Goal: Information Seeking & Learning: Learn about a topic

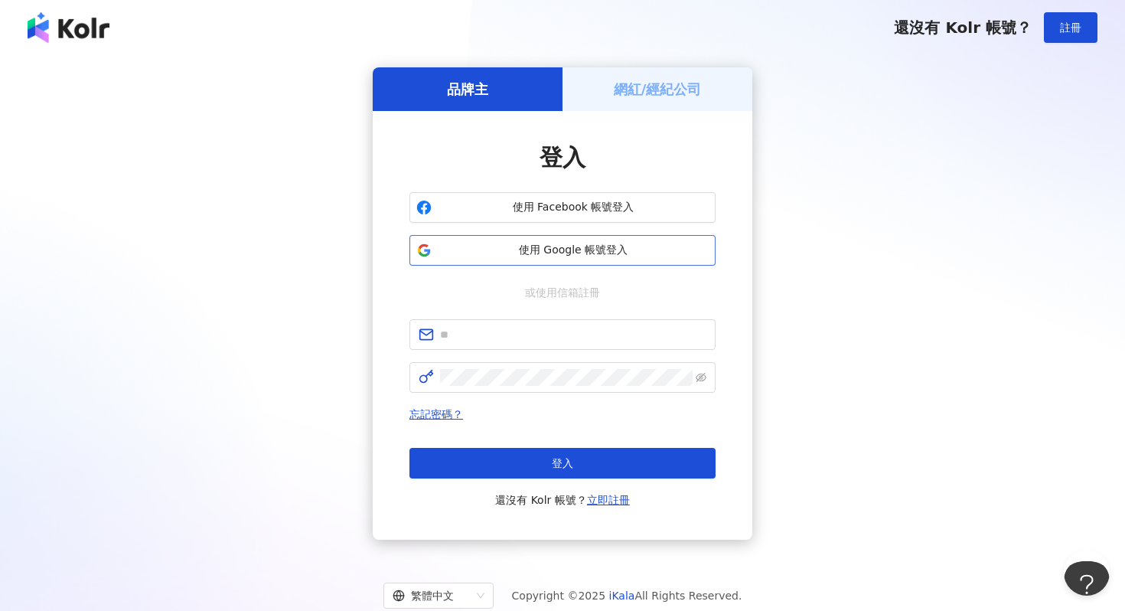
click at [609, 243] on span "使用 Google 帳號登入" at bounding box center [573, 250] width 271 height 15
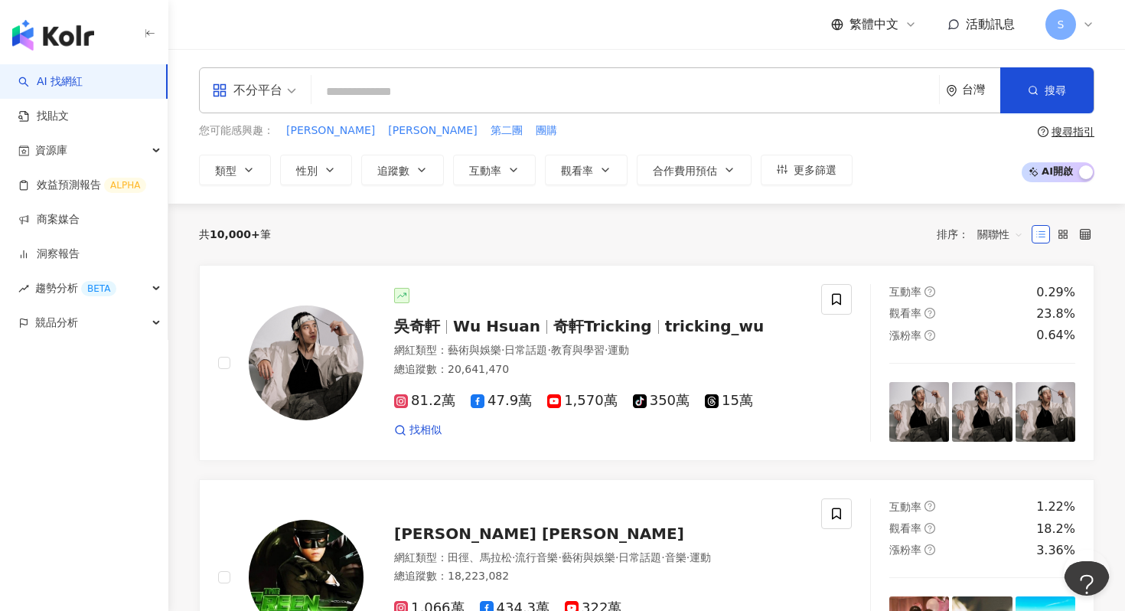
click at [482, 96] on input "search" at bounding box center [625, 91] width 615 height 29
click at [536, 132] on span "團購" at bounding box center [546, 130] width 21 height 15
type input "**"
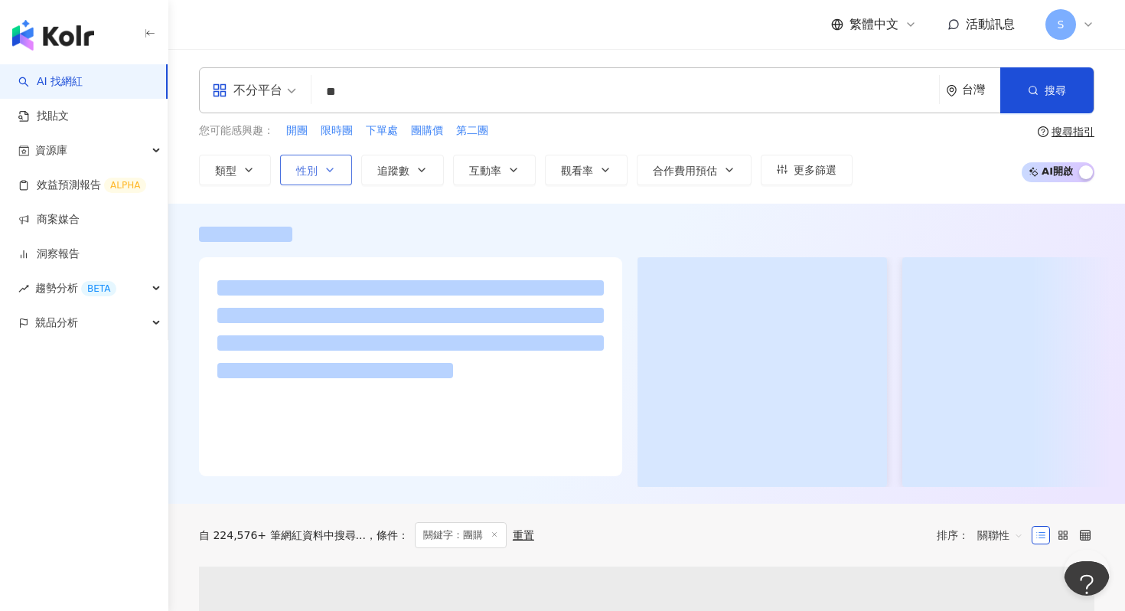
click at [323, 164] on button "性別" at bounding box center [316, 170] width 72 height 31
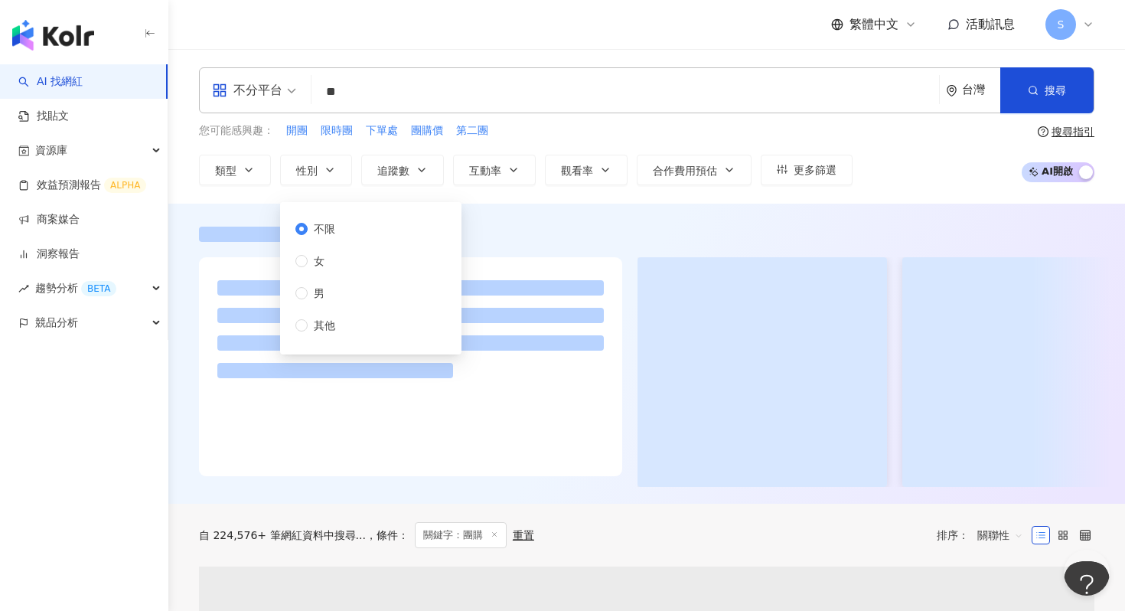
click at [325, 251] on div "不限 女 男 其他" at bounding box center [321, 276] width 52 height 113
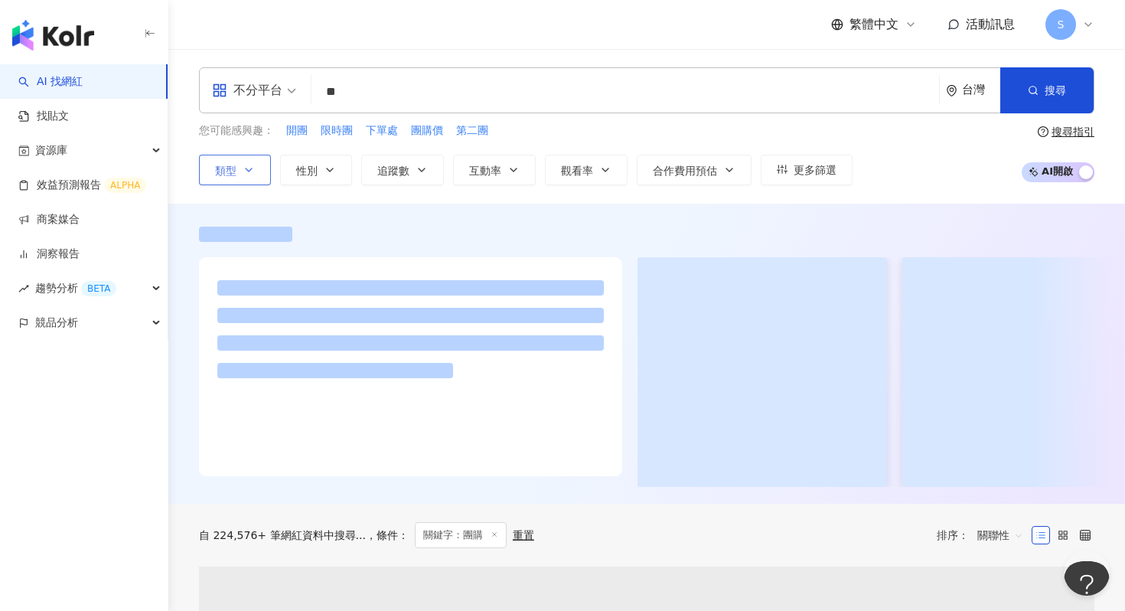
click at [252, 168] on icon "button" at bounding box center [249, 169] width 6 height 3
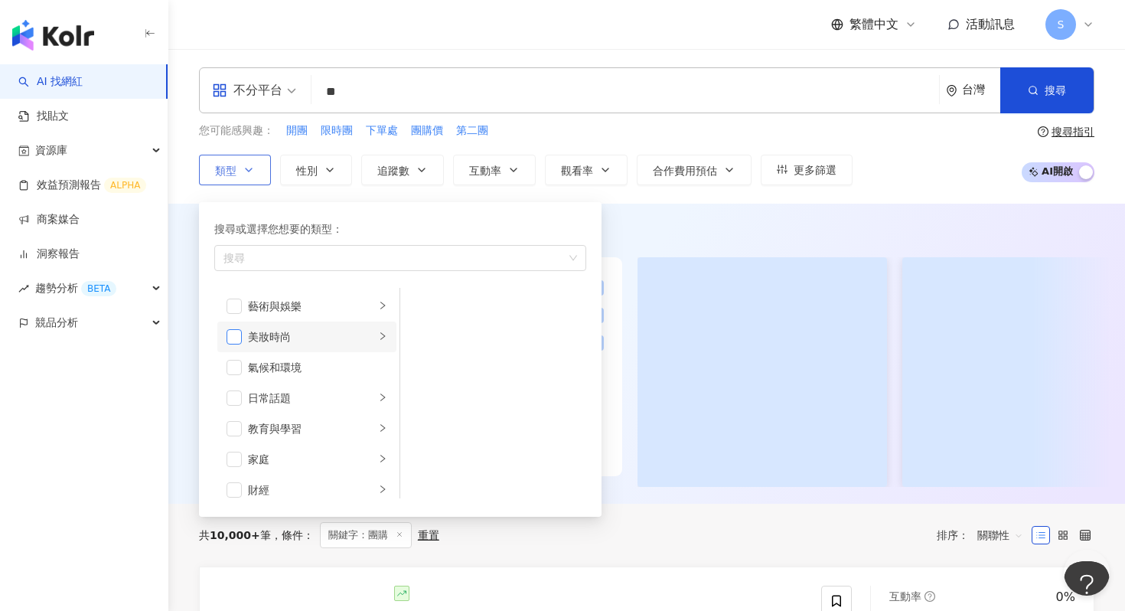
click at [233, 332] on span "button" at bounding box center [234, 336] width 15 height 15
click at [374, 334] on div "美妝時尚" at bounding box center [311, 336] width 127 height 17
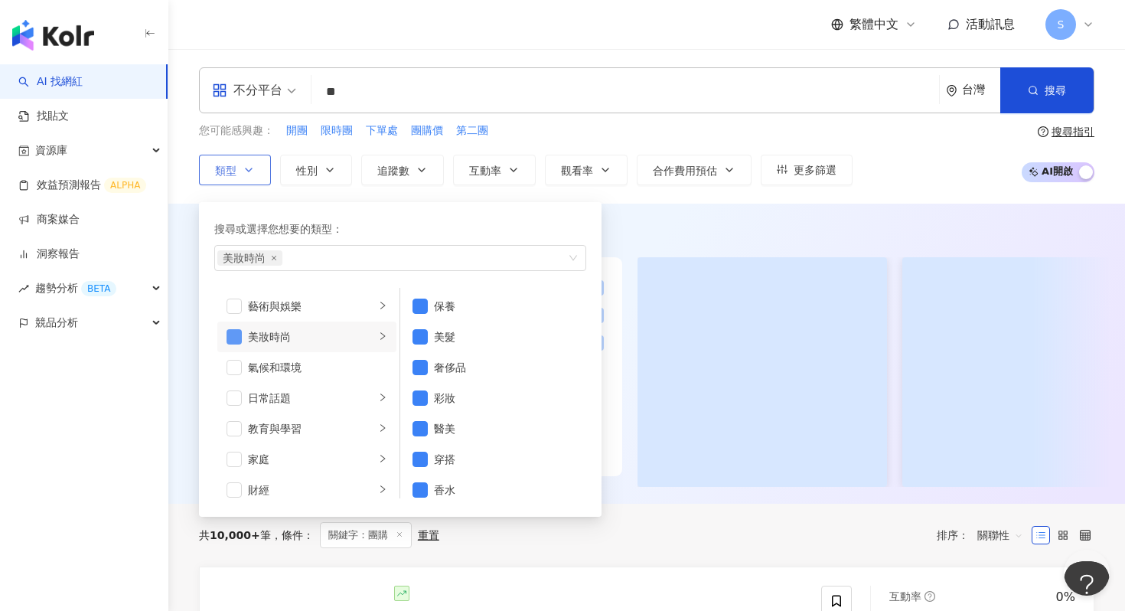
click at [234, 335] on span "button" at bounding box center [234, 336] width 15 height 15
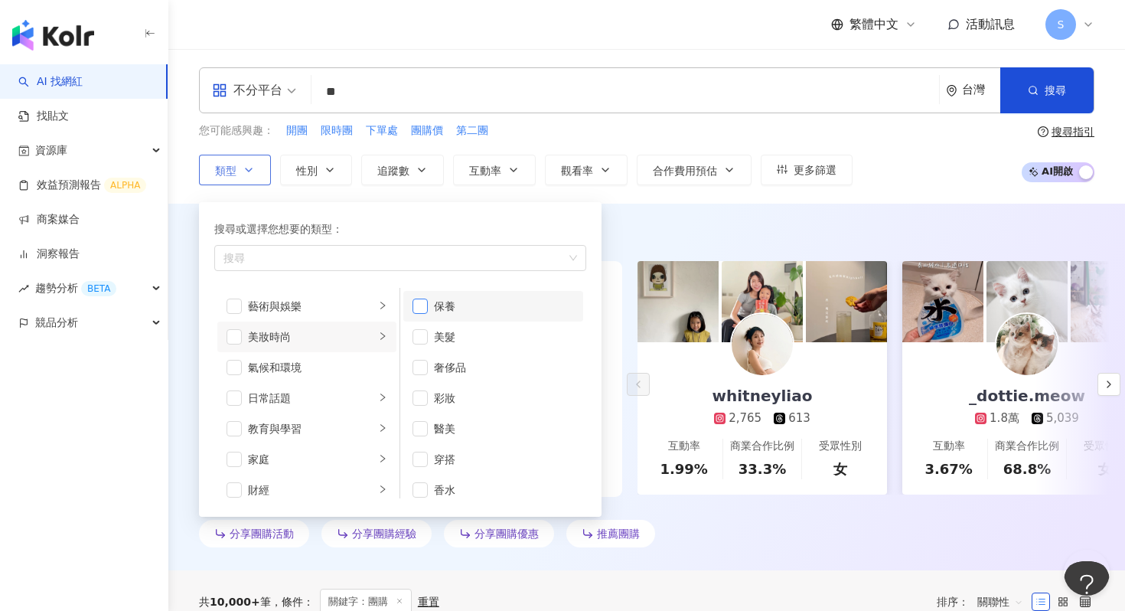
click at [416, 302] on span "button" at bounding box center [420, 306] width 15 height 15
click at [199, 155] on button "類型 搜尋或選擇您想要的類型： 保養 藝術與娛樂 美妝時尚 氣候和環境 日常話題 教育與學習 家庭 財經 美食 命理占卜 遊戲 法政社會 生活風格 影視娛樂 …" at bounding box center [235, 170] width 72 height 31
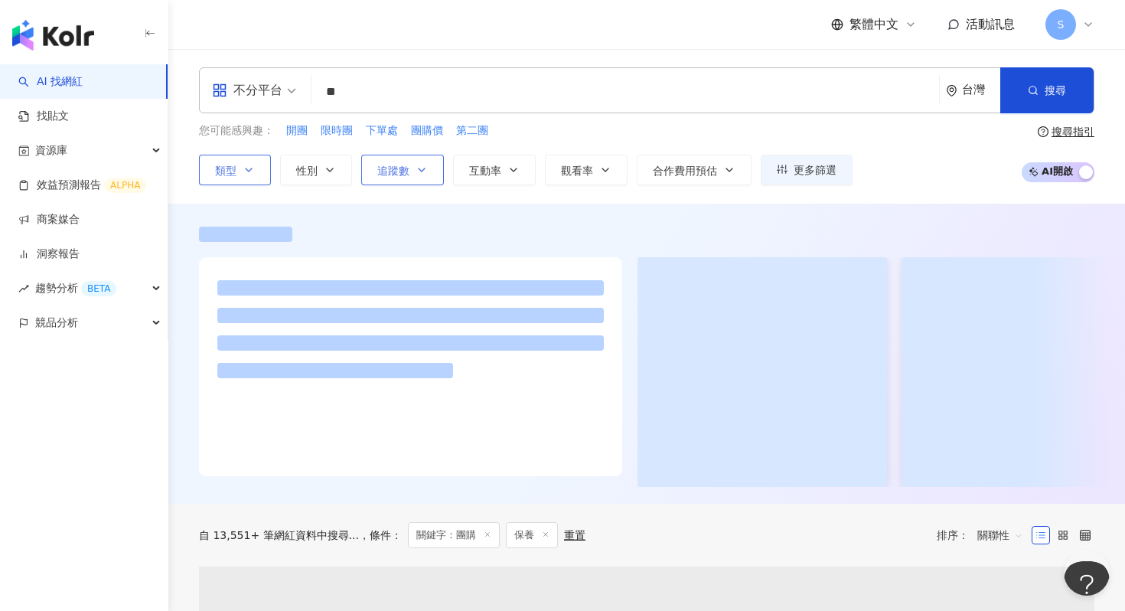
click at [415, 165] on button "追蹤數" at bounding box center [402, 170] width 83 height 31
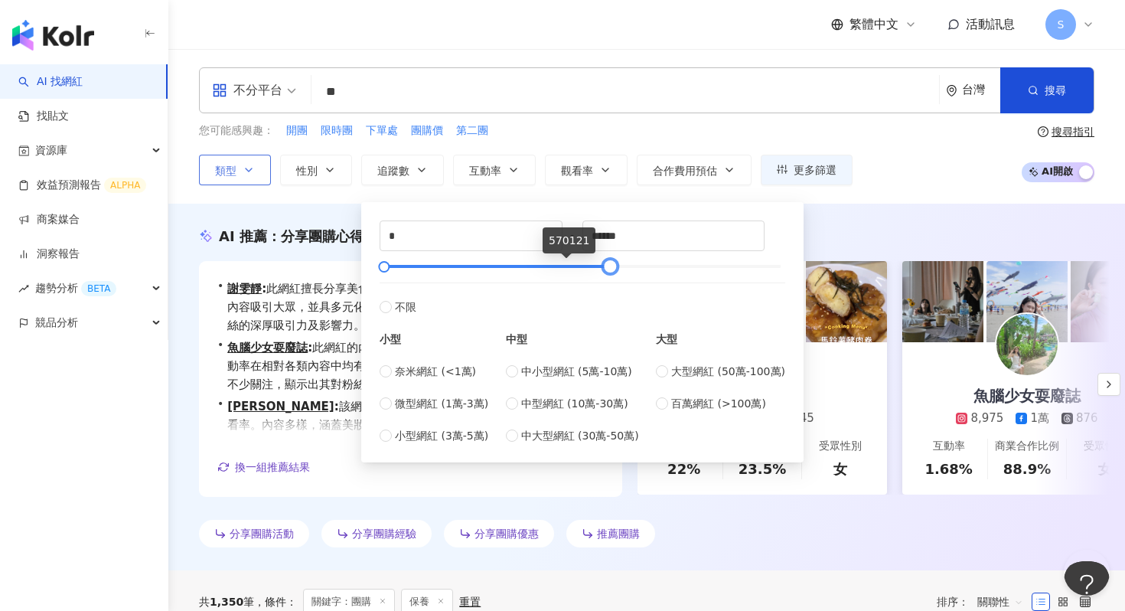
type input "*******"
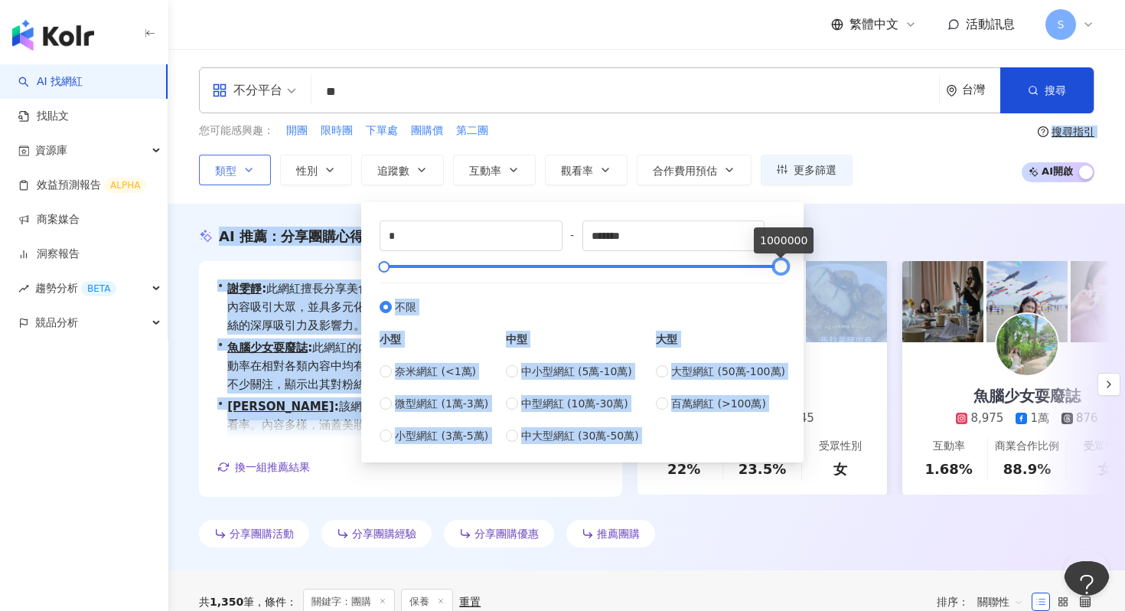
drag, startPoint x: 785, startPoint y: 267, endPoint x: 838, endPoint y: 255, distance: 55.0
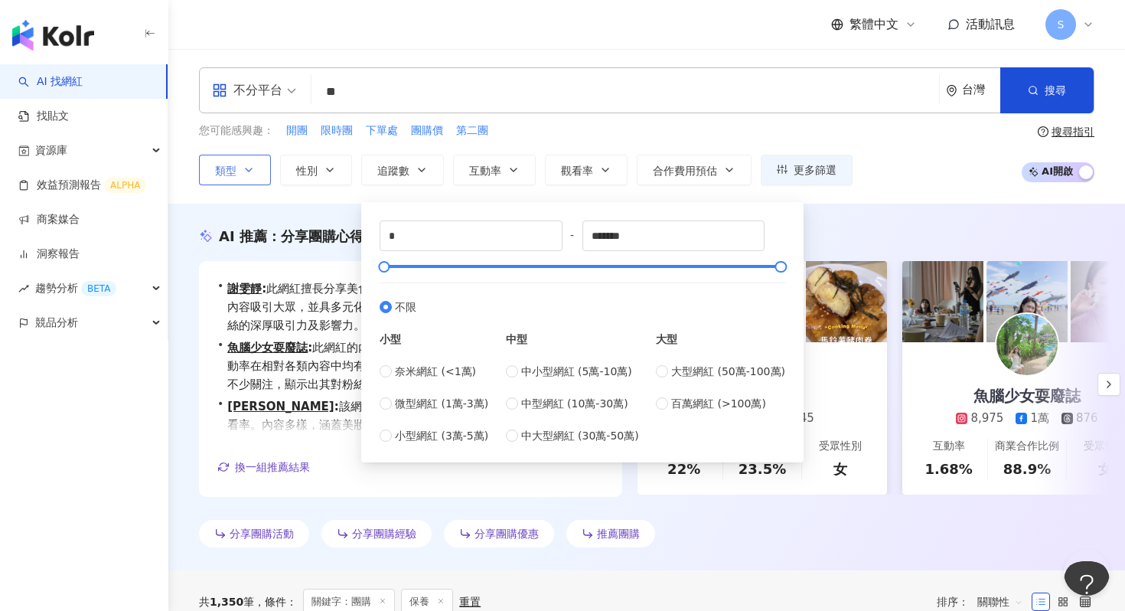
click at [853, 222] on div "AI 推薦 ： 分享團購心得的網紅 • 謝雯靜 : 此網紅擅長分享美食、團購心得及生活體驗，以其高互動率的美食內容吸引大眾，並具多元化的主題涵蓋保養、教育及命…" at bounding box center [646, 387] width 957 height 367
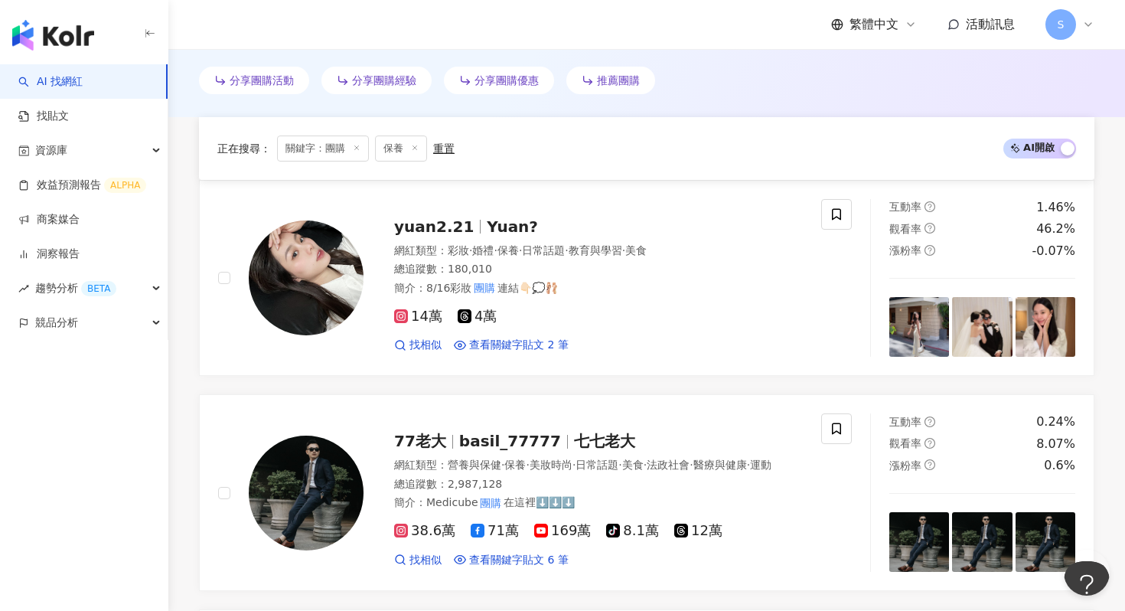
scroll to position [532, 0]
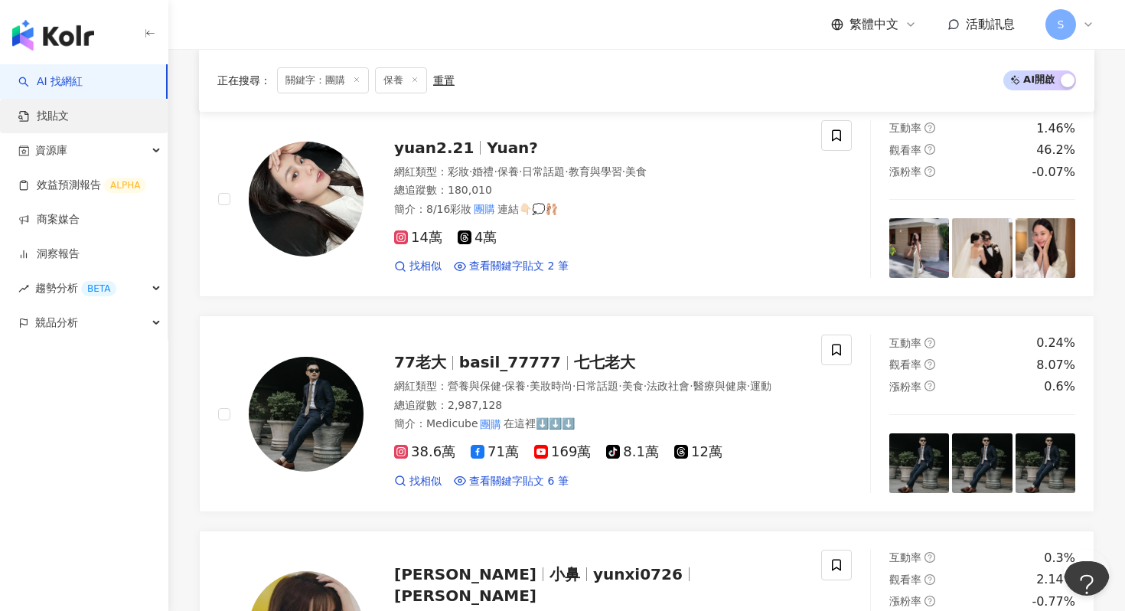
click at [69, 120] on link "找貼文" at bounding box center [43, 116] width 51 height 15
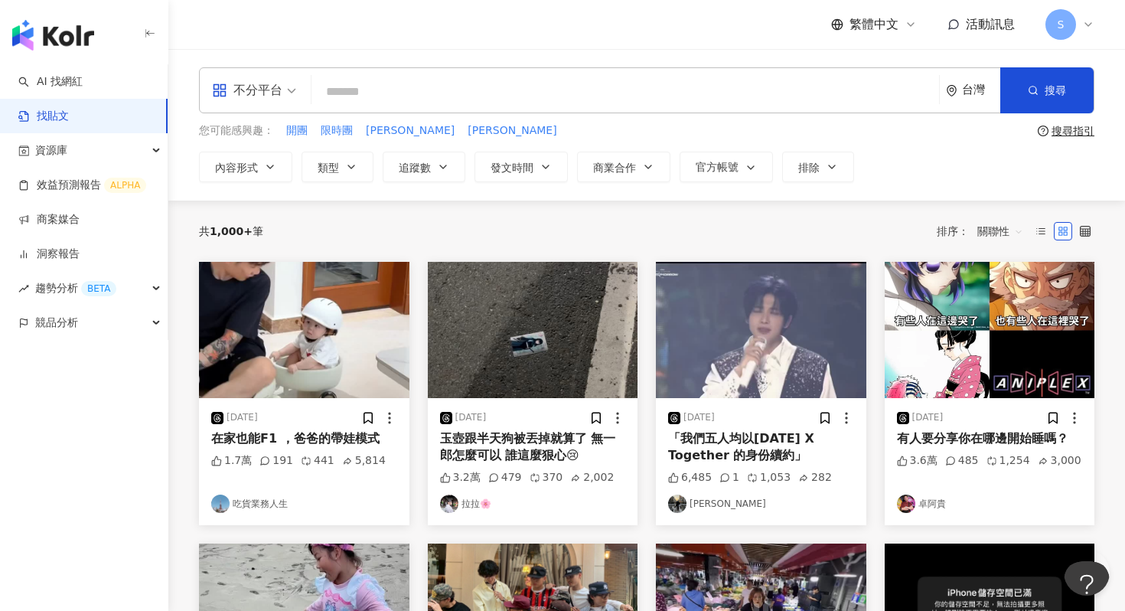
click at [286, 90] on span "不分平台" at bounding box center [254, 90] width 84 height 24
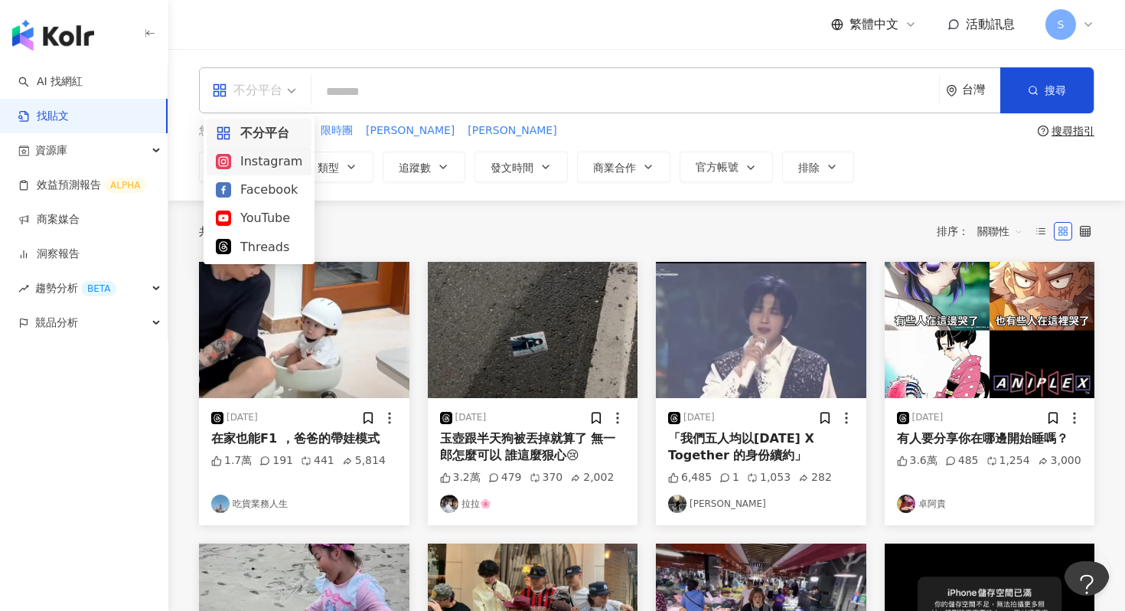
click at [266, 162] on div "Instagram" at bounding box center [259, 161] width 86 height 19
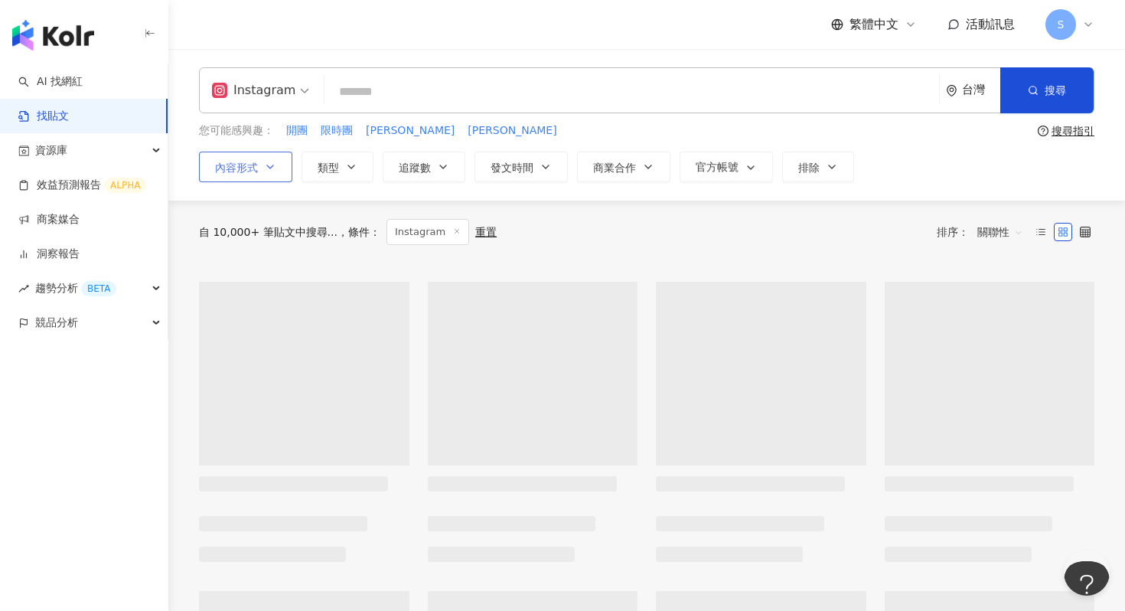
click at [279, 160] on button "內容形式" at bounding box center [245, 167] width 93 height 31
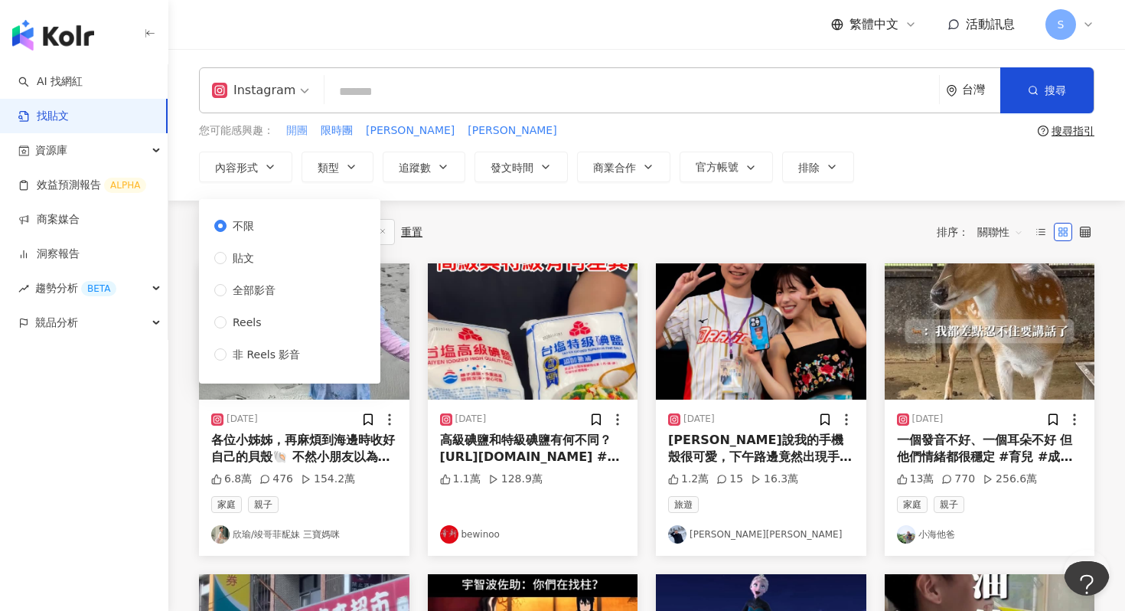
click at [301, 129] on span "開團" at bounding box center [296, 130] width 21 height 15
type input "**"
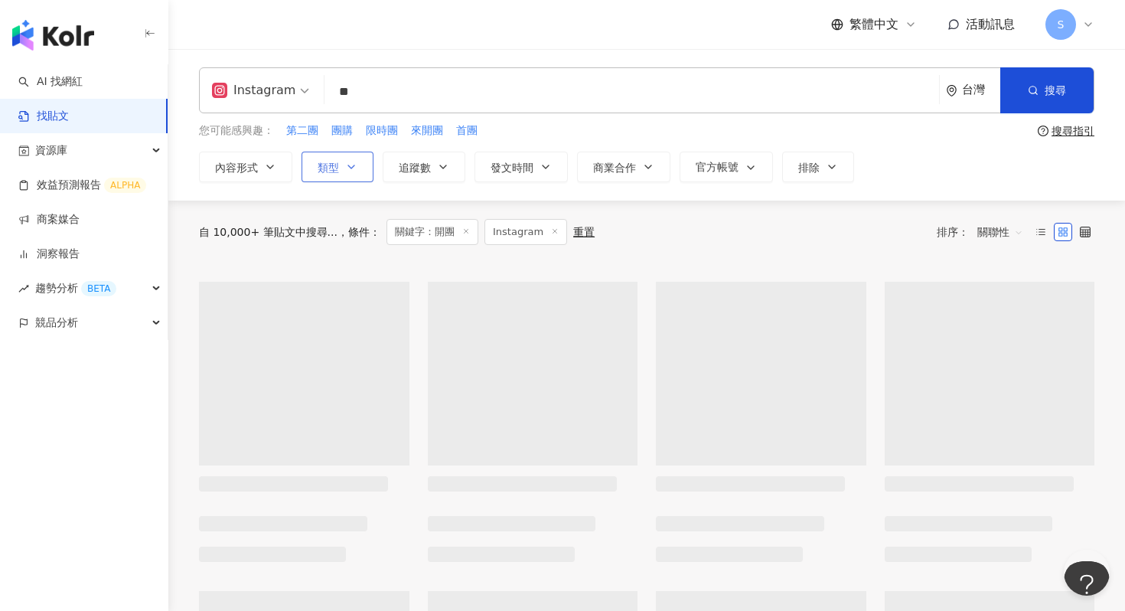
click at [355, 169] on icon "button" at bounding box center [351, 167] width 12 height 12
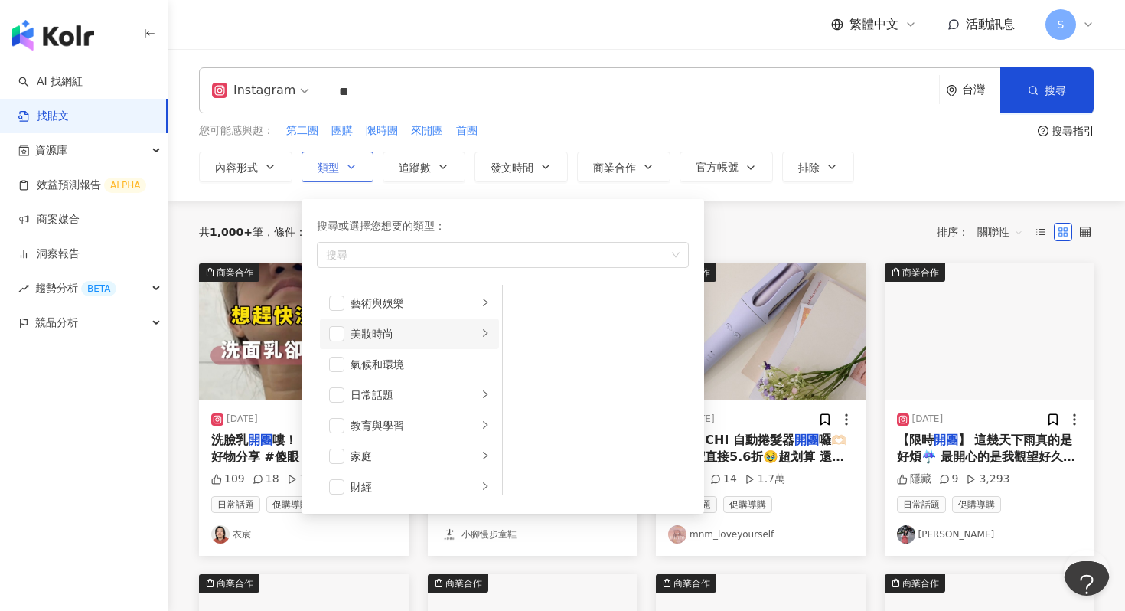
click at [364, 335] on div "美妝時尚" at bounding box center [414, 333] width 127 height 17
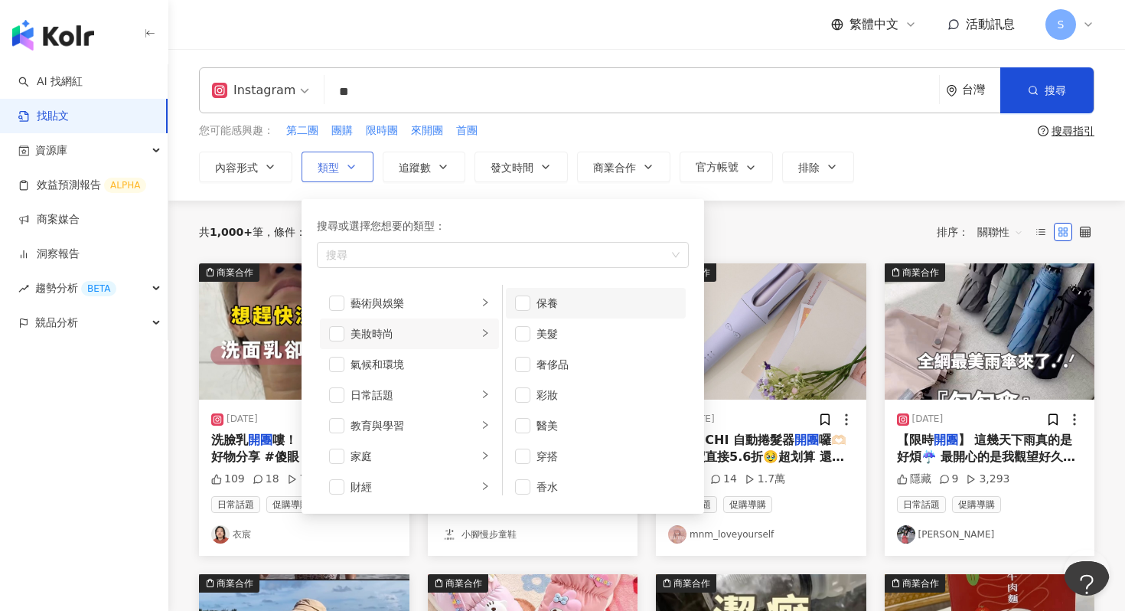
click at [536, 302] on li "保養" at bounding box center [596, 303] width 180 height 31
click at [570, 130] on div "您可能感興趣： 第二團 團購 限時團 來開團 首團" at bounding box center [615, 130] width 833 height 17
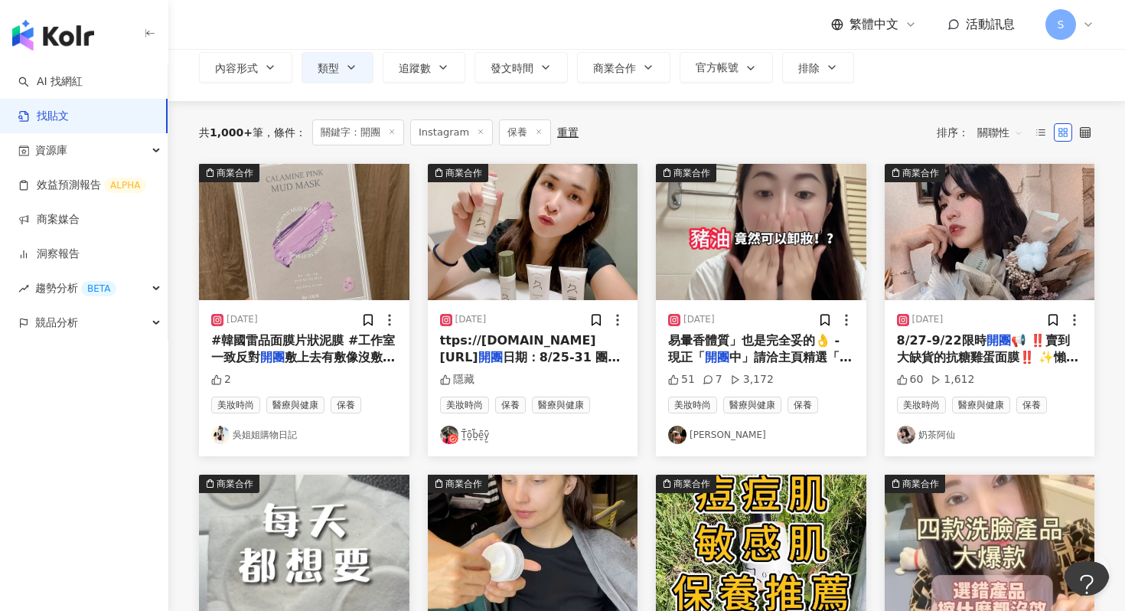
scroll to position [107, 0]
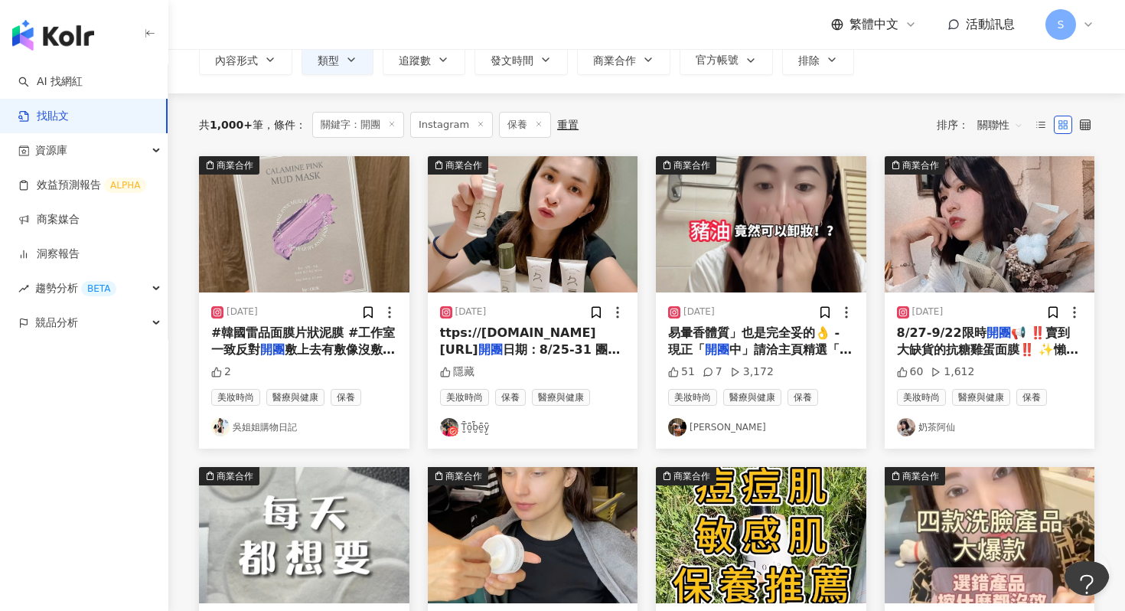
click at [733, 275] on img at bounding box center [761, 224] width 210 height 136
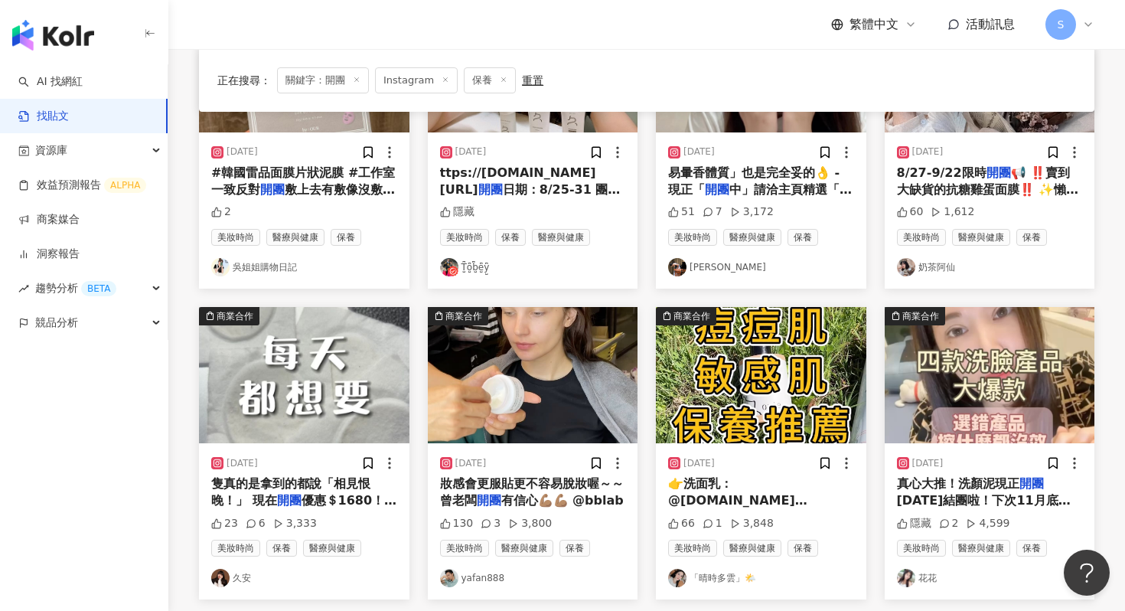
scroll to position [268, 0]
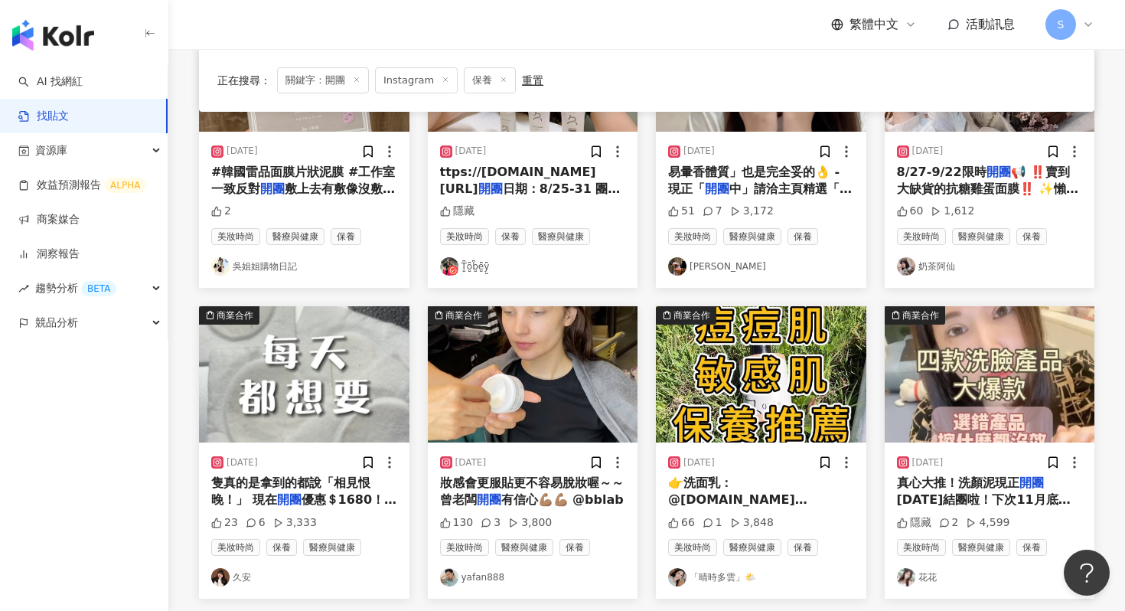
click at [493, 370] on img at bounding box center [533, 374] width 210 height 136
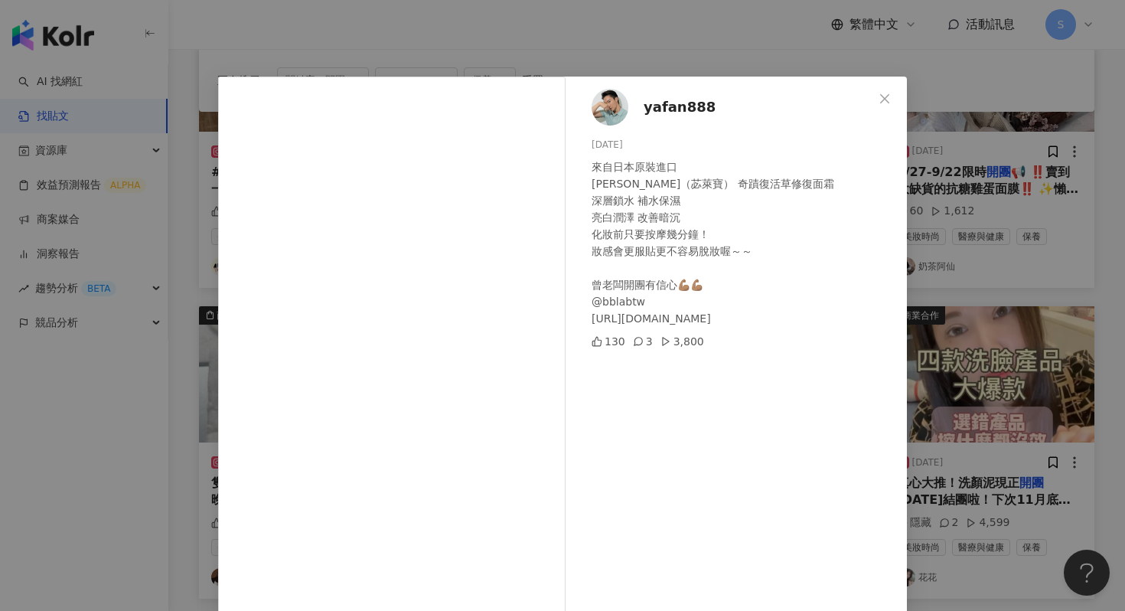
click at [967, 131] on div "yafan888 2023/9/4 來自日本原裝進口 Bblab（苾萊寶） 奇蹟復活草修復面霜 深層鎖水 補水保濕 亮白潤澤 改善暗沉 化妝前只要按摩幾分鐘！…" at bounding box center [562, 305] width 1125 height 611
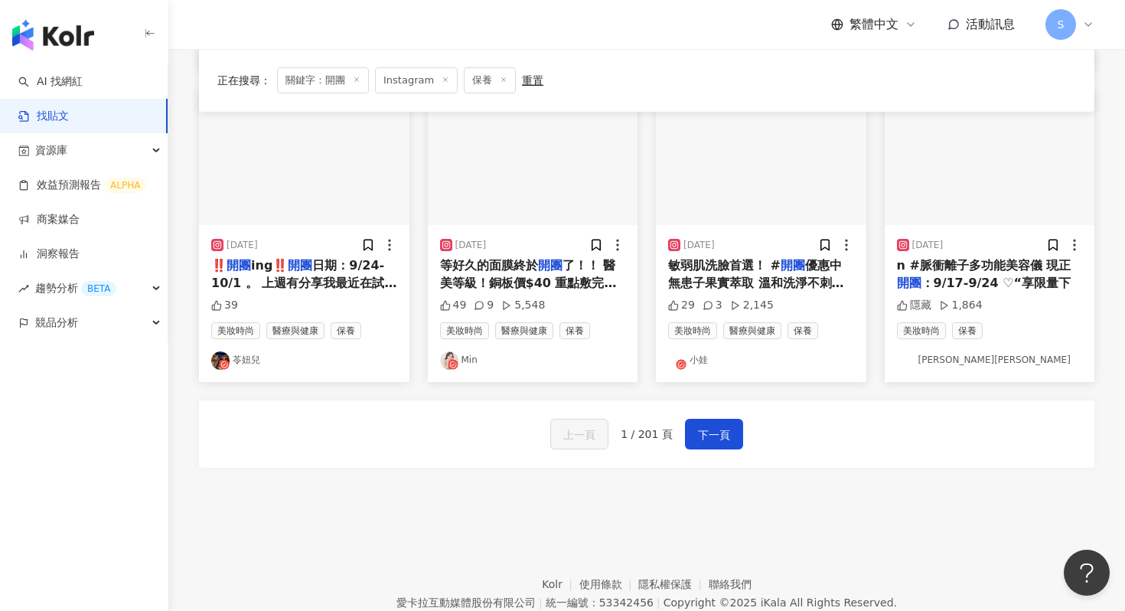
scroll to position [861, 0]
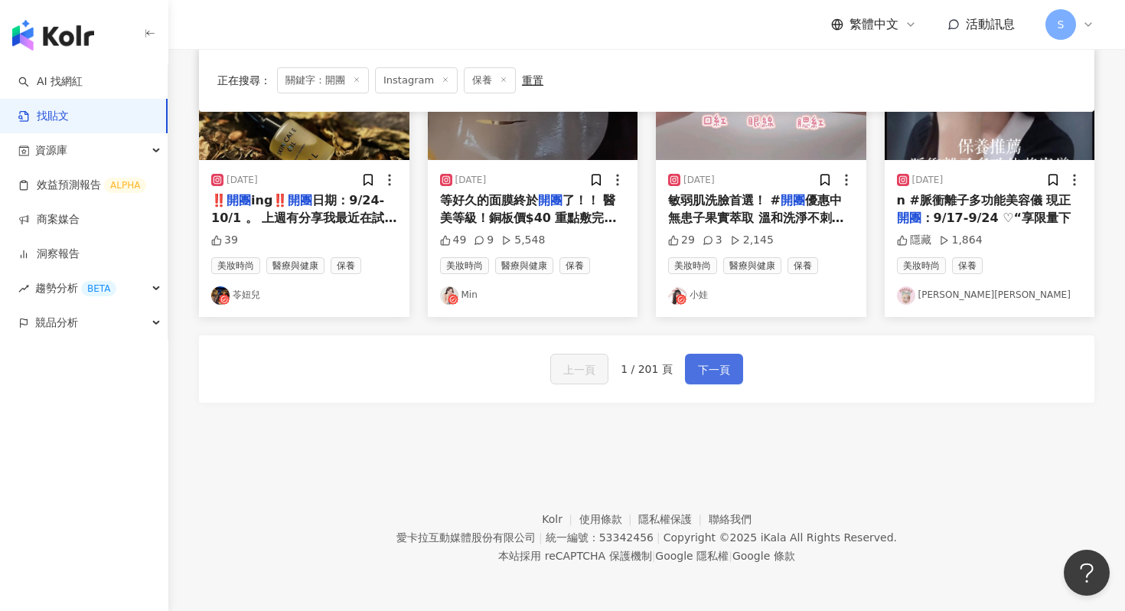
click at [700, 367] on span "下一頁" at bounding box center [714, 370] width 32 height 18
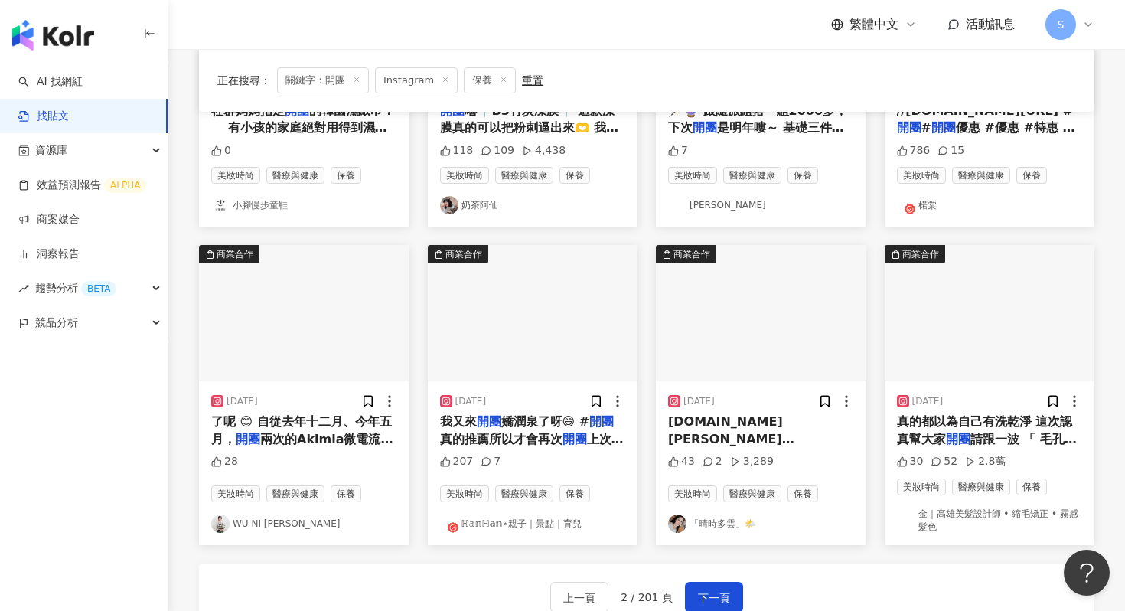
scroll to position [795, 0]
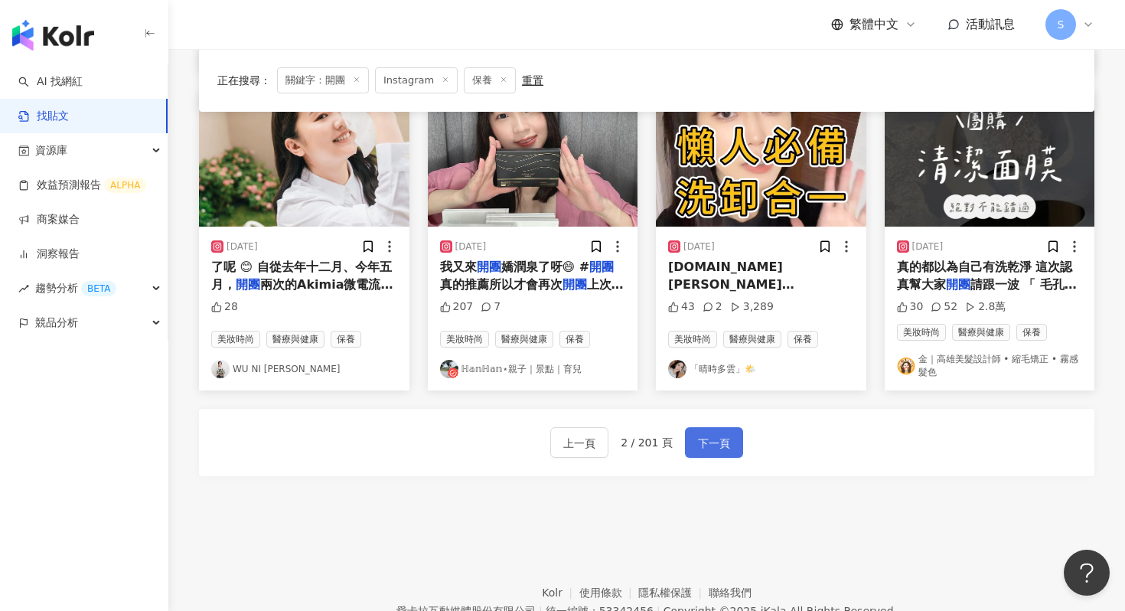
click at [693, 438] on button "下一頁" at bounding box center [714, 442] width 58 height 31
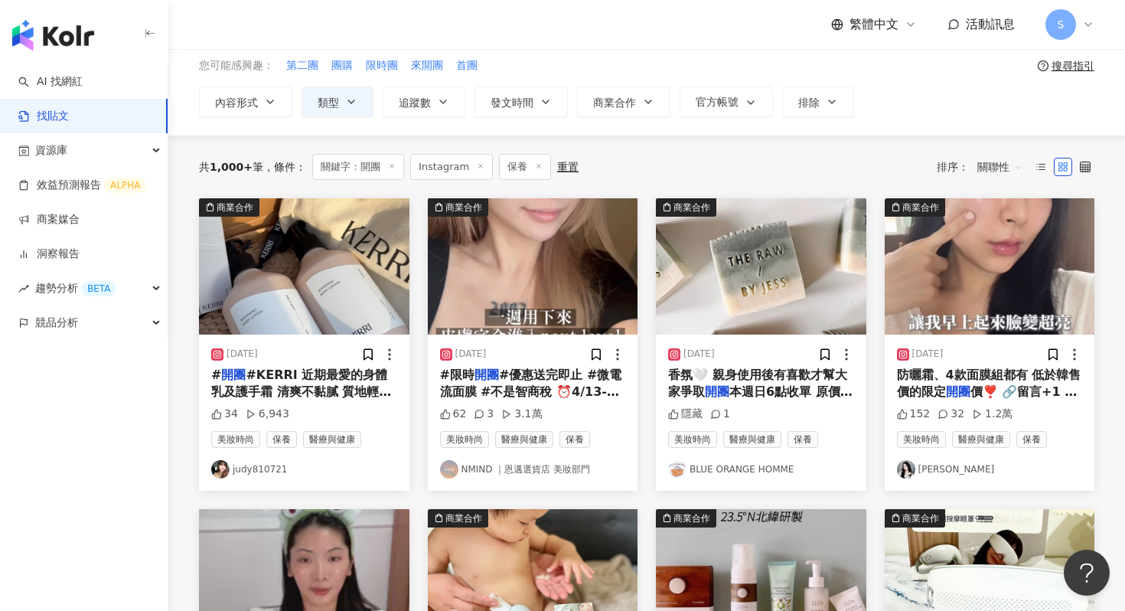
scroll to position [61, 0]
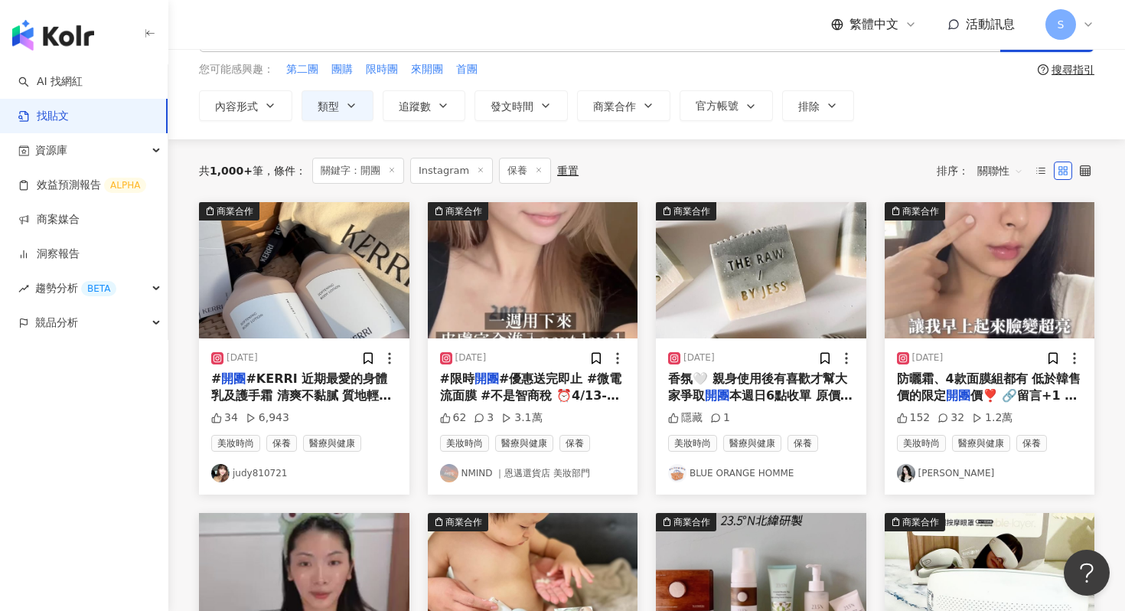
click at [561, 276] on img at bounding box center [533, 270] width 210 height 136
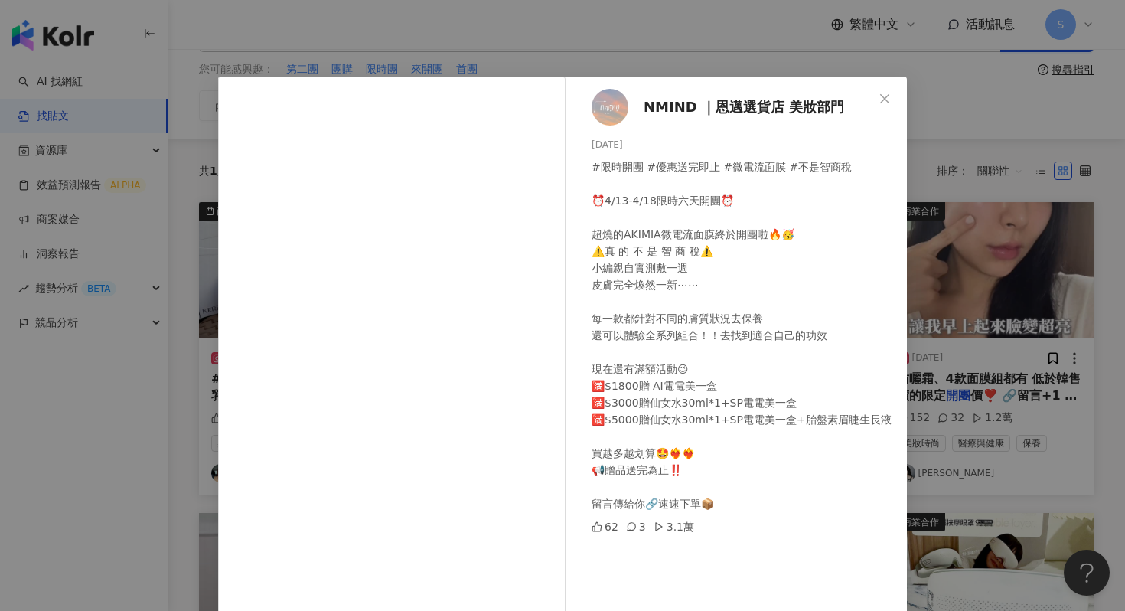
click at [724, 47] on div "NMIND ｜恩邁選貨店 美妝部門 2025/4/13 #限時開團 #優惠送完即止 #微電流面膜 #不是智商稅 ⏰4/13-4/18限時六天開團⏰ 超燒的AK…" at bounding box center [562, 305] width 1125 height 611
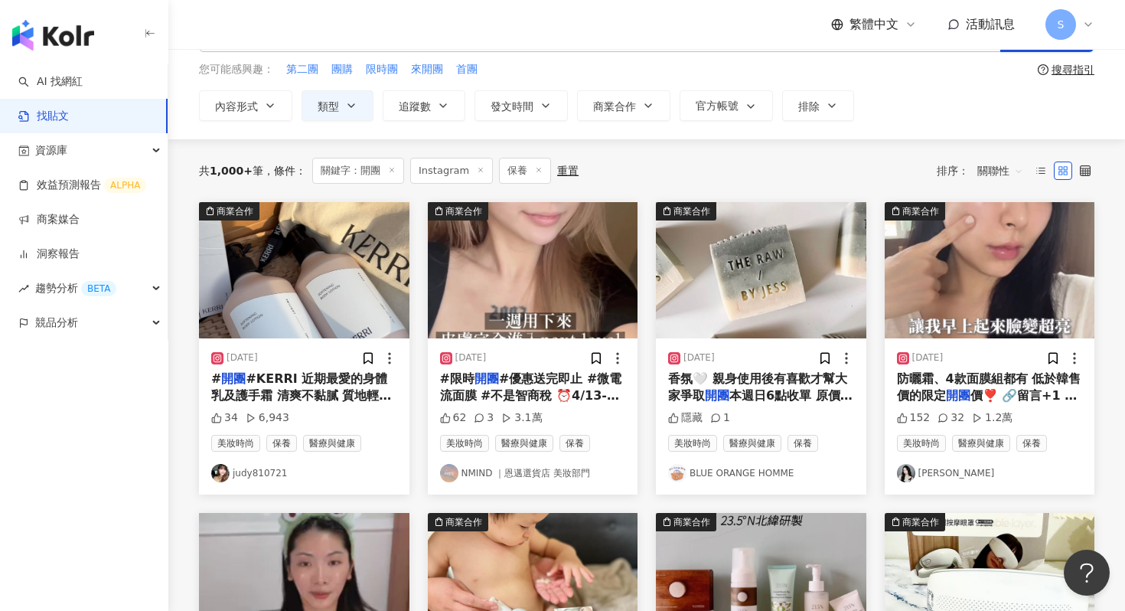
click at [921, 253] on img at bounding box center [990, 270] width 210 height 136
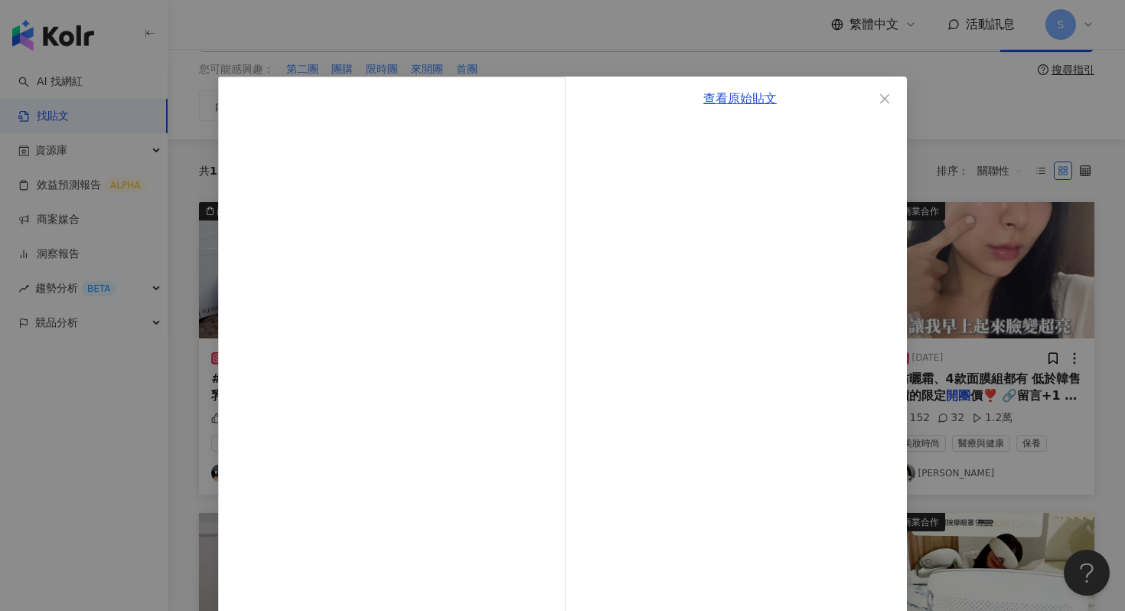
click at [725, 33] on div "查看原始貼文" at bounding box center [562, 305] width 1125 height 611
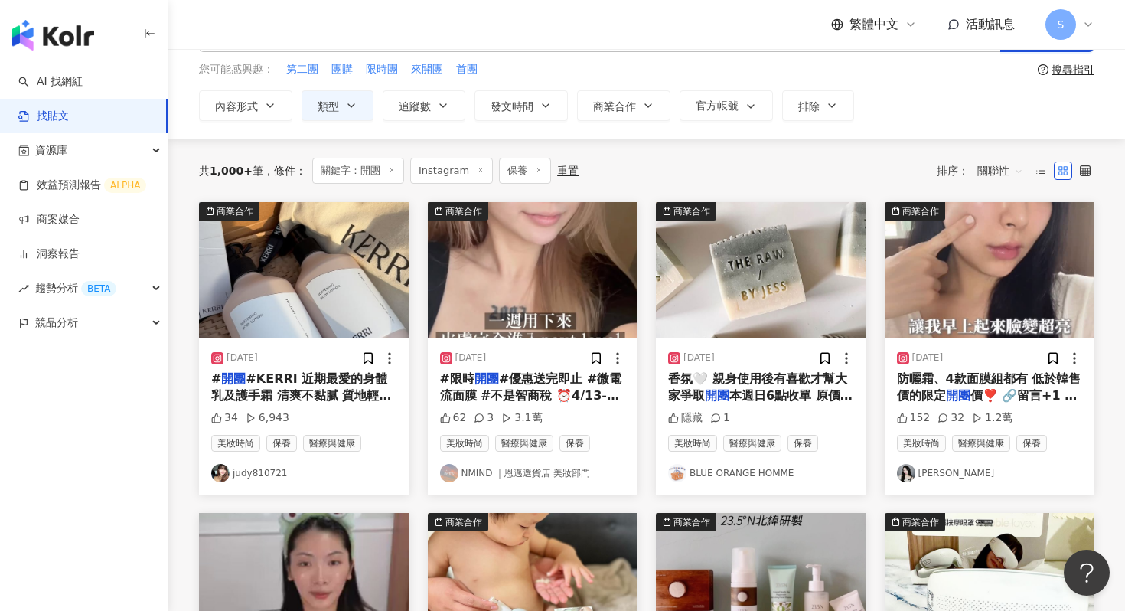
click at [906, 474] on img at bounding box center [906, 473] width 18 height 18
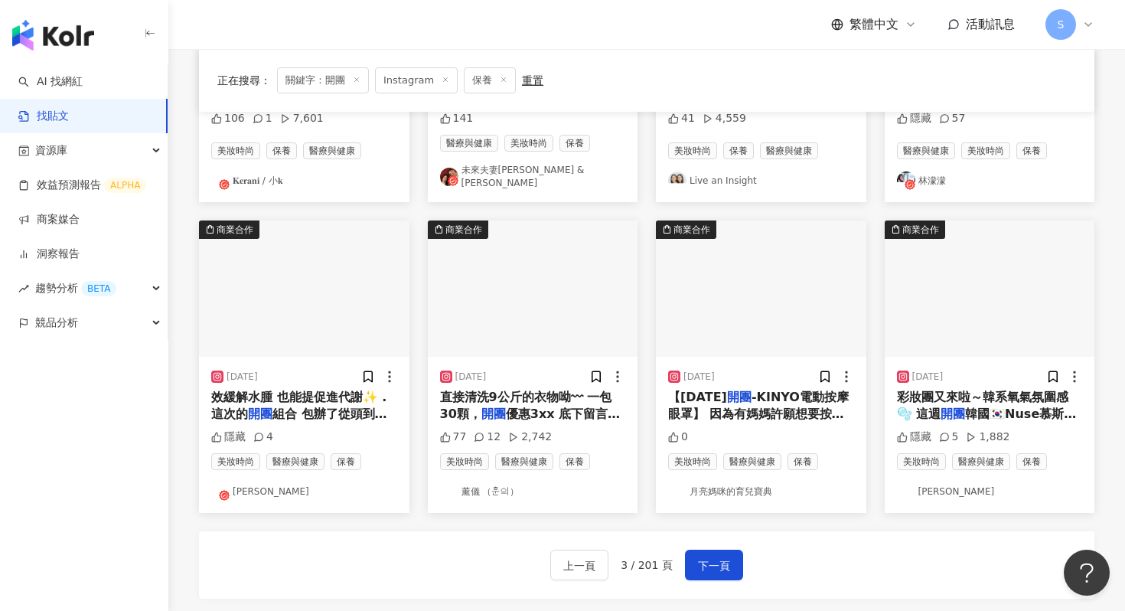
scroll to position [673, 0]
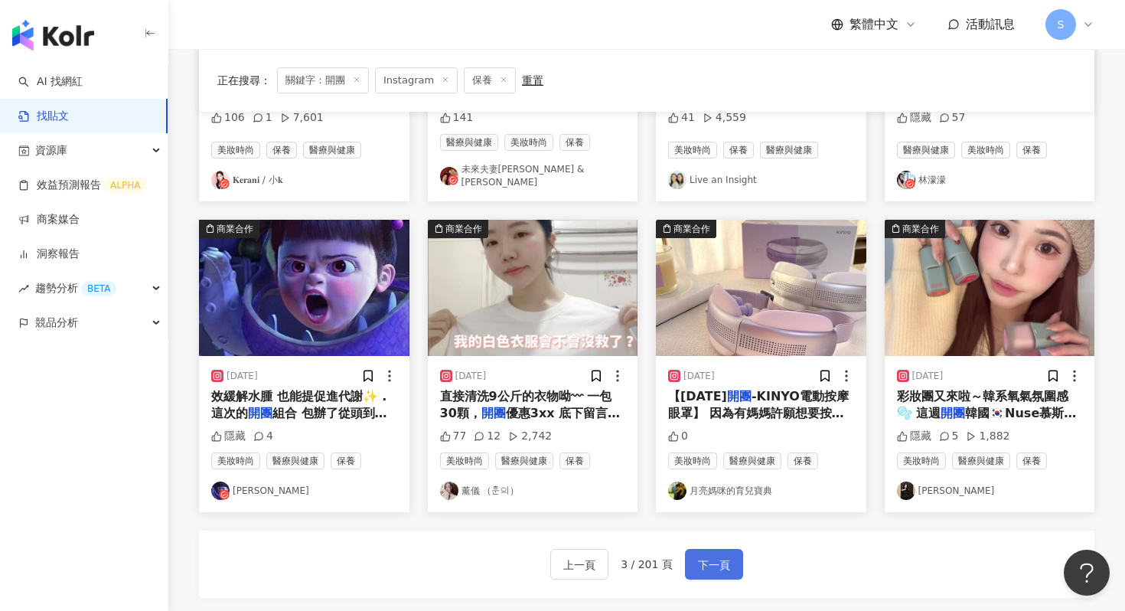
click at [719, 556] on span "下一頁" at bounding box center [714, 565] width 32 height 18
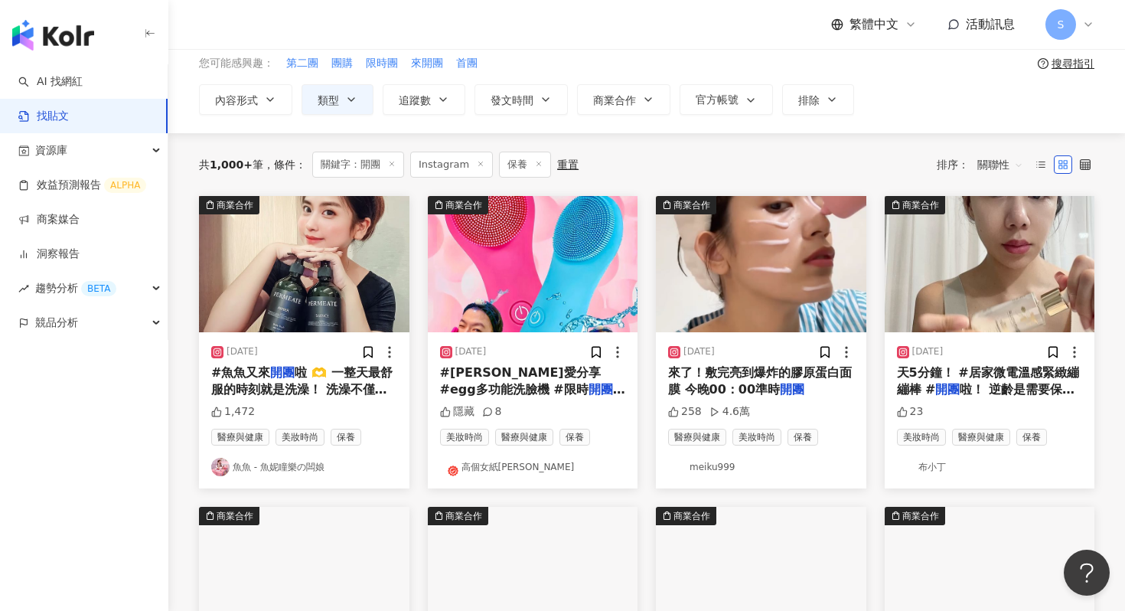
scroll to position [69, 0]
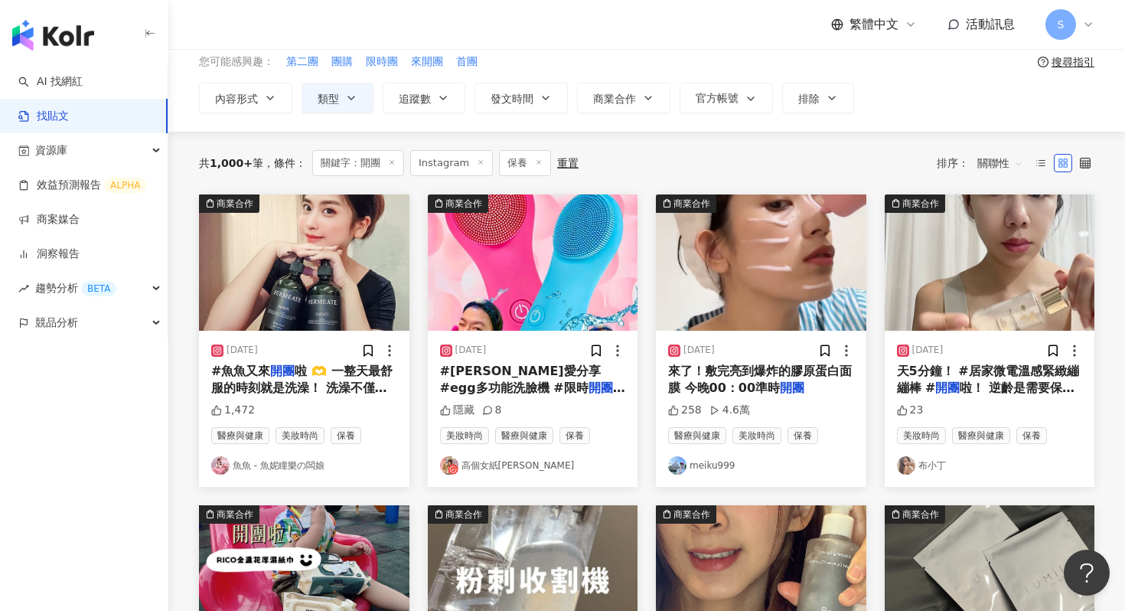
click at [801, 281] on img at bounding box center [761, 262] width 210 height 136
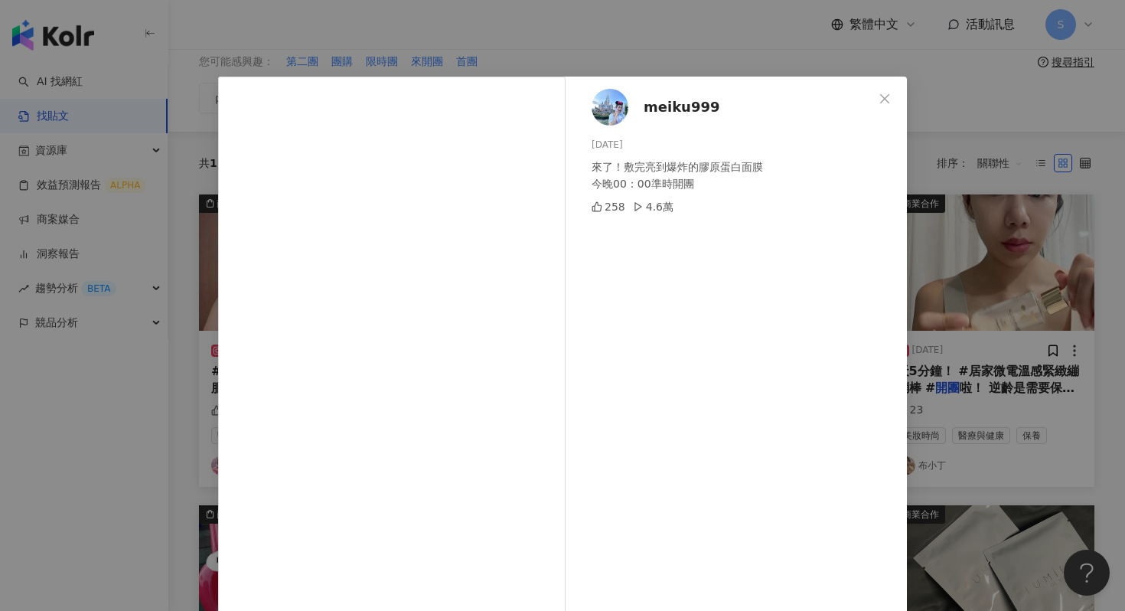
click at [924, 107] on div "meiku999 2024/11/19 來了！敷完亮到爆炸的膠原蛋白面膜 今晚00：00準時開團 258 4.6萬 查看原始貼文" at bounding box center [562, 305] width 1125 height 611
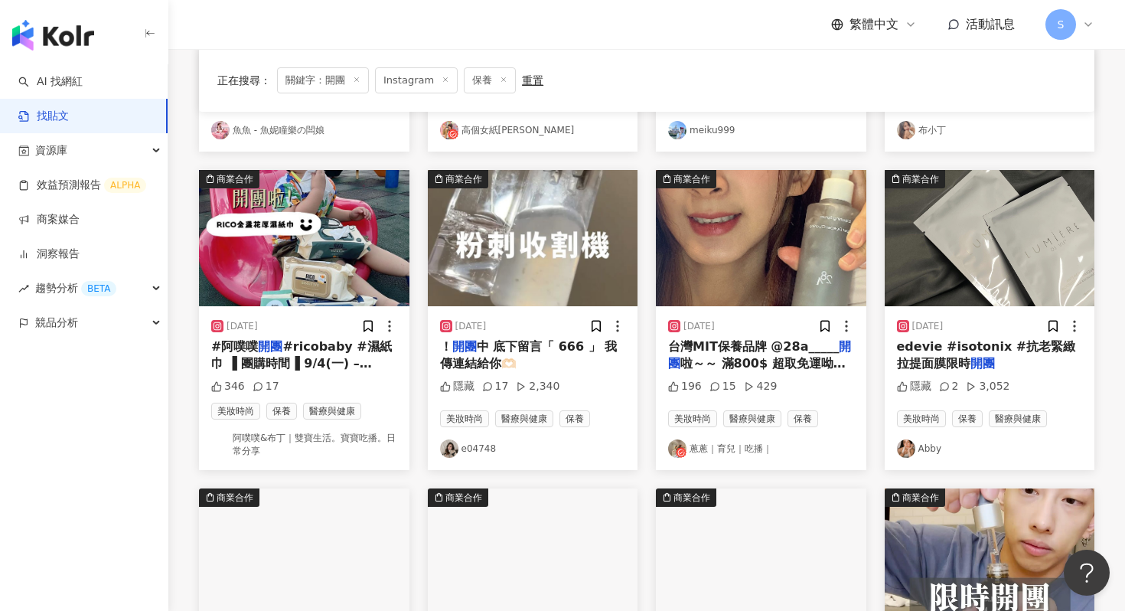
scroll to position [410, 0]
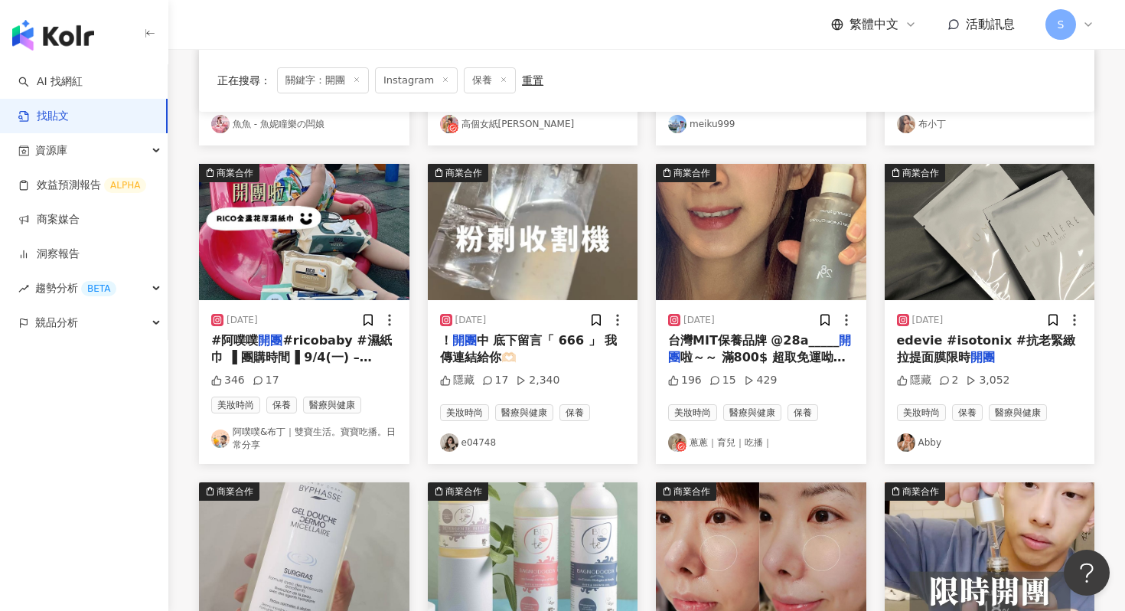
click at [710, 242] on img at bounding box center [761, 232] width 210 height 136
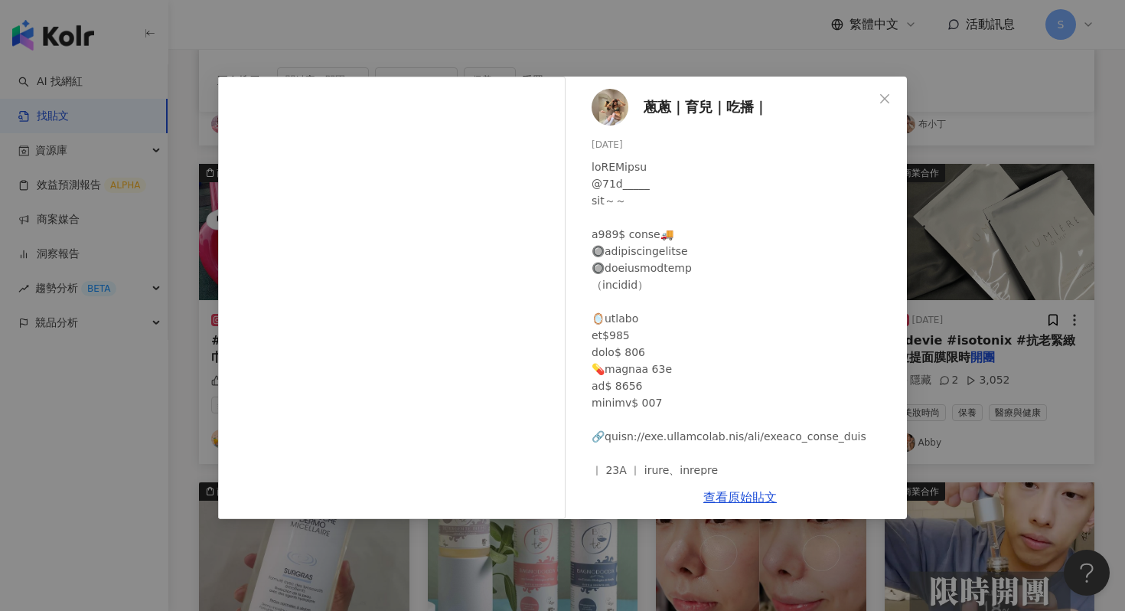
click at [942, 209] on div "蔥蔥｜育兒｜吃播｜ 2023/9/14 196 15 429 查看原始貼文" at bounding box center [562, 305] width 1125 height 611
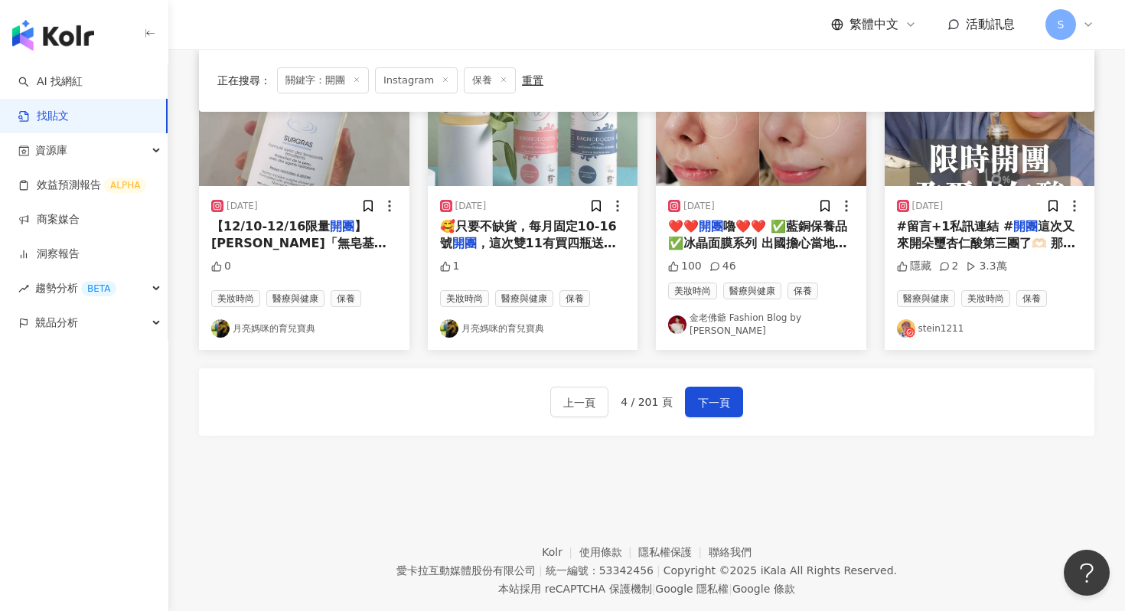
scroll to position [868, 0]
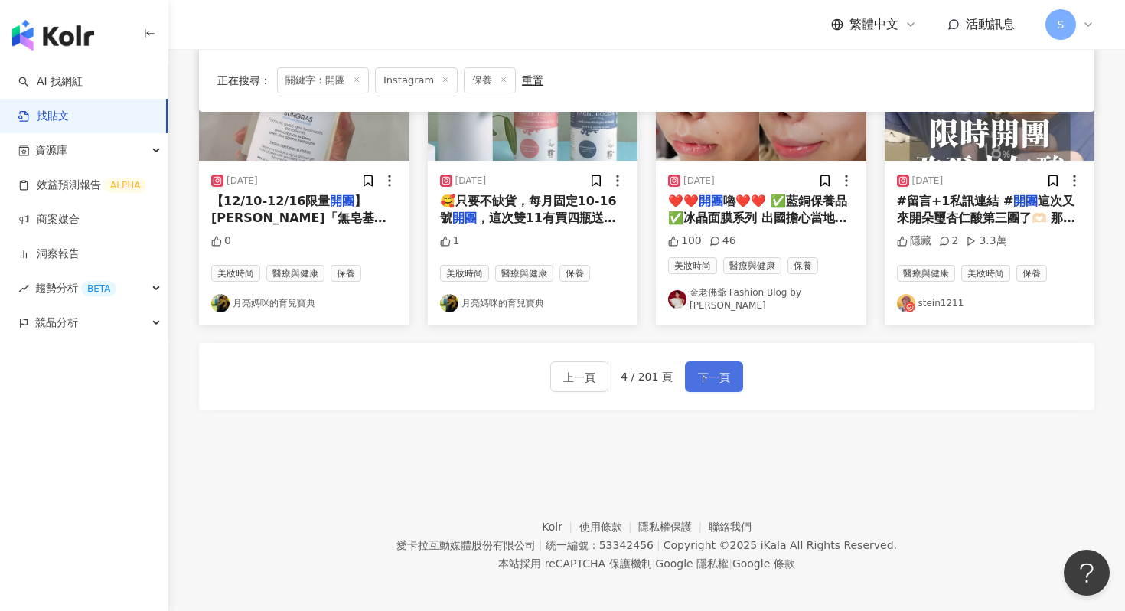
click at [700, 369] on span "下一頁" at bounding box center [714, 377] width 32 height 18
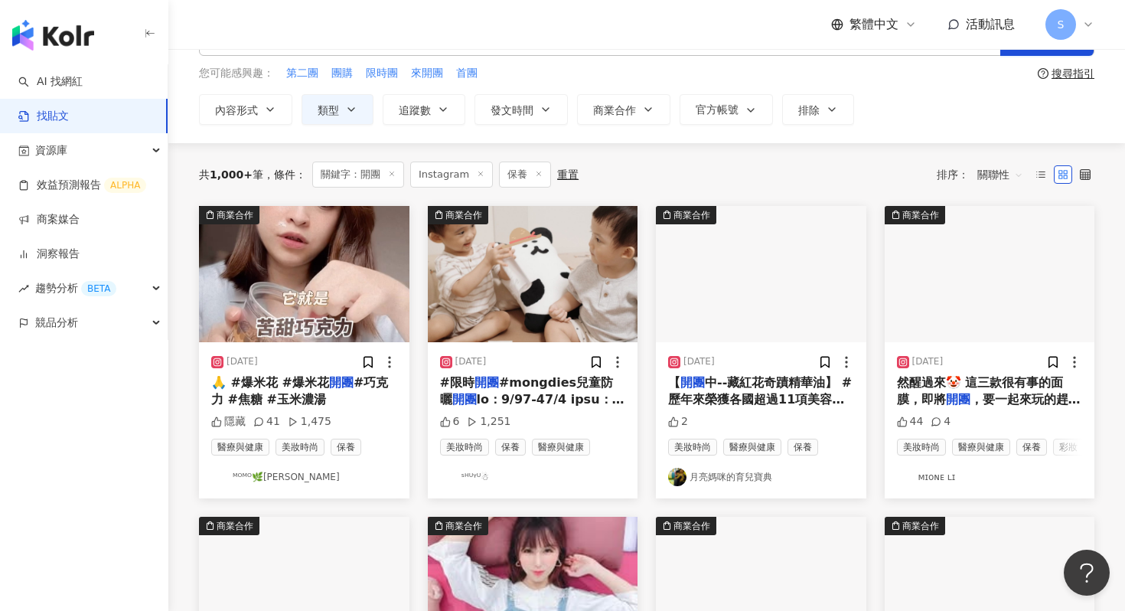
scroll to position [54, 0]
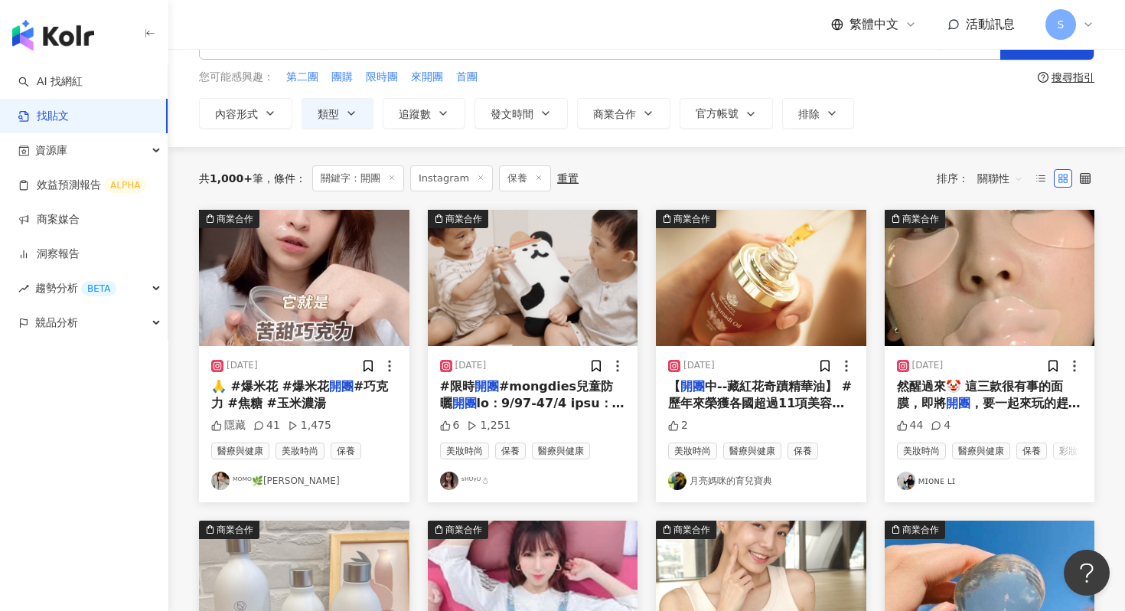
click at [733, 273] on img at bounding box center [761, 278] width 210 height 136
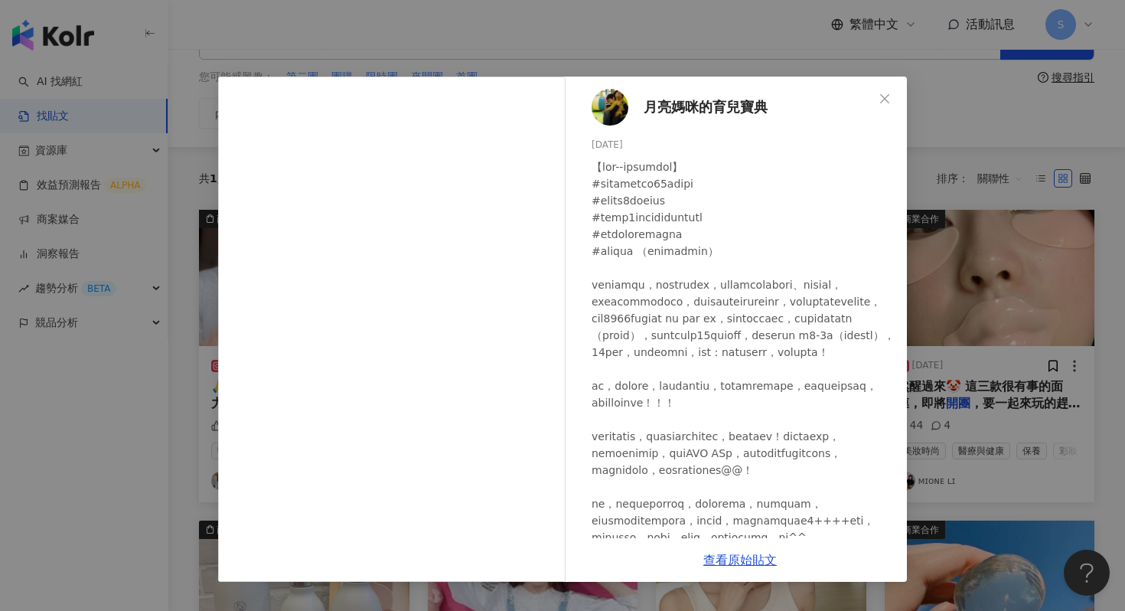
click at [1023, 197] on div "月亮媽咪的育兒寶典 2023/10/13 2 查看原始貼文" at bounding box center [562, 305] width 1125 height 611
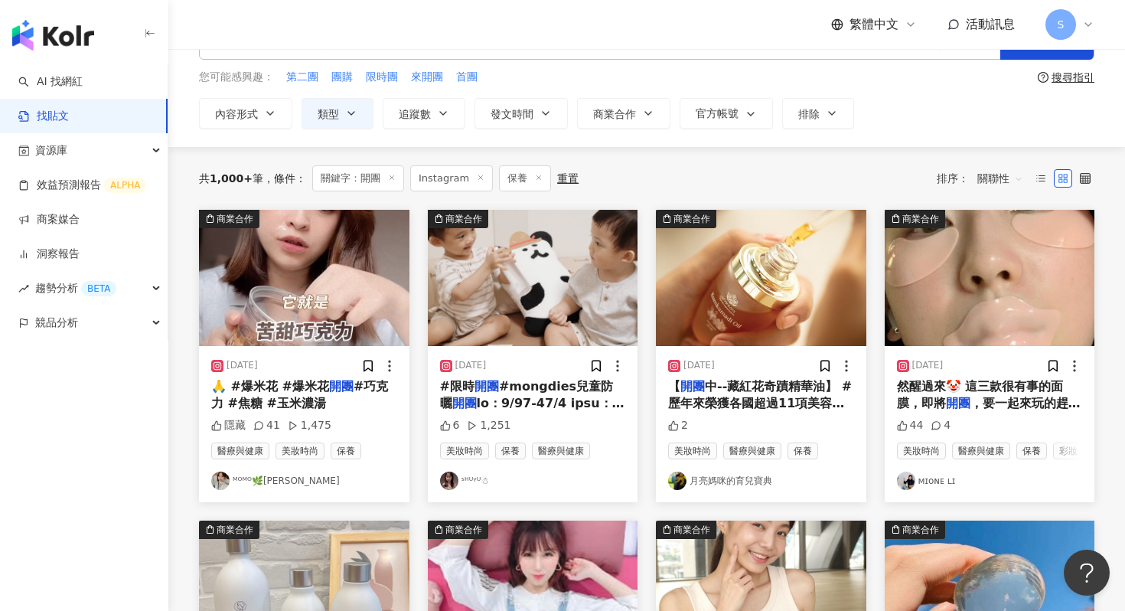
click at [975, 291] on img at bounding box center [990, 278] width 210 height 136
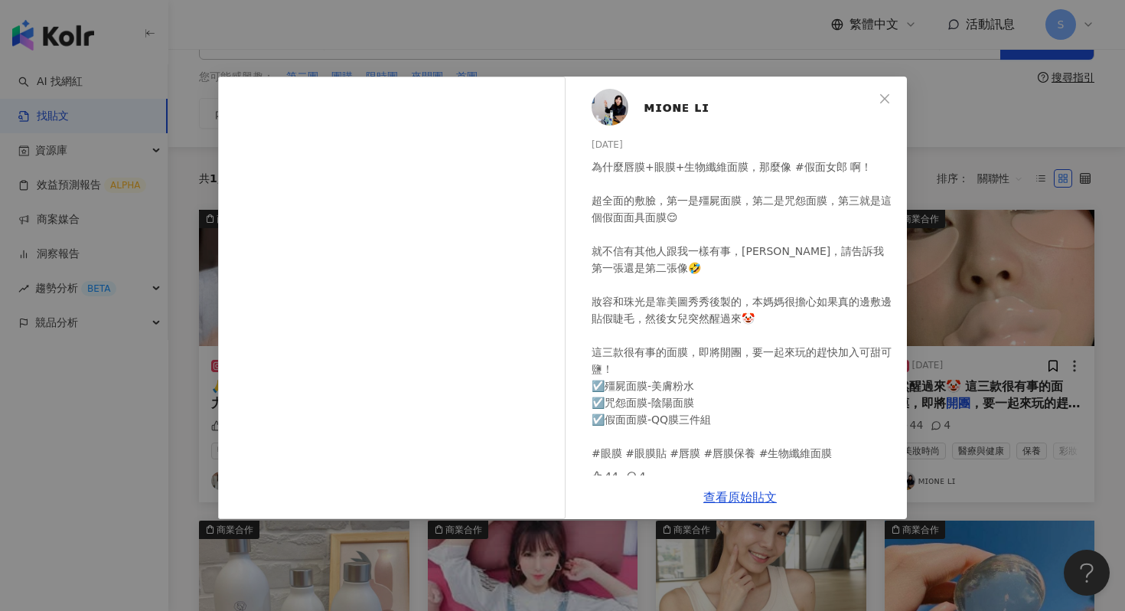
click at [975, 271] on div "ᴍɪᴏɴᴇ ʟɪ 2023/8/27 為什麼唇膜+眼膜+生物纖維面膜，那麼像 #假面女郎 啊！ 超全面的敷臉，第一是殭屍面膜，第二是咒怨面膜，第三就是這個假面…" at bounding box center [562, 305] width 1125 height 611
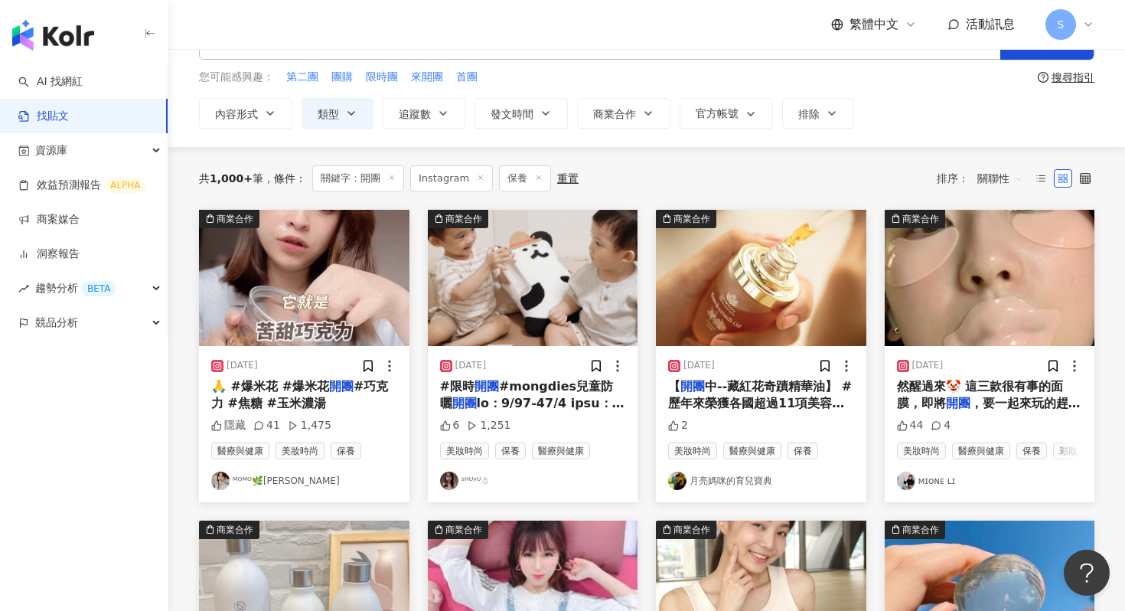
click at [790, 291] on img at bounding box center [761, 278] width 210 height 136
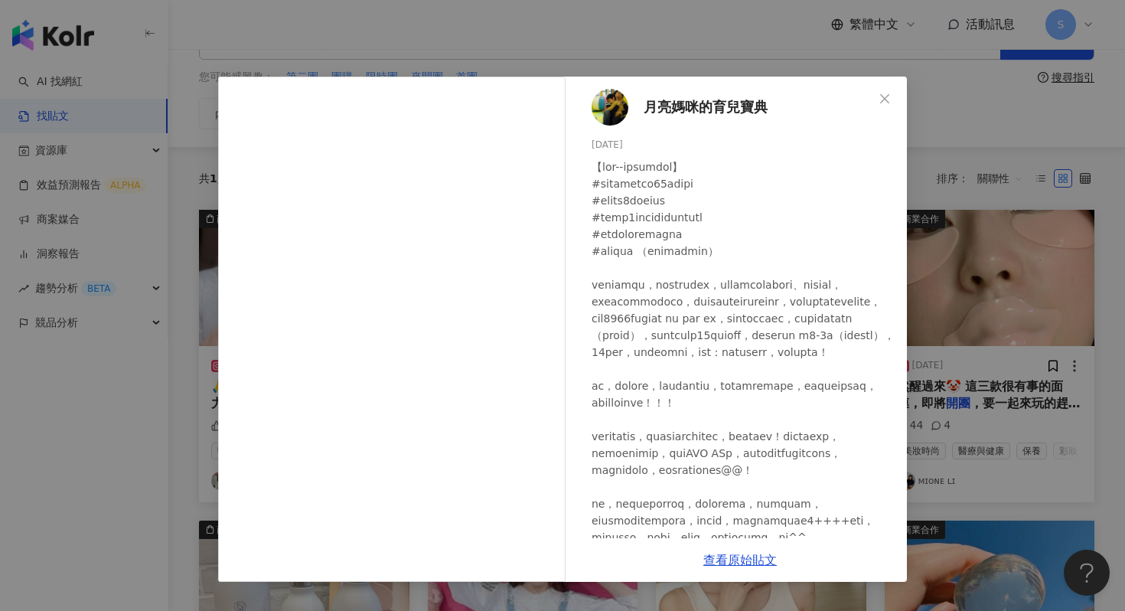
click at [978, 347] on div "月亮媽咪的育兒寶典 2023/10/13 2 查看原始貼文" at bounding box center [562, 305] width 1125 height 611
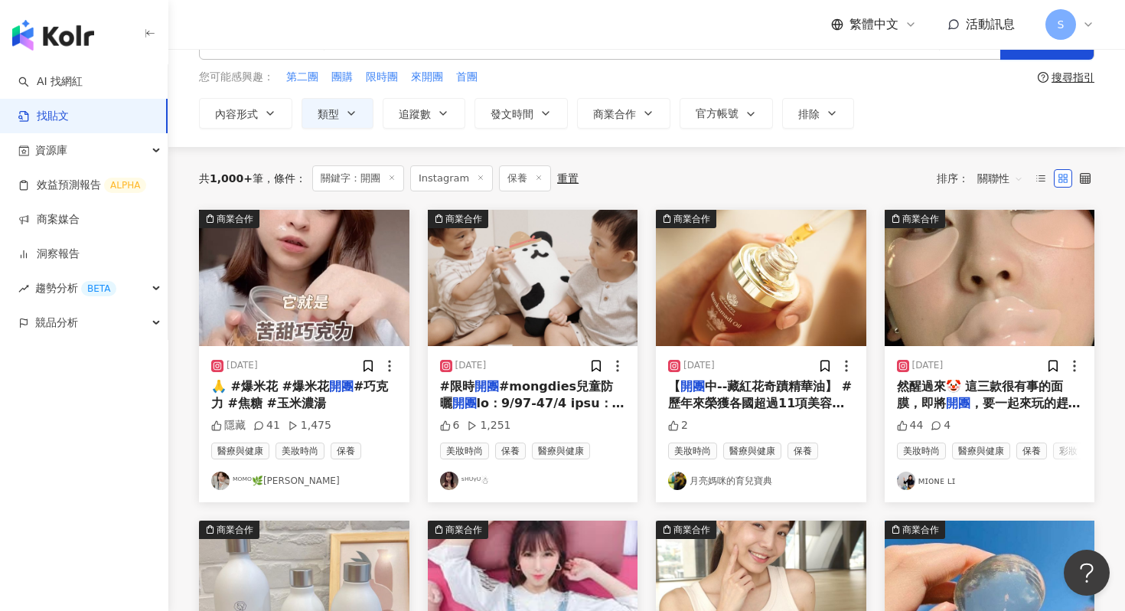
click at [945, 292] on img at bounding box center [990, 278] width 210 height 136
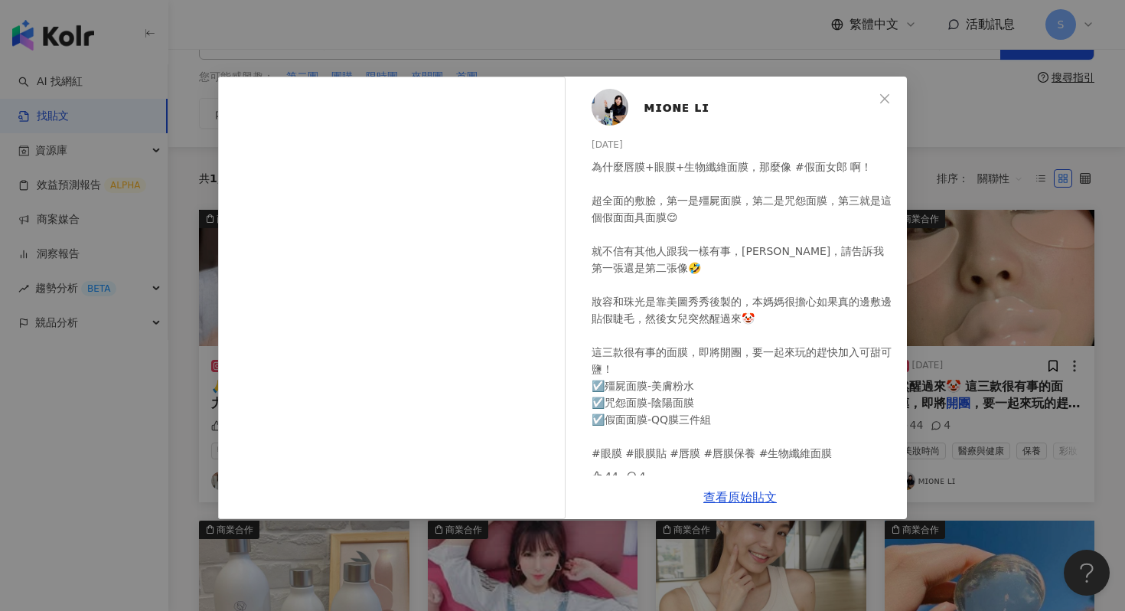
click at [944, 248] on div "ᴍɪᴏɴᴇ ʟɪ 2023/8/27 為什麼唇膜+眼膜+生物纖維面膜，那麼像 #假面女郎 啊！ 超全面的敷臉，第一是殭屍面膜，第二是咒怨面膜，第三就是這個假面…" at bounding box center [562, 305] width 1125 height 611
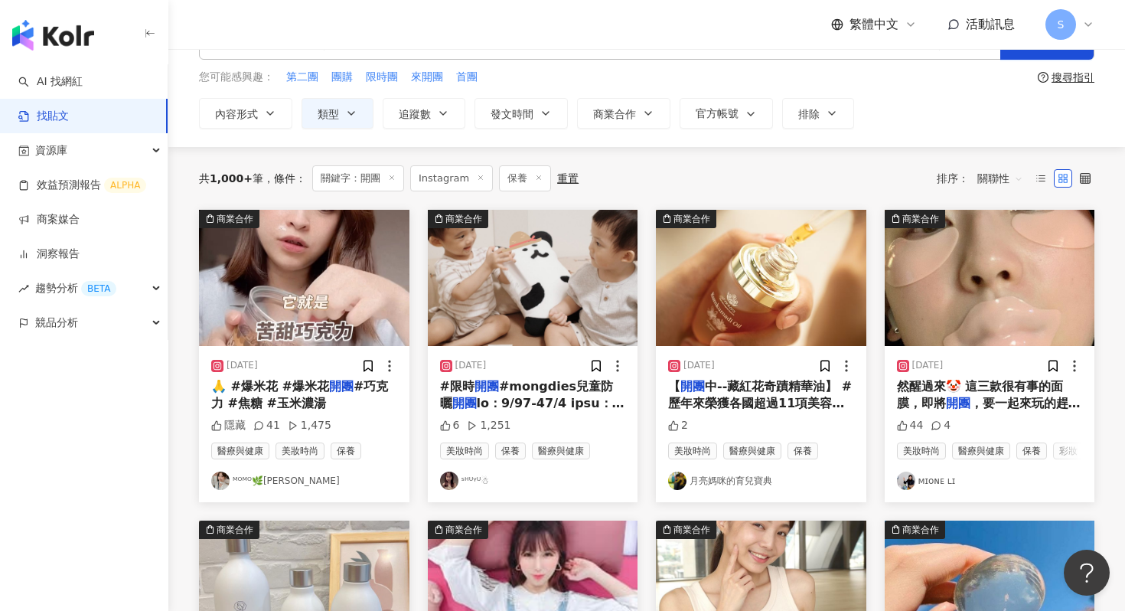
scroll to position [489, 0]
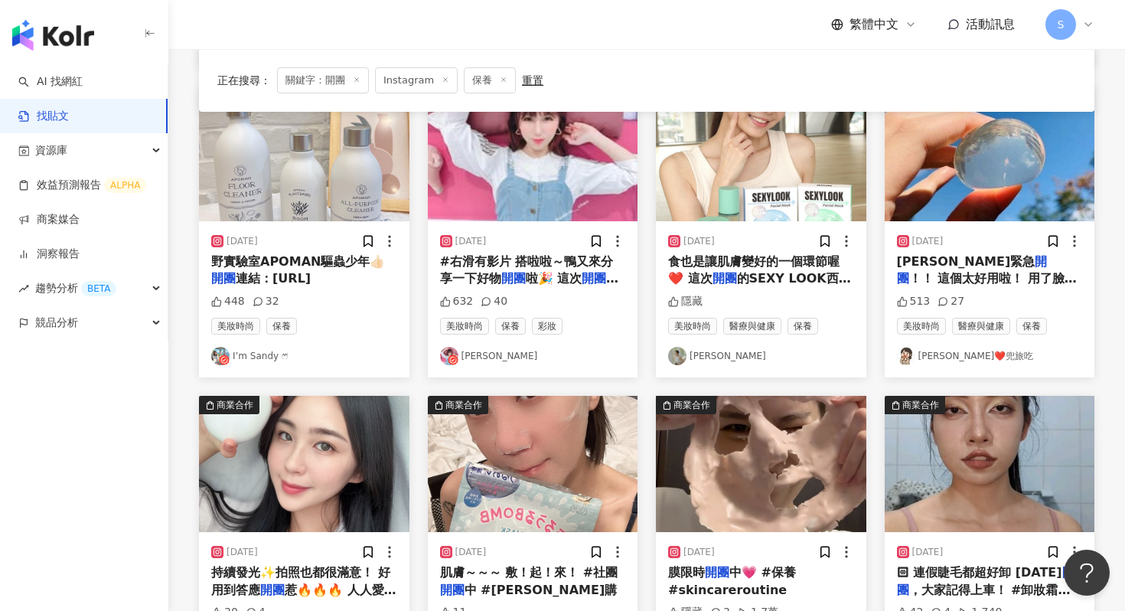
click at [759, 221] on div "2024/10/25 食也是讓肌膚變好的一個環節喔❤️ 這次 開團 的SEXY LOOK西西露 是我平常 隱藏 美妝時尚 醫療與健康 保養 許岑葦 Haley" at bounding box center [761, 299] width 210 height 156
click at [707, 158] on img at bounding box center [761, 153] width 210 height 136
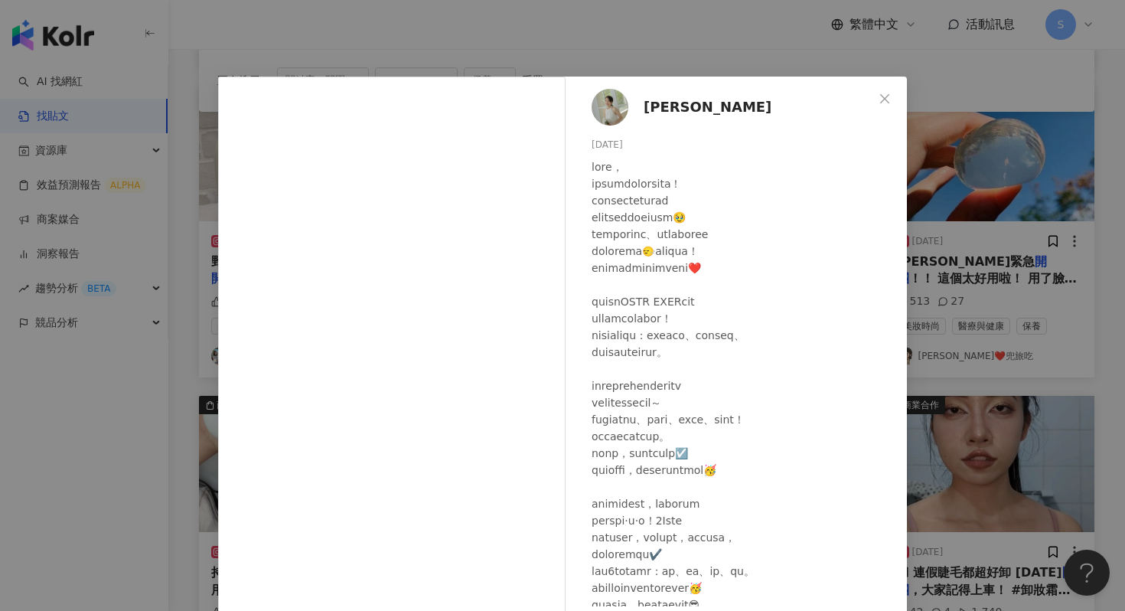
click at [959, 22] on div "許岑葦 Haley 2024/10/25 隱藏 查看原始貼文" at bounding box center [562, 305] width 1125 height 611
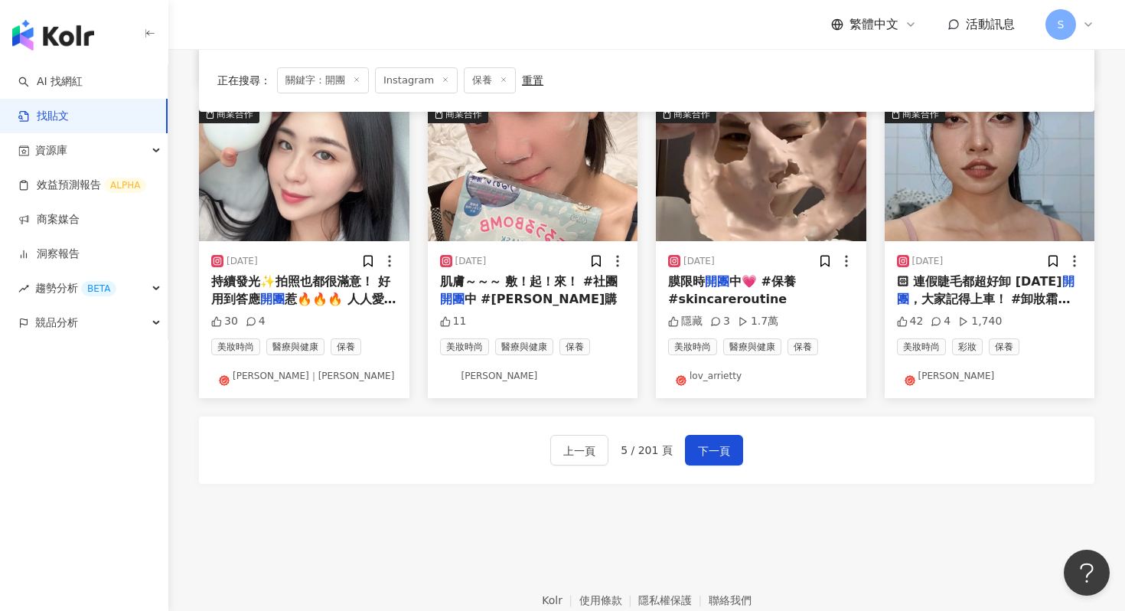
scroll to position [782, 0]
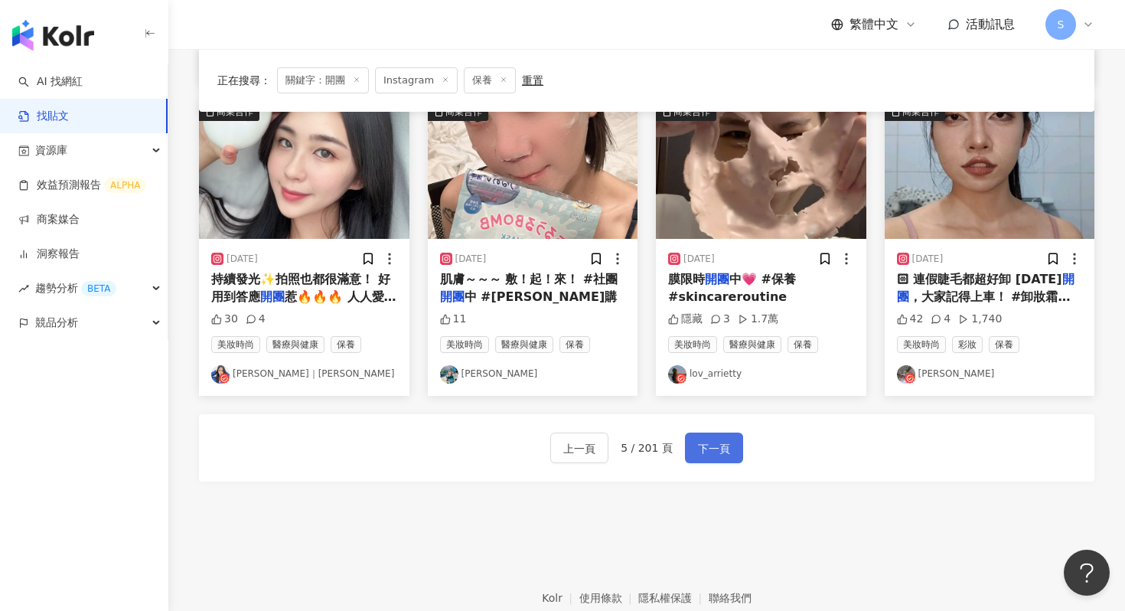
click at [702, 451] on span "下一頁" at bounding box center [714, 448] width 32 height 18
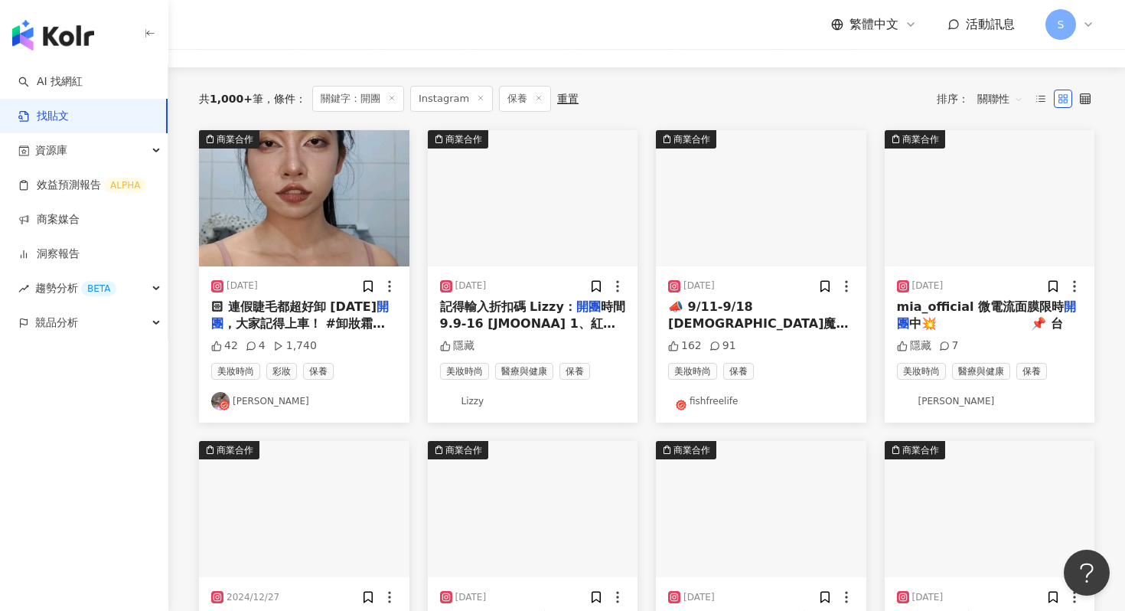
scroll to position [88, 0]
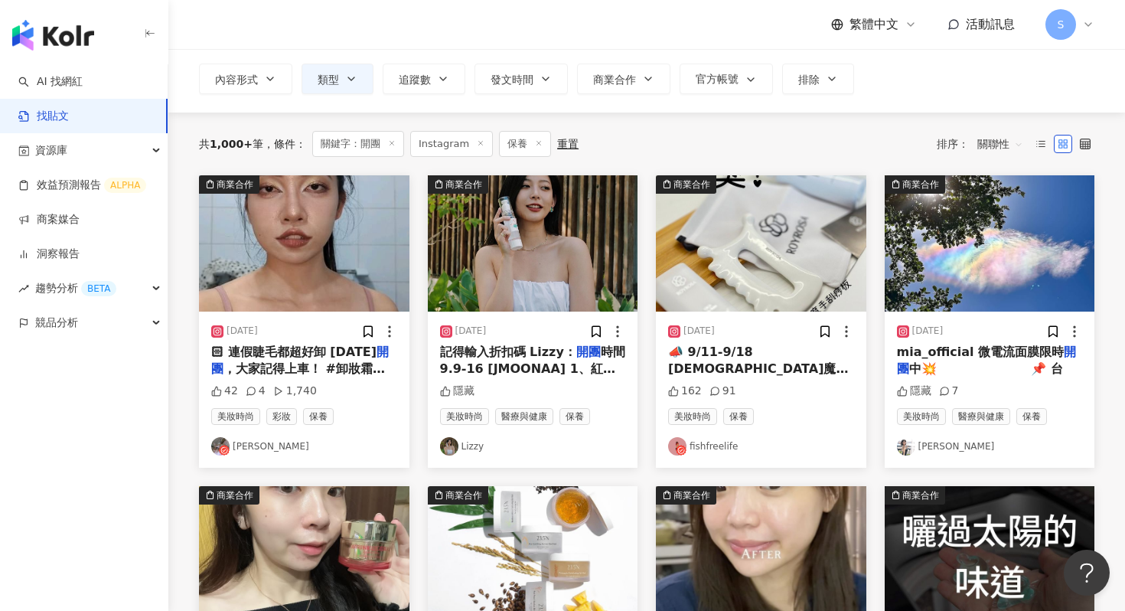
click at [565, 354] on span "記得輸入折扣碼 Lizzy：" at bounding box center [508, 351] width 136 height 15
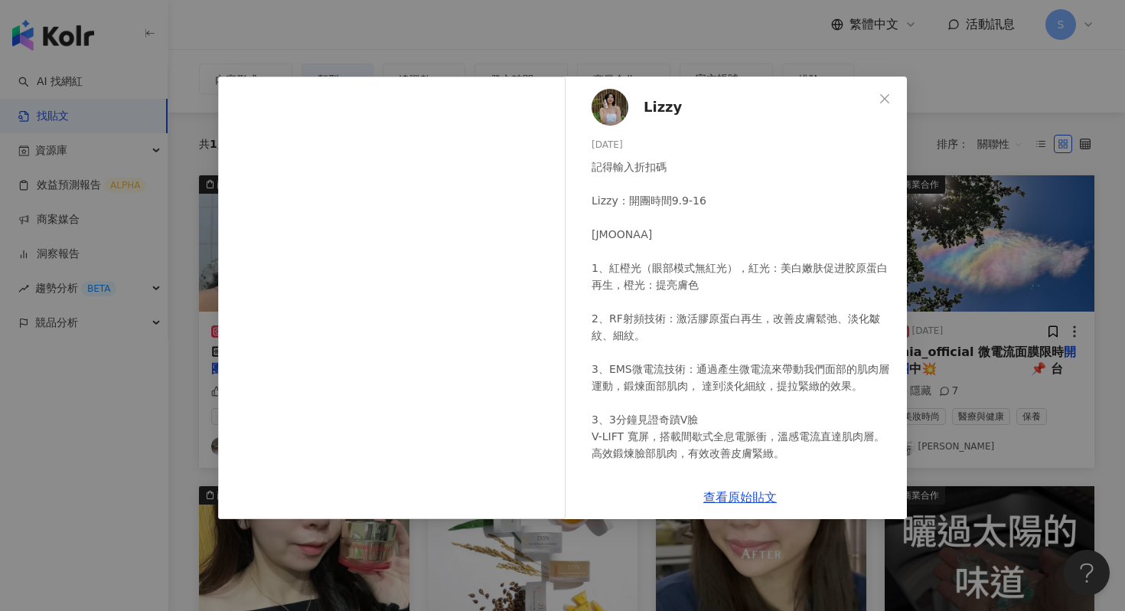
click at [609, 116] on img at bounding box center [610, 107] width 37 height 37
click at [888, 93] on icon "close" at bounding box center [885, 99] width 12 height 12
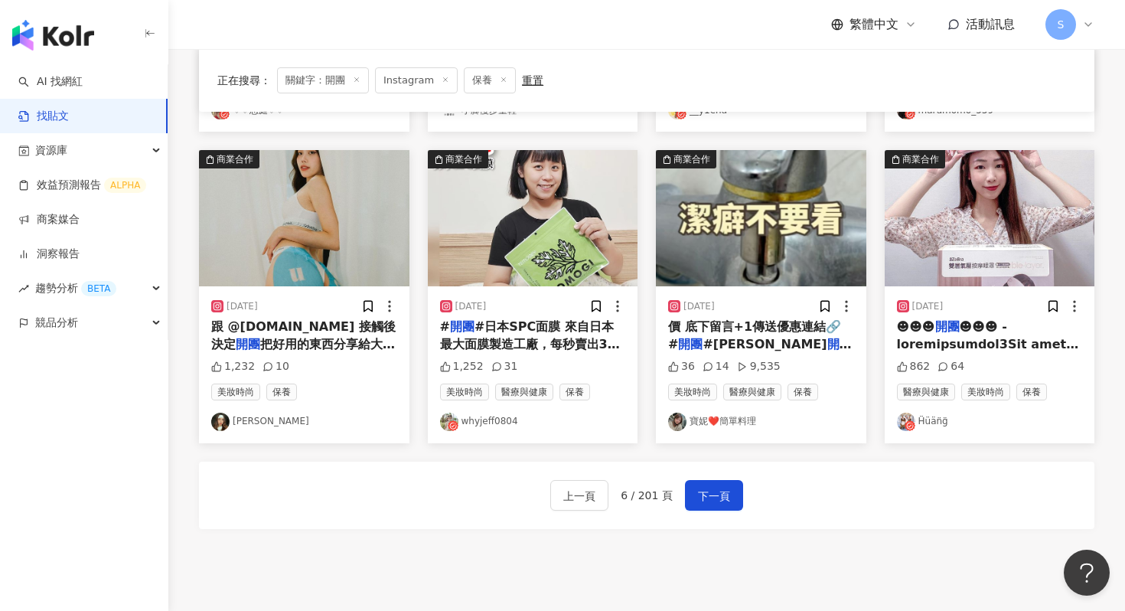
scroll to position [753, 0]
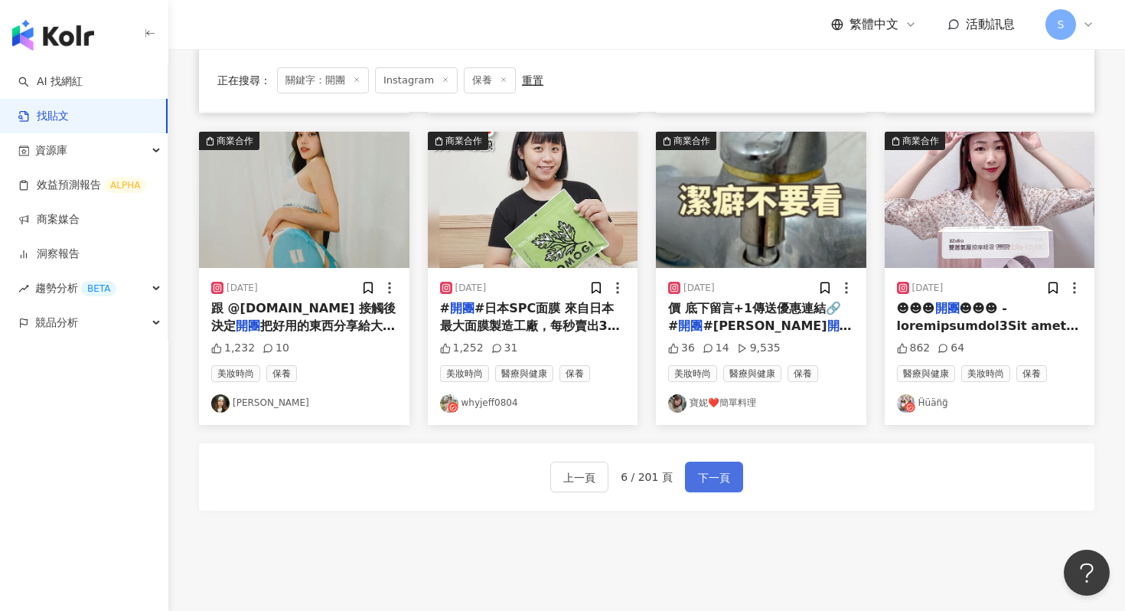
click at [706, 475] on span "下一頁" at bounding box center [714, 477] width 32 height 18
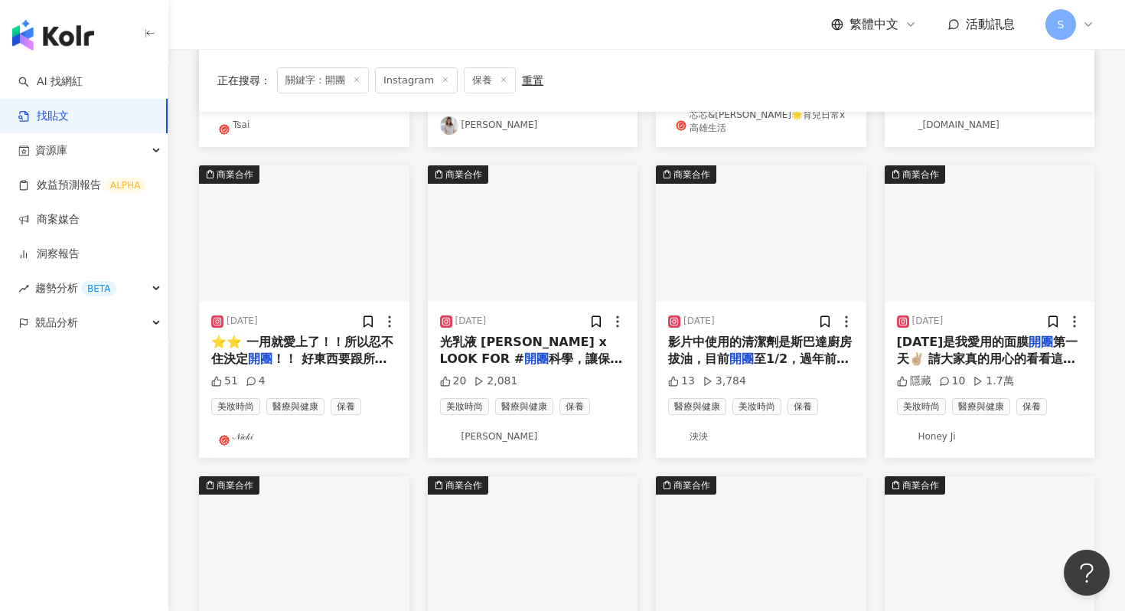
scroll to position [419, 0]
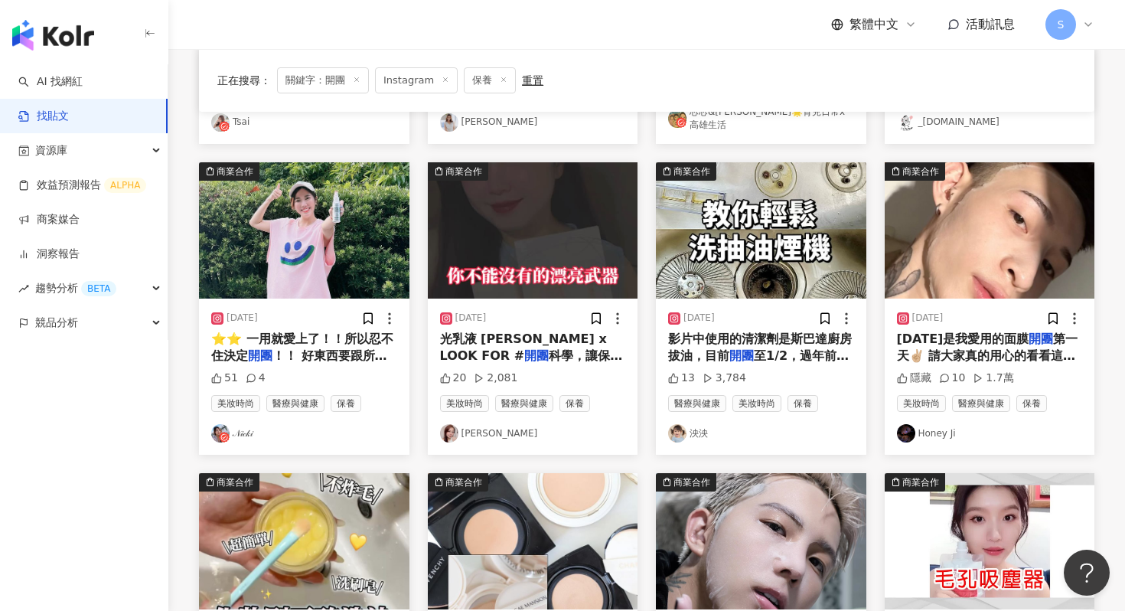
click at [952, 201] on img at bounding box center [990, 230] width 210 height 136
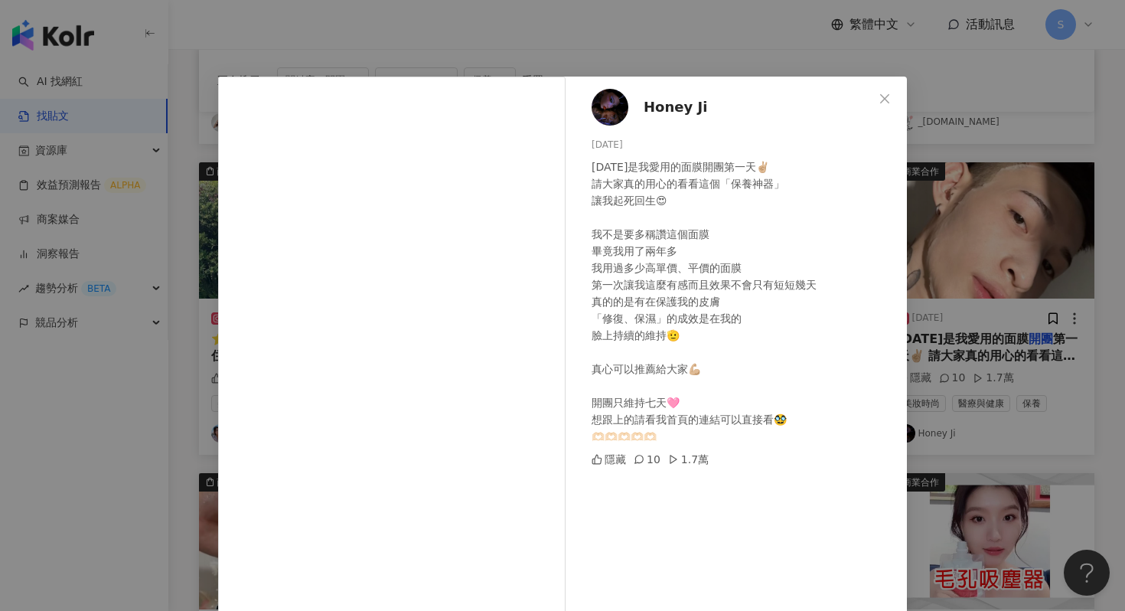
click at [974, 239] on div "Honey Ji 2024/8/1 今天是我愛用的面膜開團第一天✌🏼 請大家真的用心的看看這個「保養神器」 讓我起死回生😍 我不是要多稱讚這個面膜 畢竟我用了…" at bounding box center [562, 305] width 1125 height 611
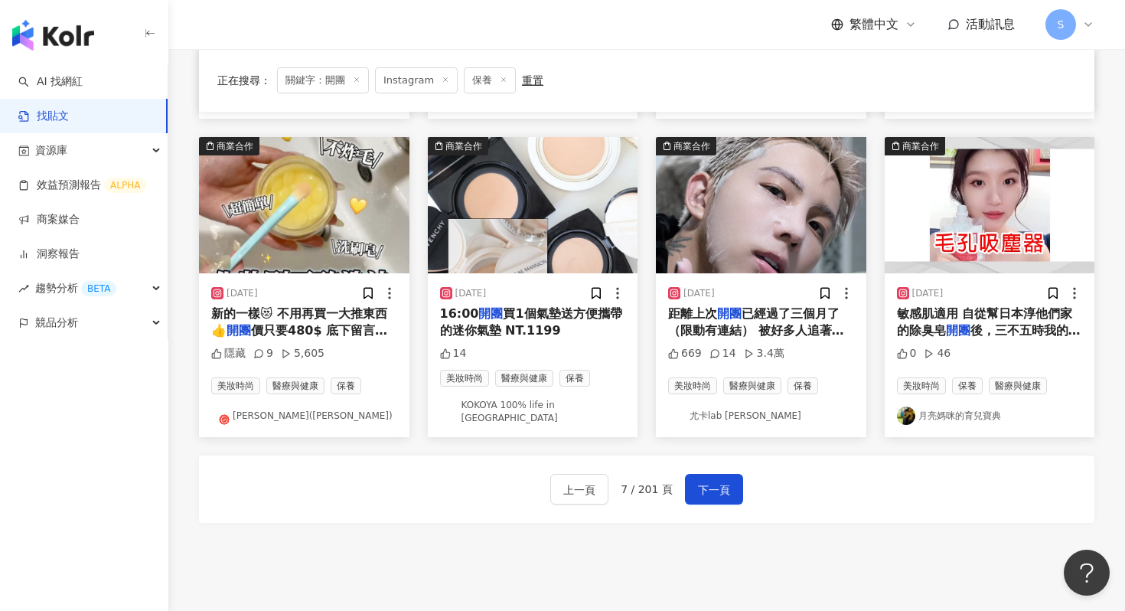
scroll to position [851, 0]
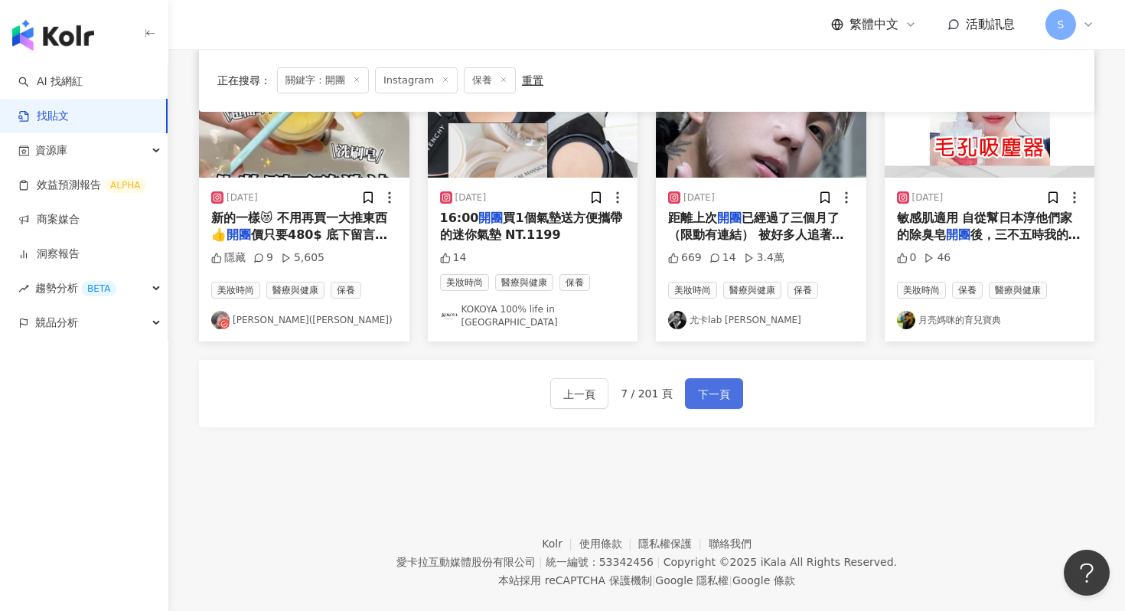
click at [695, 385] on button "下一頁" at bounding box center [714, 393] width 58 height 31
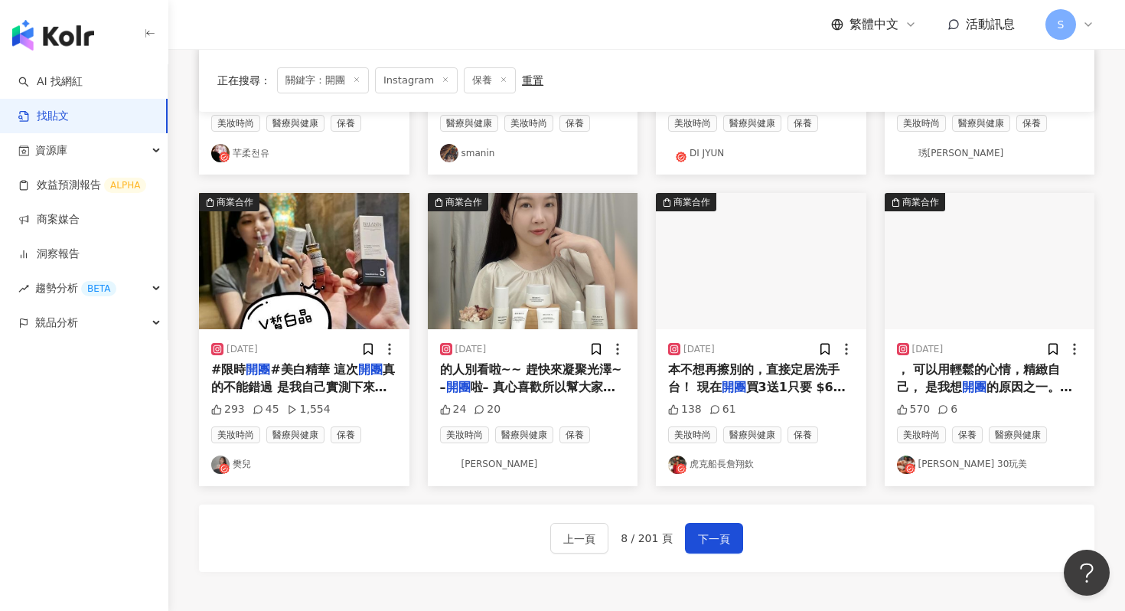
scroll to position [693, 0]
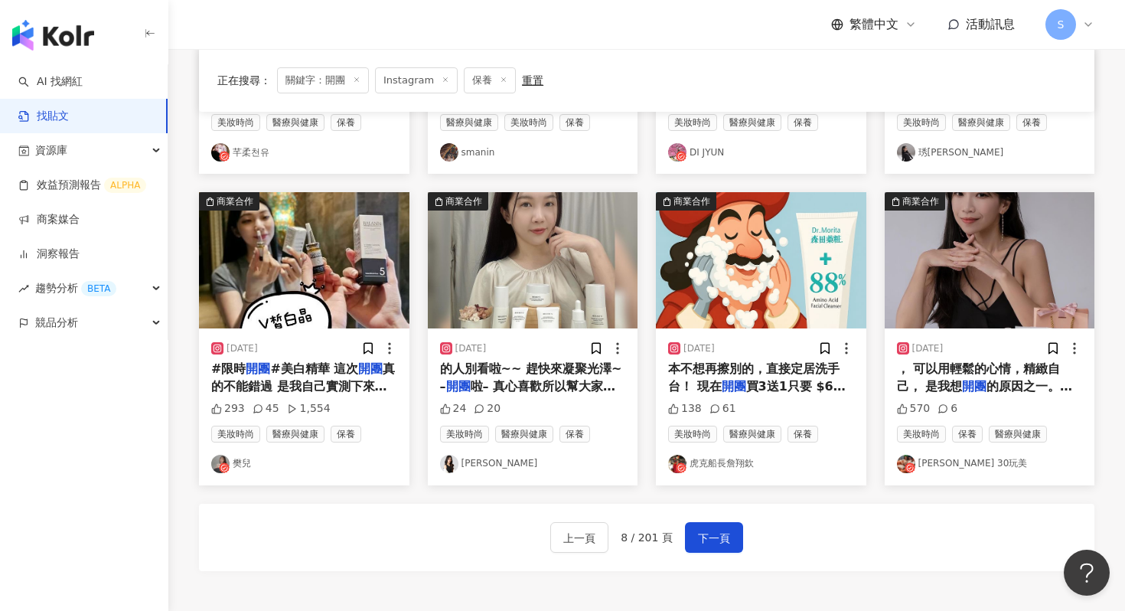
click at [951, 276] on img at bounding box center [990, 260] width 210 height 136
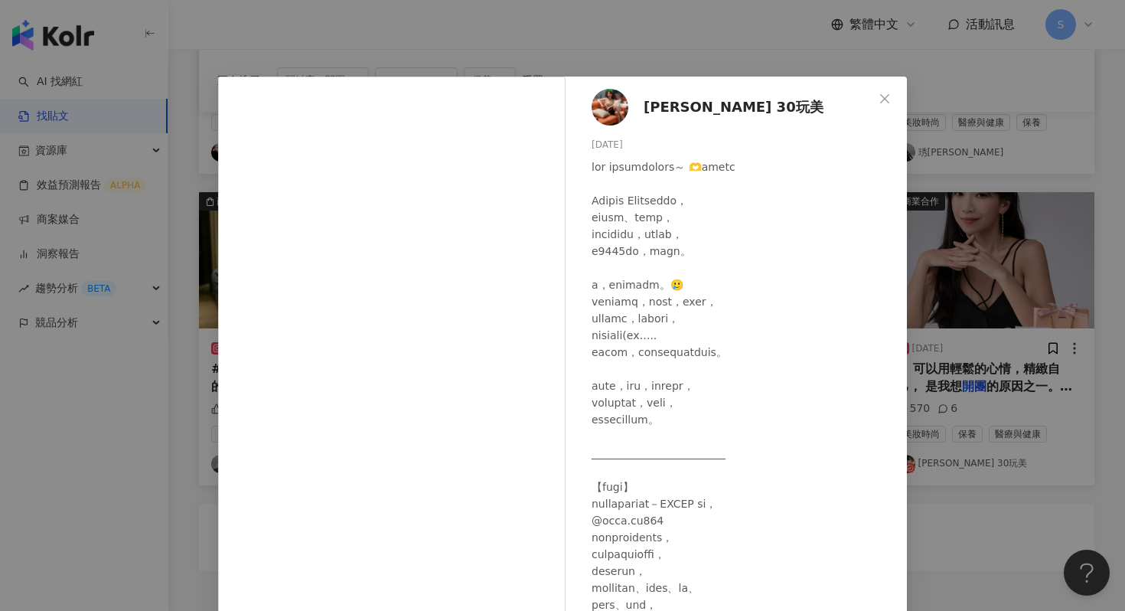
click at [928, 242] on div "Brenda 30玩美 2023/12/1 570 6 查看原始貼文" at bounding box center [562, 305] width 1125 height 611
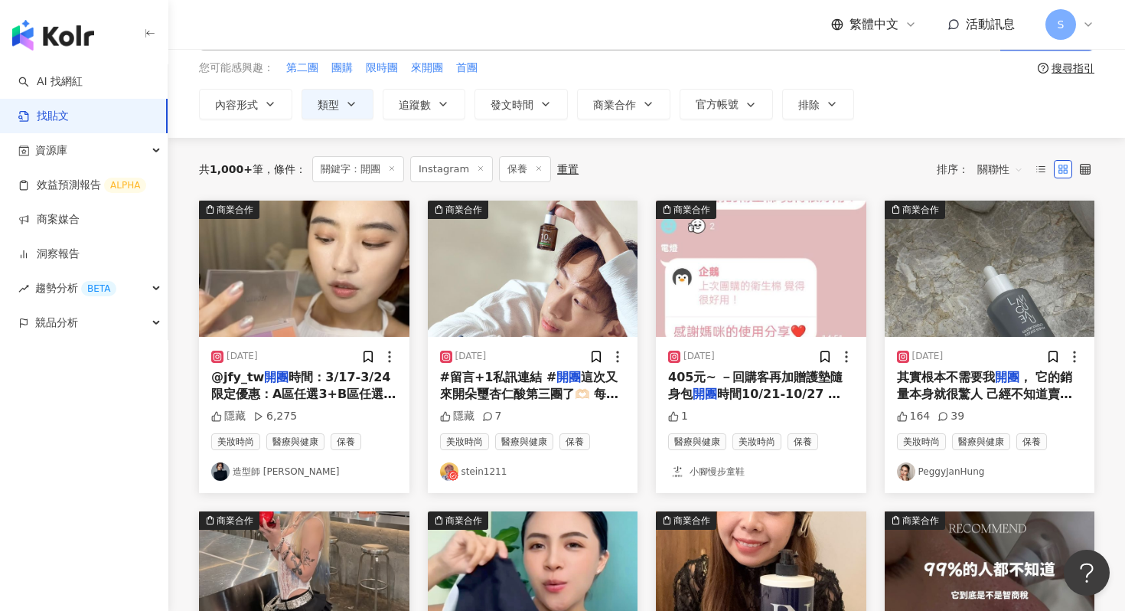
scroll to position [67, 0]
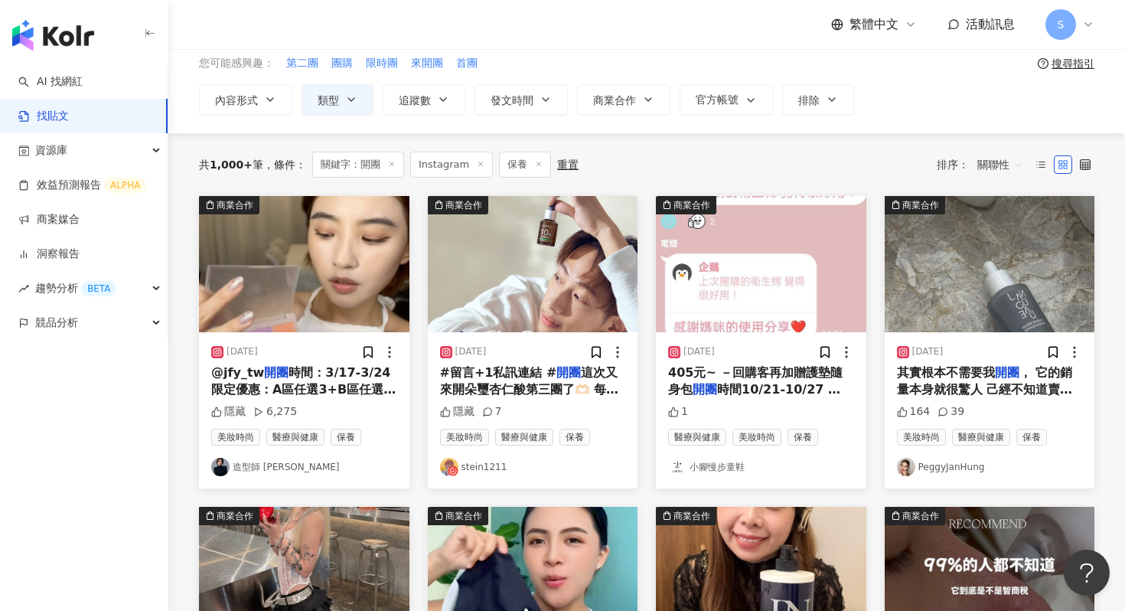
click at [500, 295] on img at bounding box center [533, 264] width 210 height 136
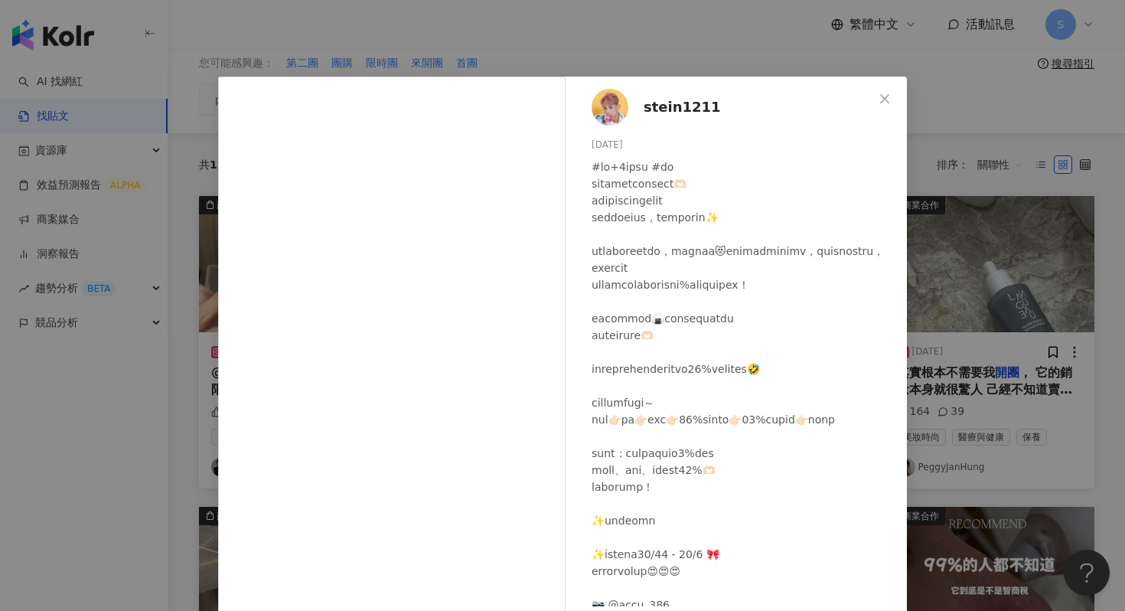
click at [609, 113] on img at bounding box center [610, 107] width 37 height 37
click at [904, 280] on div "stein1211 2023/11/2 隱藏 7" at bounding box center [740, 342] width 334 height 530
click at [921, 281] on div "stein1211 2023/11/2 隱藏 7 查看原始貼文" at bounding box center [562, 305] width 1125 height 611
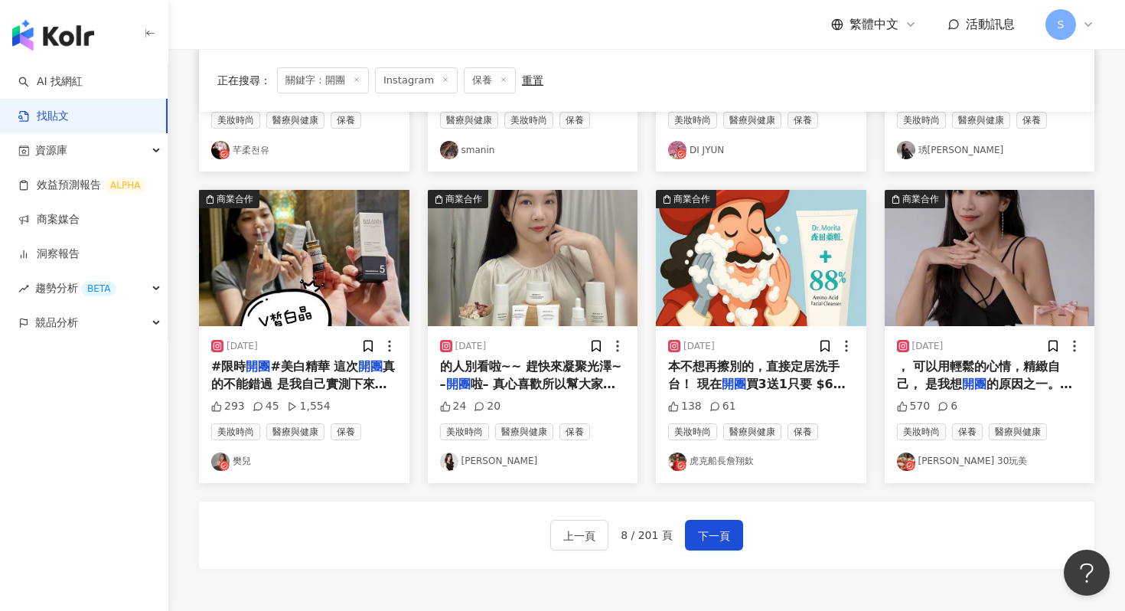
scroll to position [861, 0]
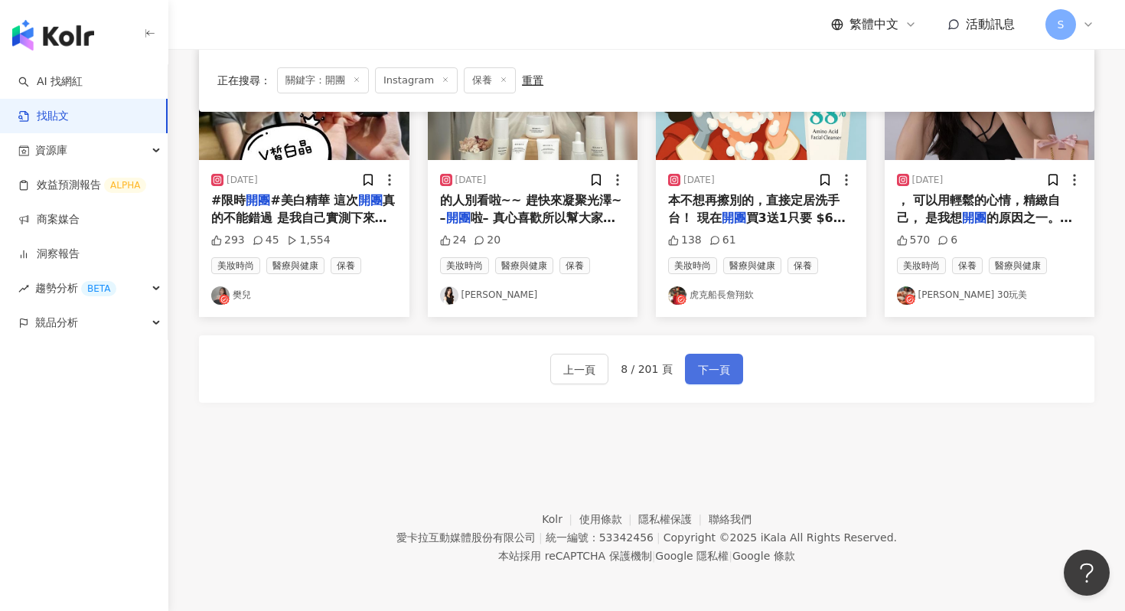
click at [714, 358] on button "下一頁" at bounding box center [714, 369] width 58 height 31
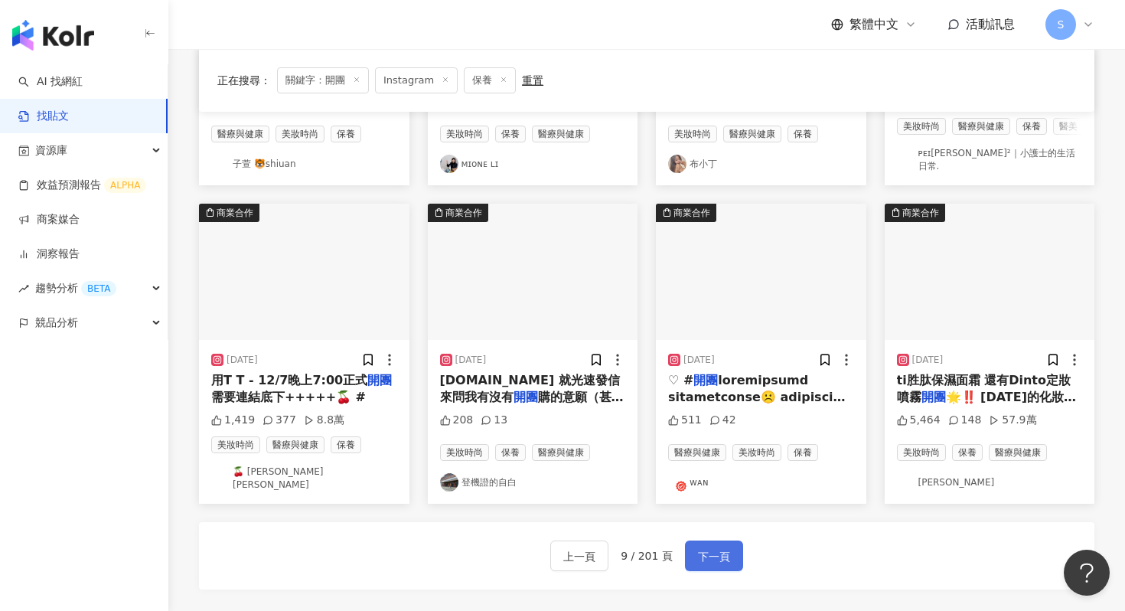
scroll to position [690, 0]
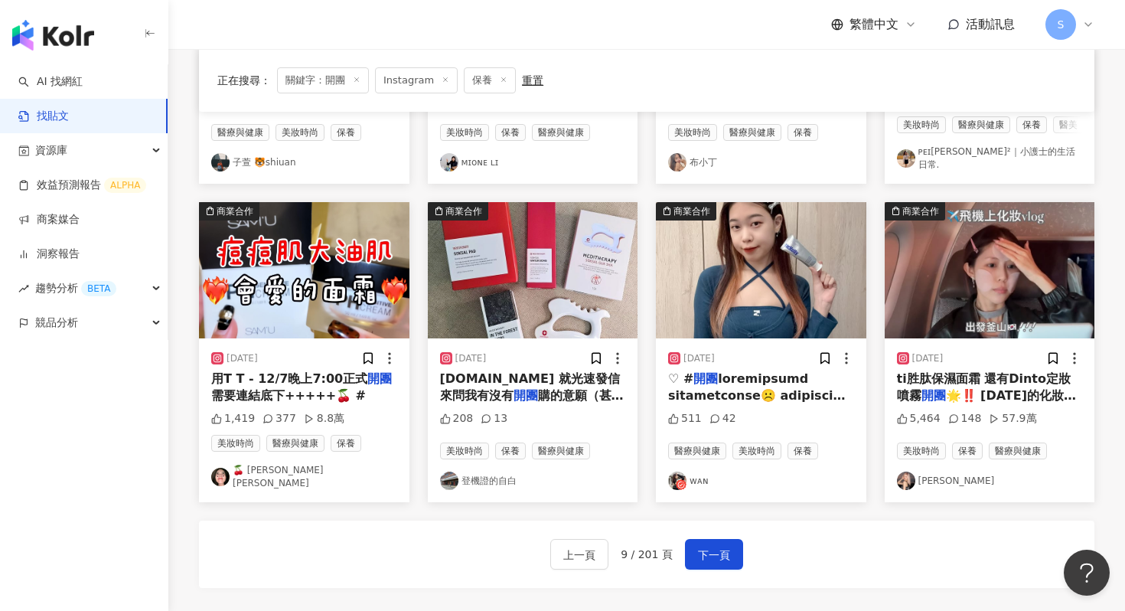
click at [948, 259] on img at bounding box center [990, 270] width 210 height 136
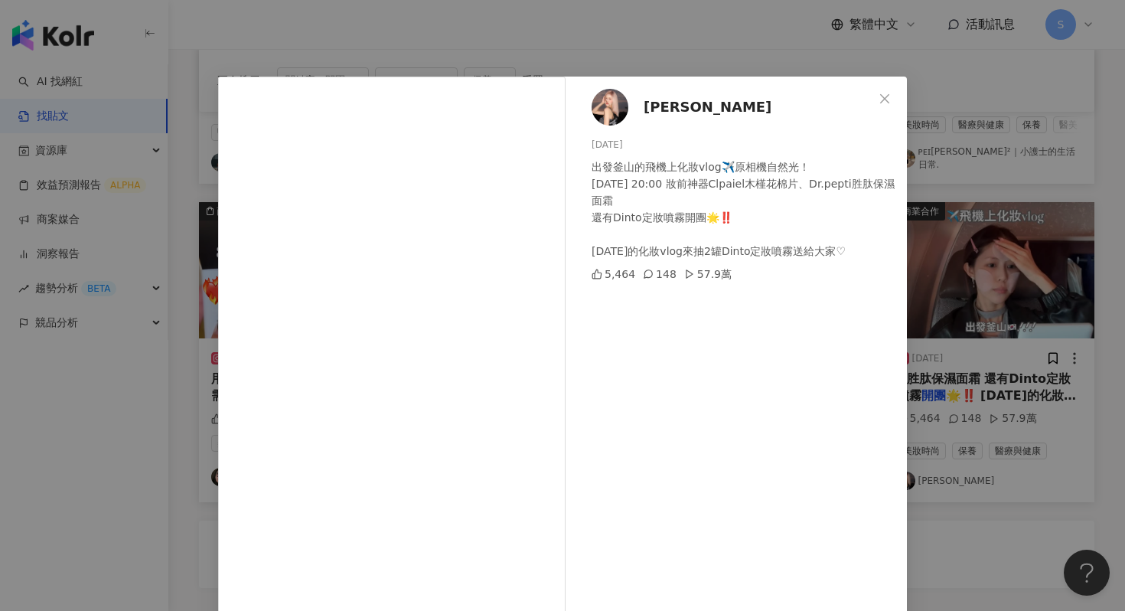
click at [947, 259] on div "Helena 2025/6/10 出發釜山的飛機上化妝vlog✈️原相機自然光！ 6/20 20:00 妝前神器Clpaiel木槿花棉片、Dr.pepti胜肽…" at bounding box center [562, 305] width 1125 height 611
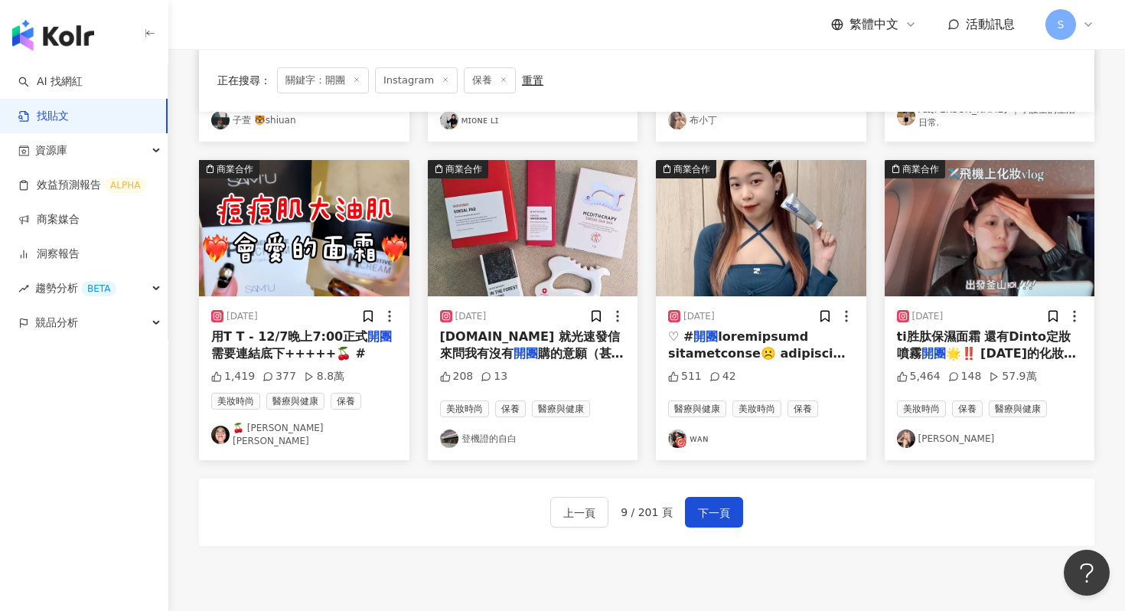
scroll to position [861, 0]
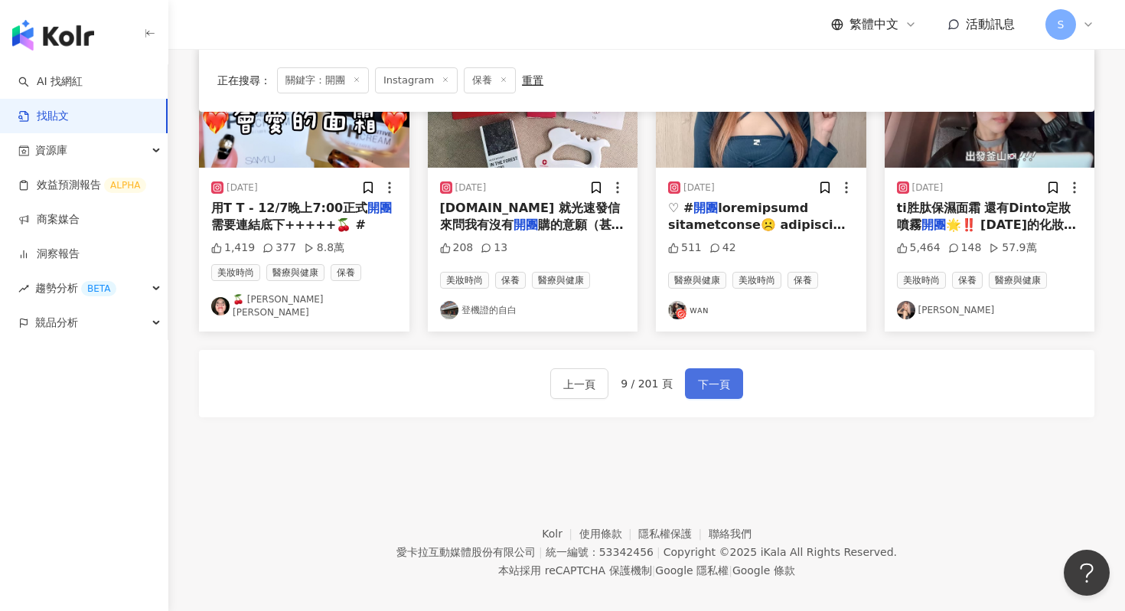
click at [695, 368] on button "下一頁" at bounding box center [714, 383] width 58 height 31
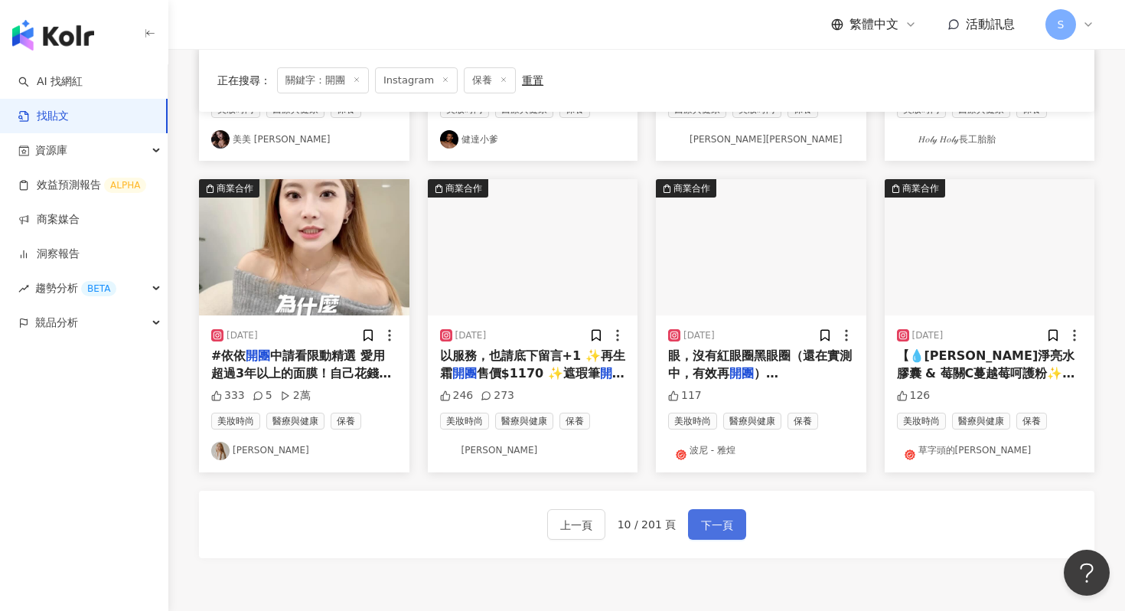
scroll to position [701, 0]
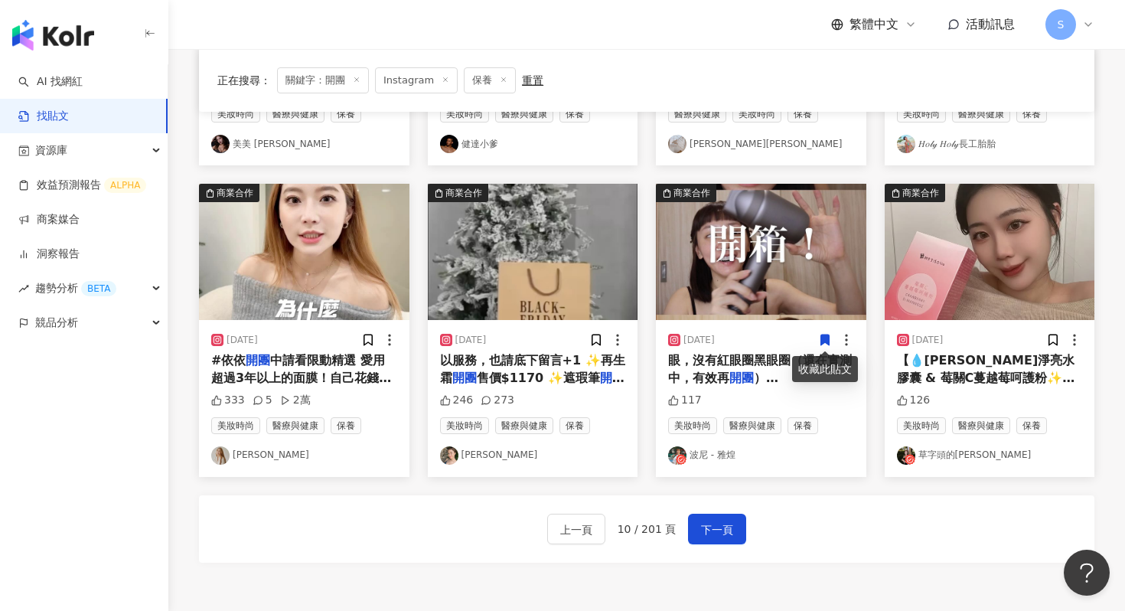
click at [944, 295] on img at bounding box center [990, 252] width 210 height 136
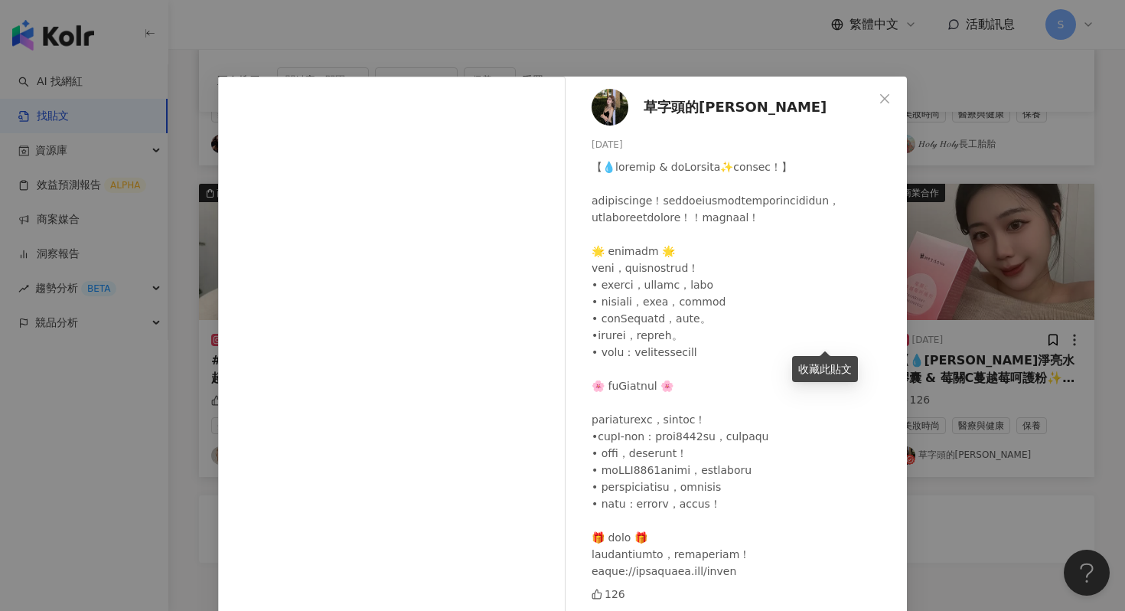
click at [607, 113] on img at bounding box center [610, 107] width 37 height 37
click at [993, 250] on div "草字頭的威 2024/12/23 126 查看原始貼文" at bounding box center [562, 305] width 1125 height 611
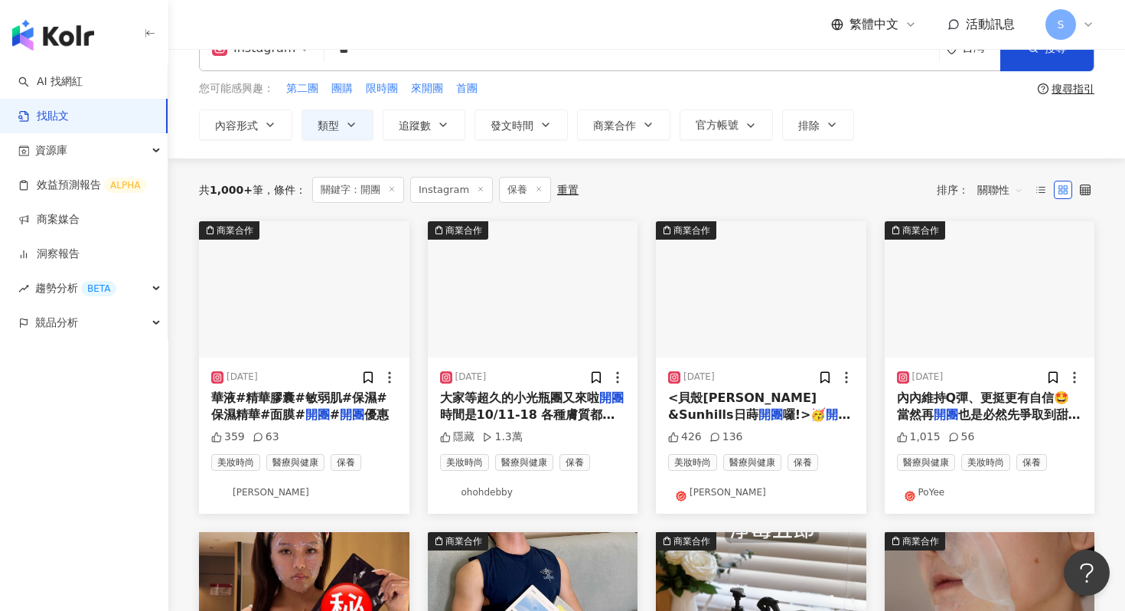
scroll to position [41, 0]
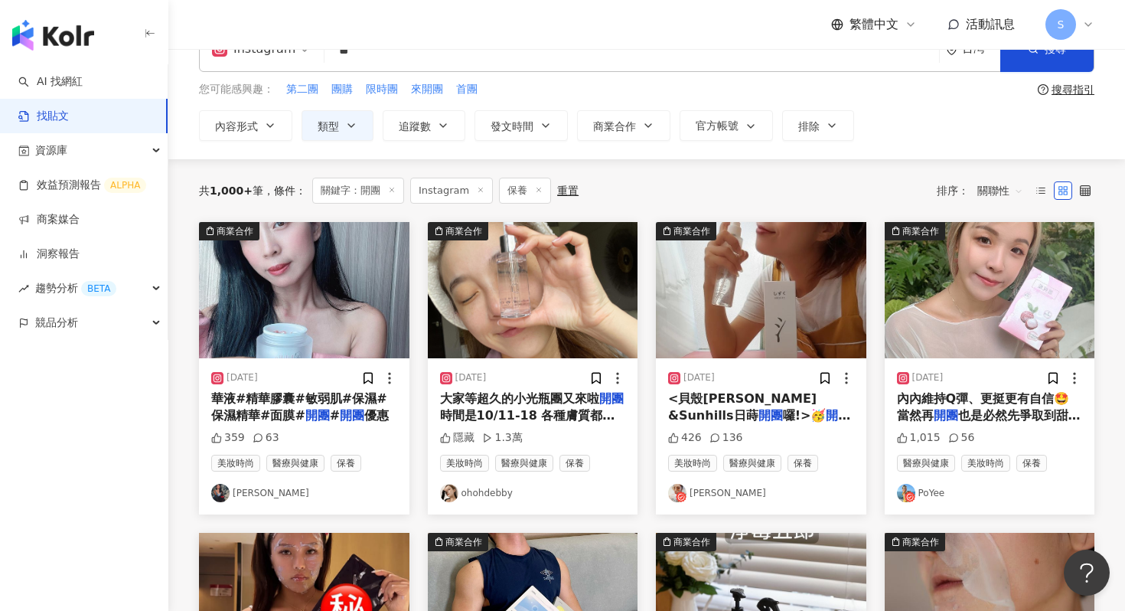
click at [575, 330] on img at bounding box center [533, 290] width 210 height 136
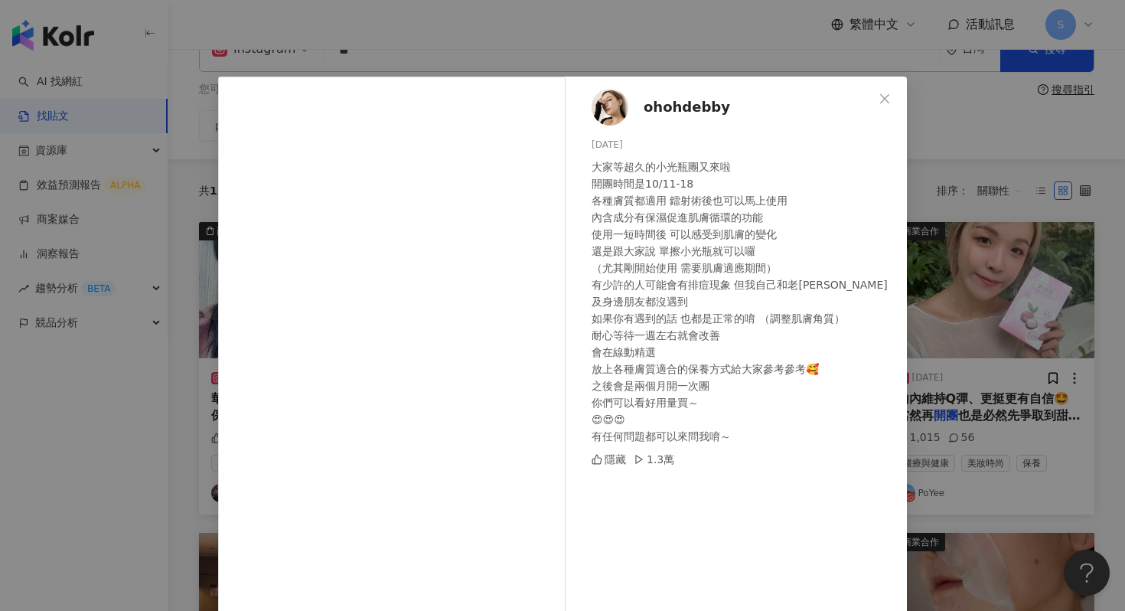
click at [609, 112] on img at bounding box center [610, 107] width 37 height 37
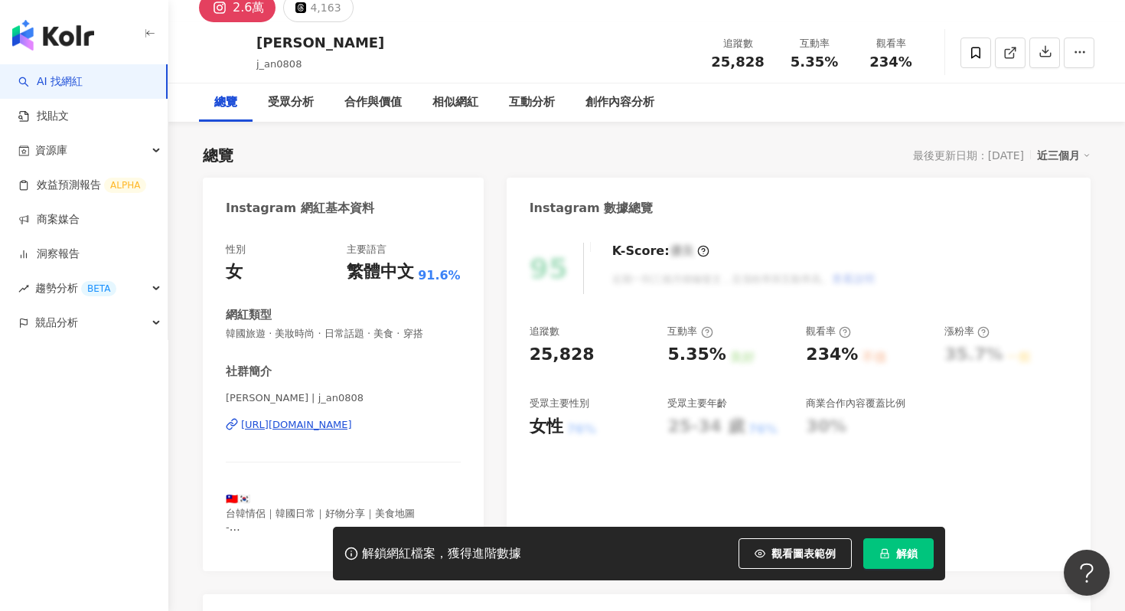
scroll to position [71, 0]
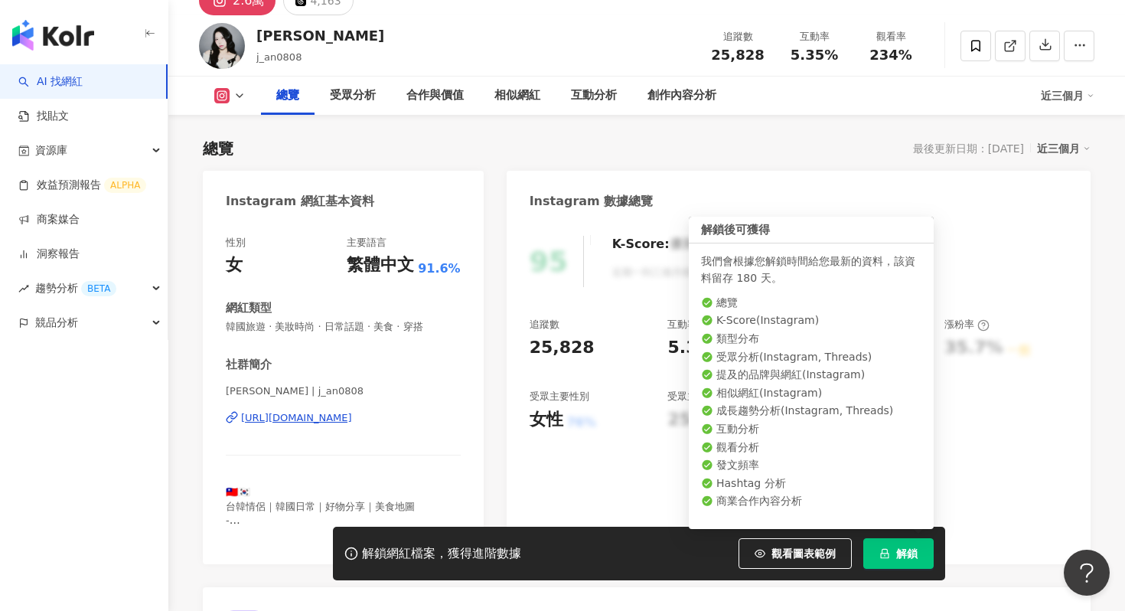
click at [882, 558] on icon "lock" at bounding box center [885, 554] width 8 height 10
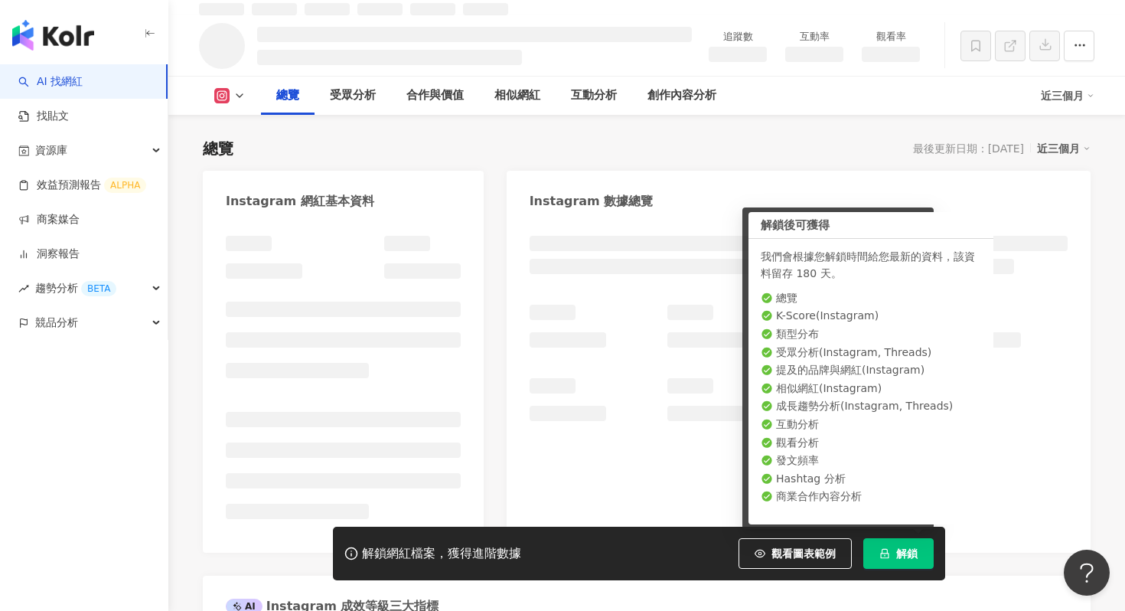
scroll to position [88, 0]
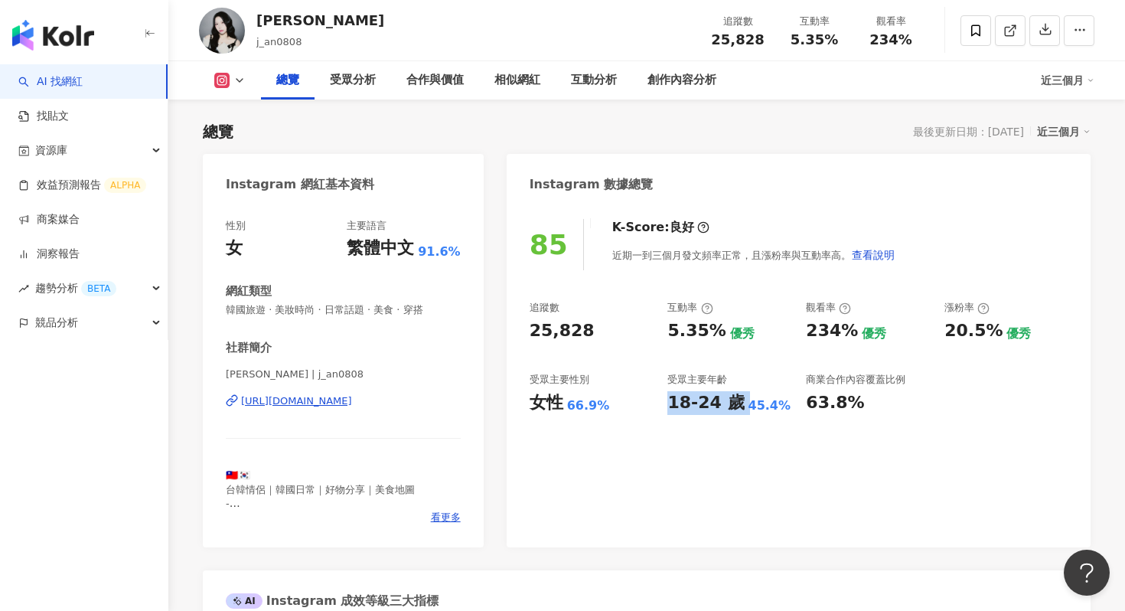
drag, startPoint x: 664, startPoint y: 406, endPoint x: 734, endPoint y: 406, distance: 70.4
click at [736, 406] on div "追蹤數 25,828 互動率 5.35% 優秀 觀看率 234% 優秀 漲粉率 20.5% 優秀 受眾主要性別 女性 66.9% 受眾主要年齡 18-24 歲…" at bounding box center [799, 357] width 538 height 113
copy div "18-24 歲"
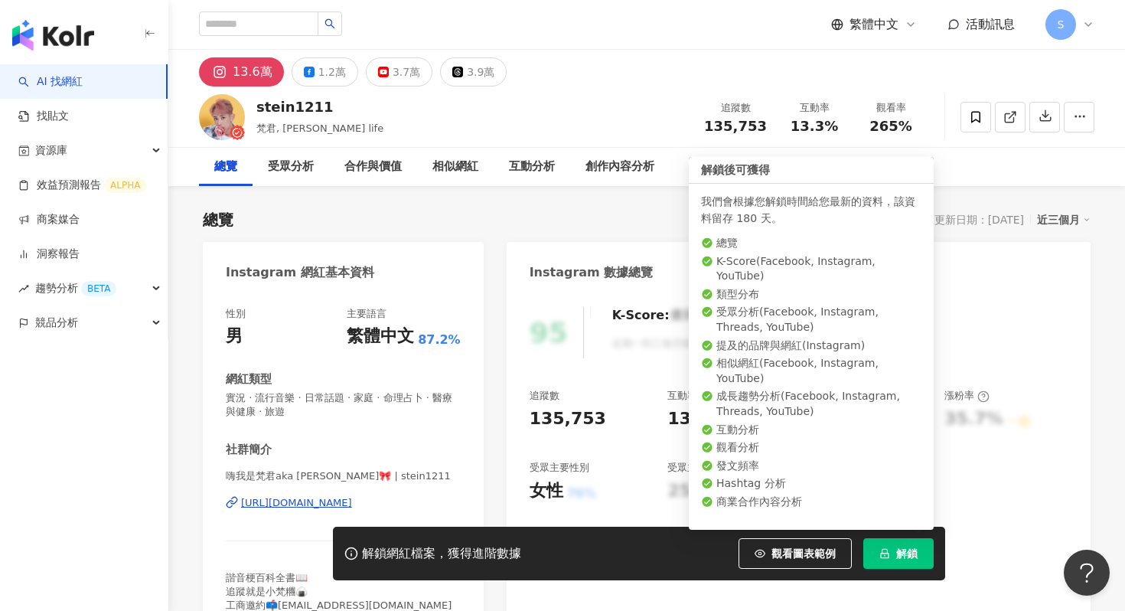
click at [893, 543] on button "解鎖" at bounding box center [898, 553] width 70 height 31
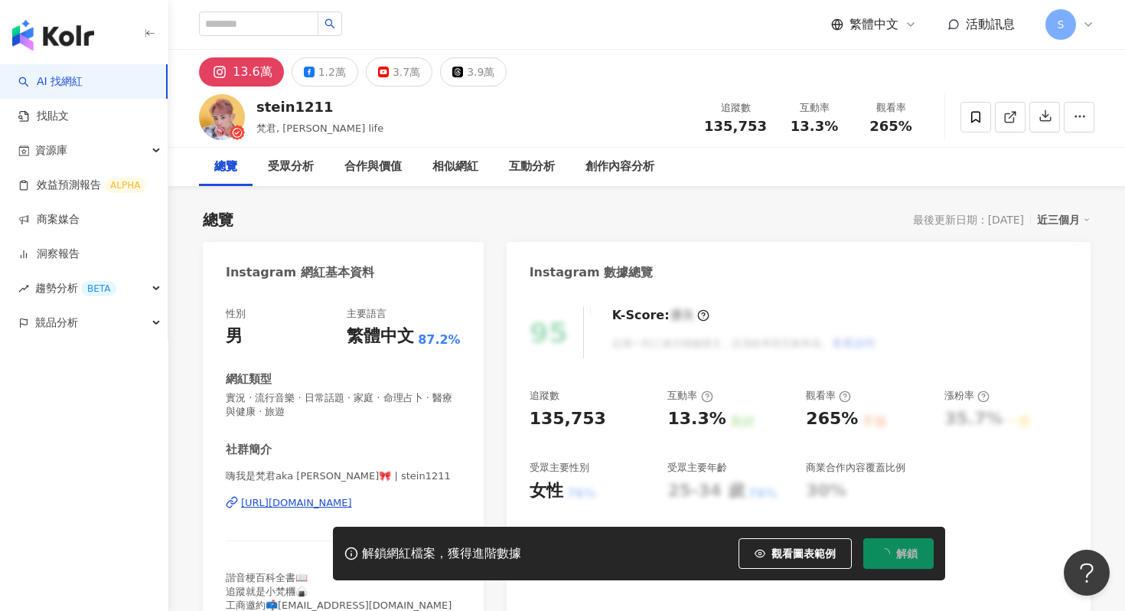
click at [323, 504] on div "https://www.instagram.com/stein1211/" at bounding box center [296, 503] width 111 height 14
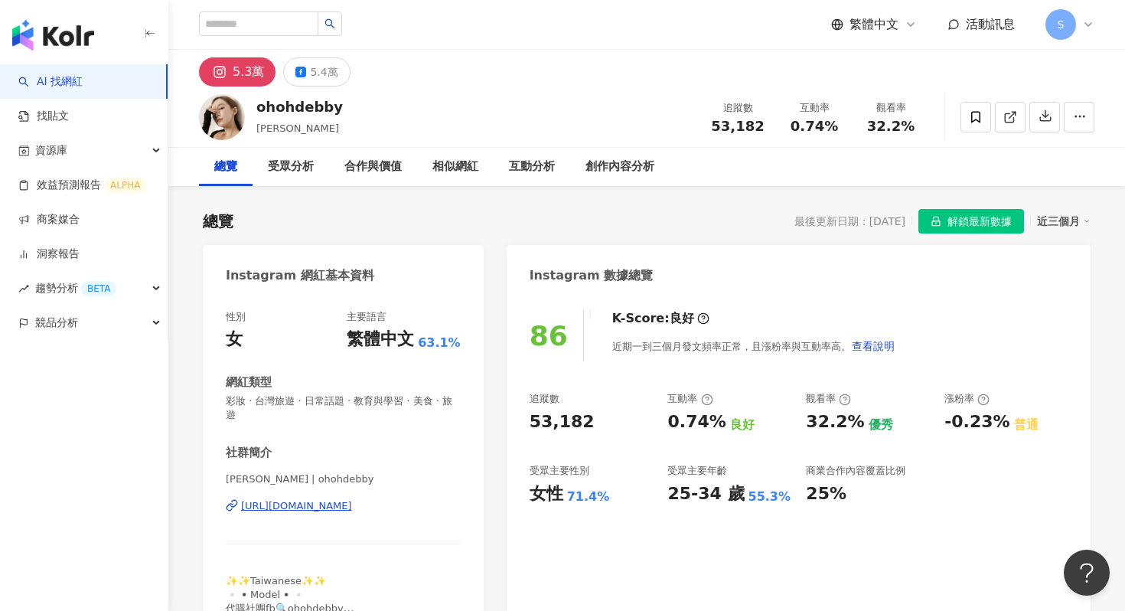
click at [352, 499] on div "[URL][DOMAIN_NAME]" at bounding box center [296, 506] width 111 height 14
click at [484, 21] on div "繁體中文 活動訊息 S" at bounding box center [647, 24] width 896 height 49
drag, startPoint x: 674, startPoint y: 494, endPoint x: 701, endPoint y: 498, distance: 27.8
click at [703, 498] on div "25-34 歲" at bounding box center [705, 494] width 77 height 24
drag, startPoint x: 671, startPoint y: 494, endPoint x: 729, endPoint y: 496, distance: 58.2
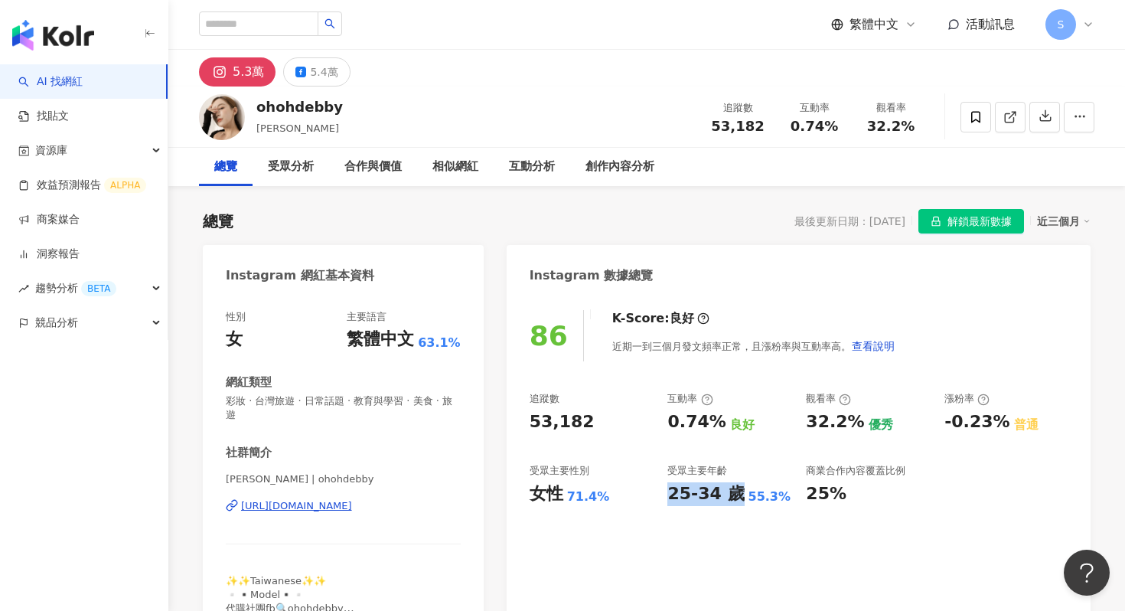
click at [729, 496] on div "25-34 歲" at bounding box center [705, 494] width 77 height 24
copy div "25-34 歲"
drag, startPoint x: 669, startPoint y: 427, endPoint x: 713, endPoint y: 429, distance: 43.7
click at [714, 429] on div "0.74%" at bounding box center [696, 422] width 58 height 24
copy div "0.74%"
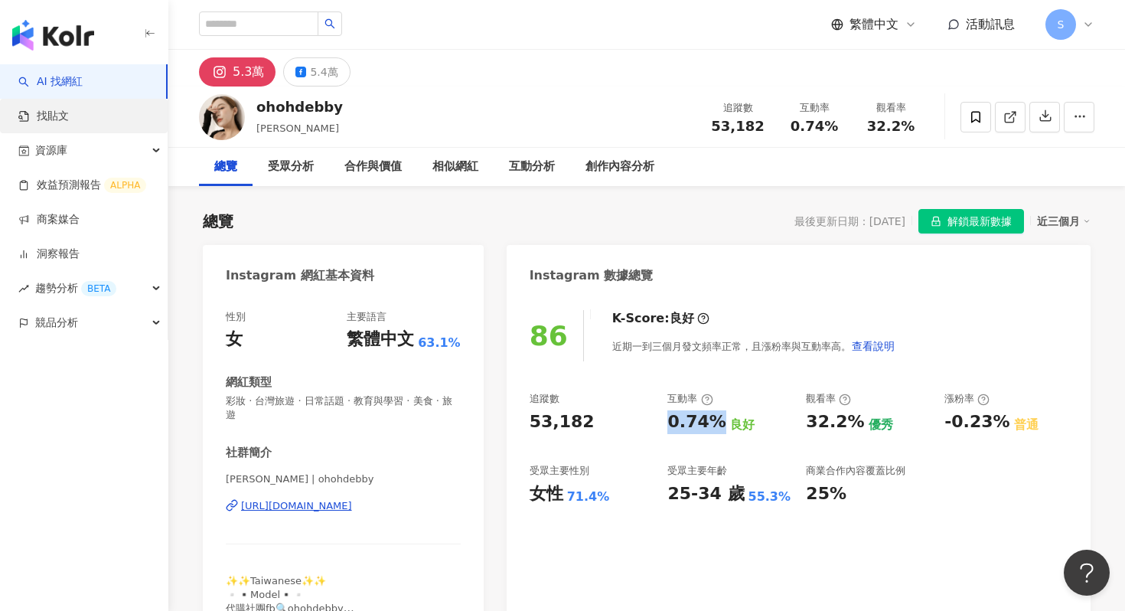
click at [69, 109] on link "找貼文" at bounding box center [43, 116] width 51 height 15
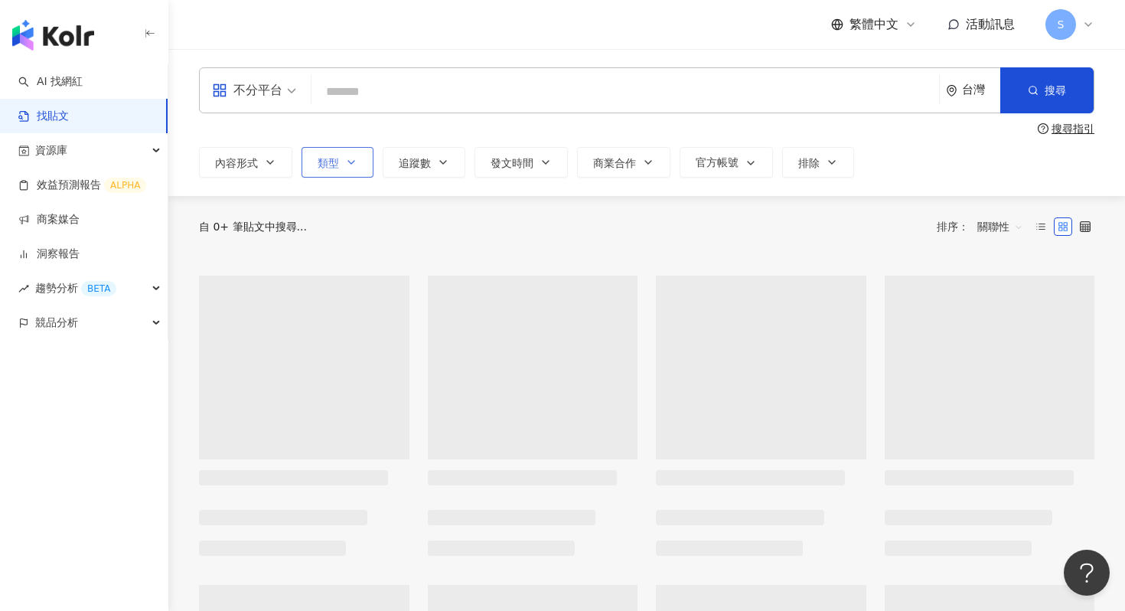
click at [351, 160] on icon "button" at bounding box center [351, 162] width 12 height 12
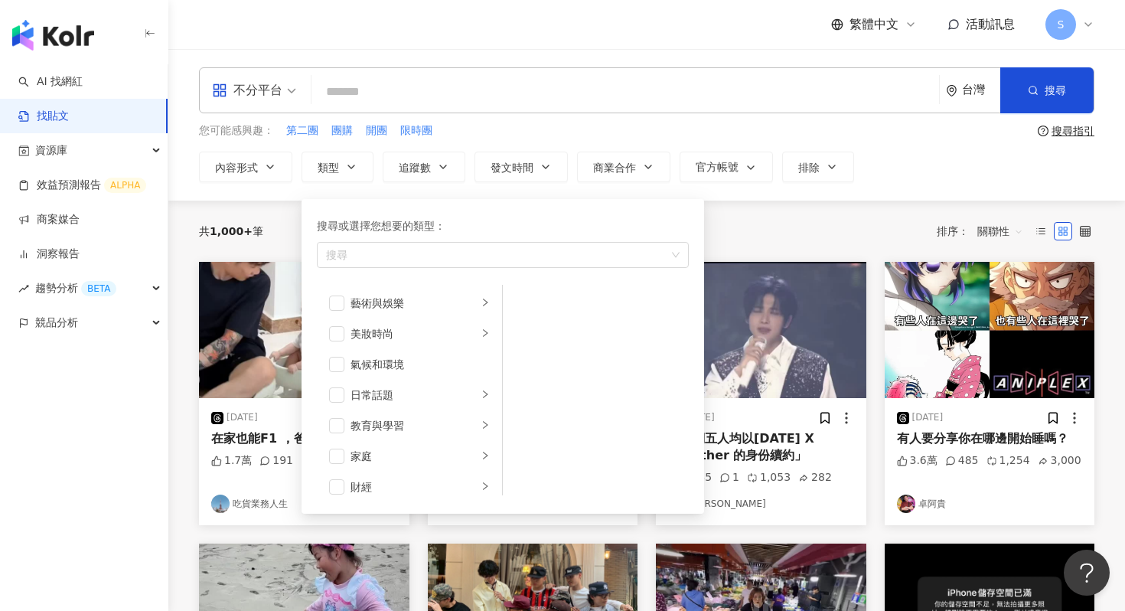
click at [290, 87] on span "不分平台" at bounding box center [254, 90] width 84 height 24
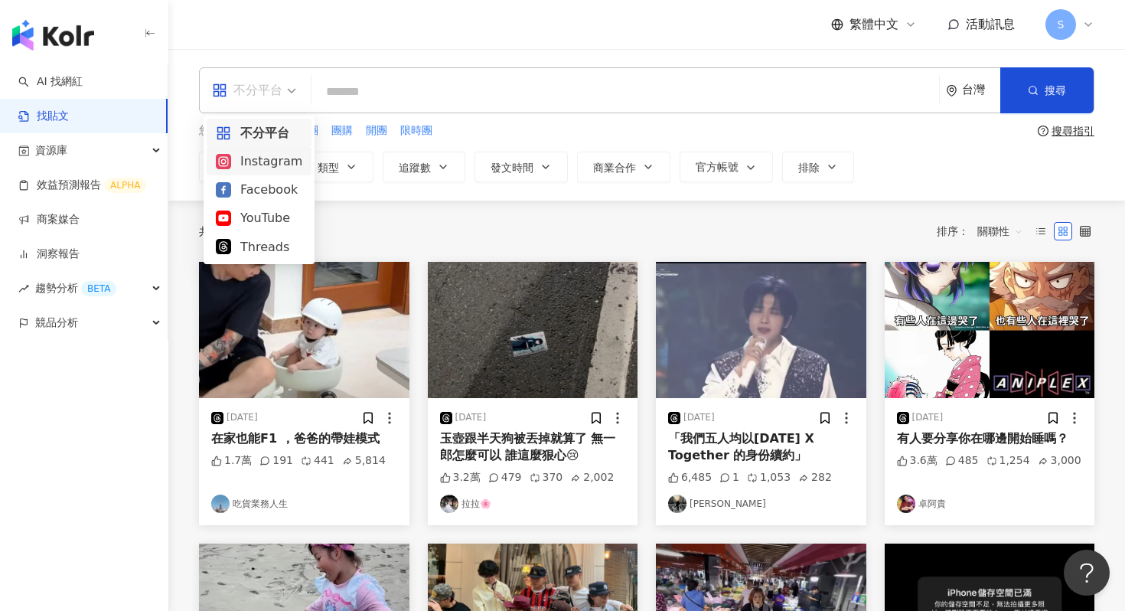
click at [283, 158] on div "Instagram" at bounding box center [259, 161] width 86 height 19
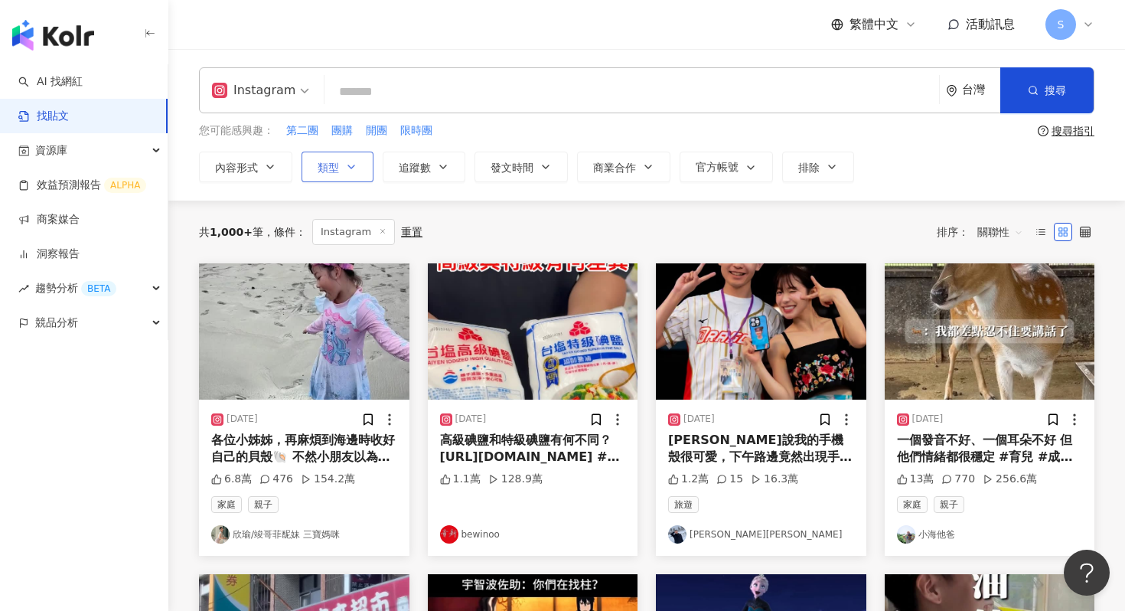
click at [353, 166] on icon "button" at bounding box center [351, 166] width 6 height 3
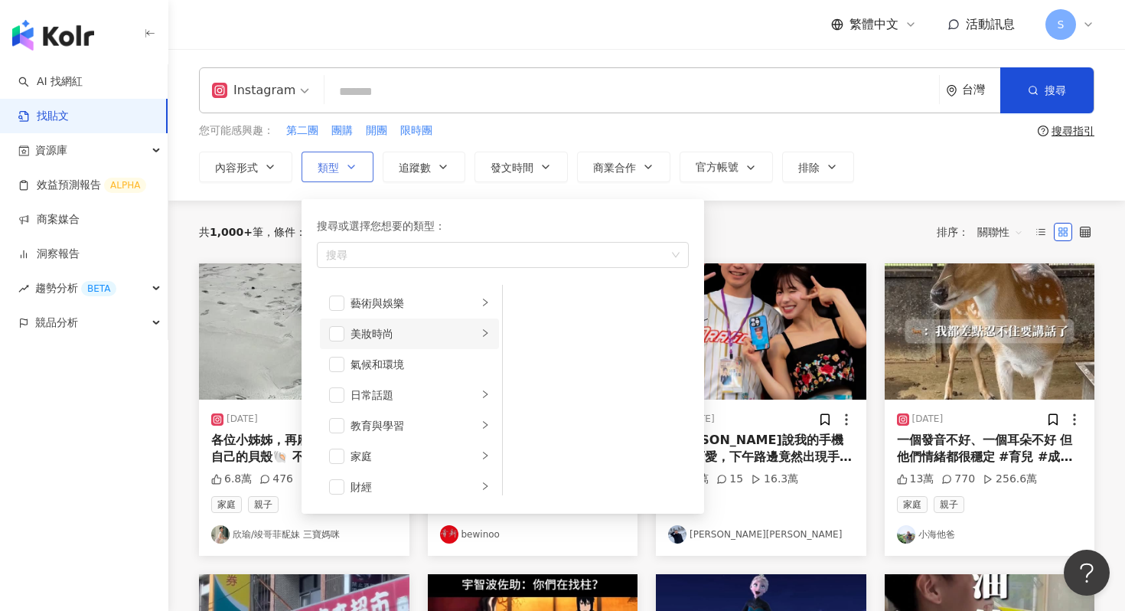
click at [380, 328] on div "美妝時尚" at bounding box center [414, 333] width 127 height 17
click at [521, 304] on span "button" at bounding box center [522, 302] width 15 height 15
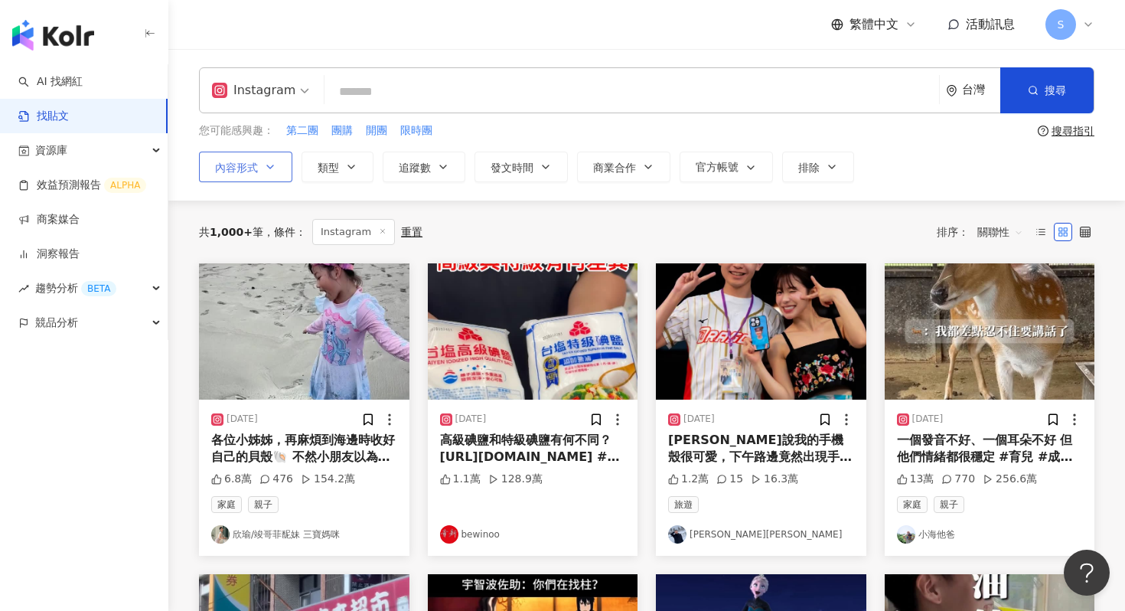
click at [276, 162] on icon "button" at bounding box center [270, 167] width 12 height 12
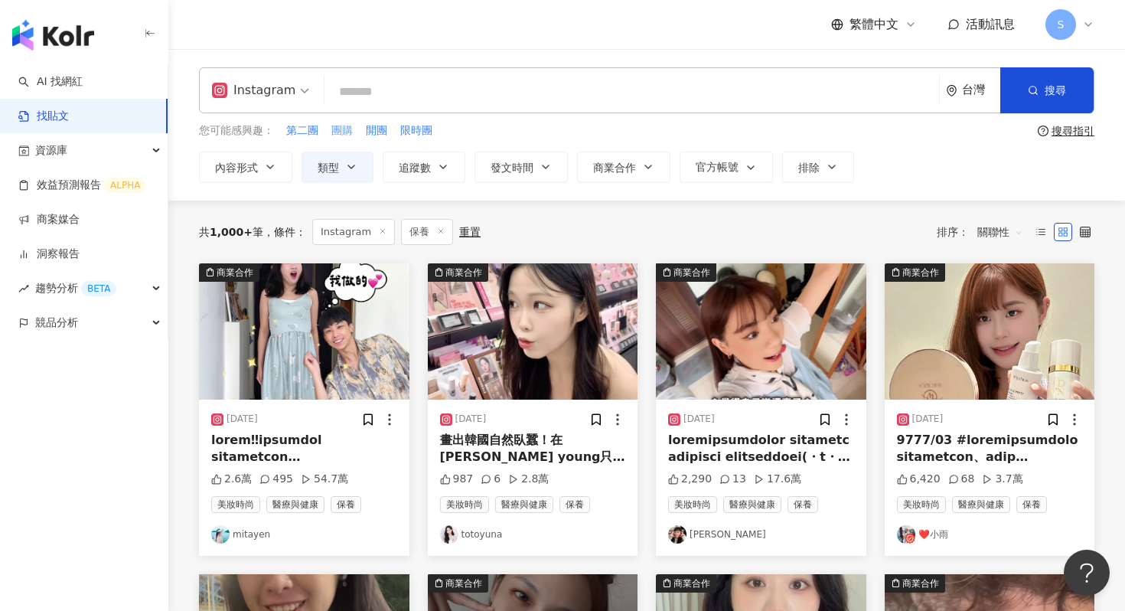
click at [346, 131] on span "團購" at bounding box center [341, 130] width 21 height 15
type input "**"
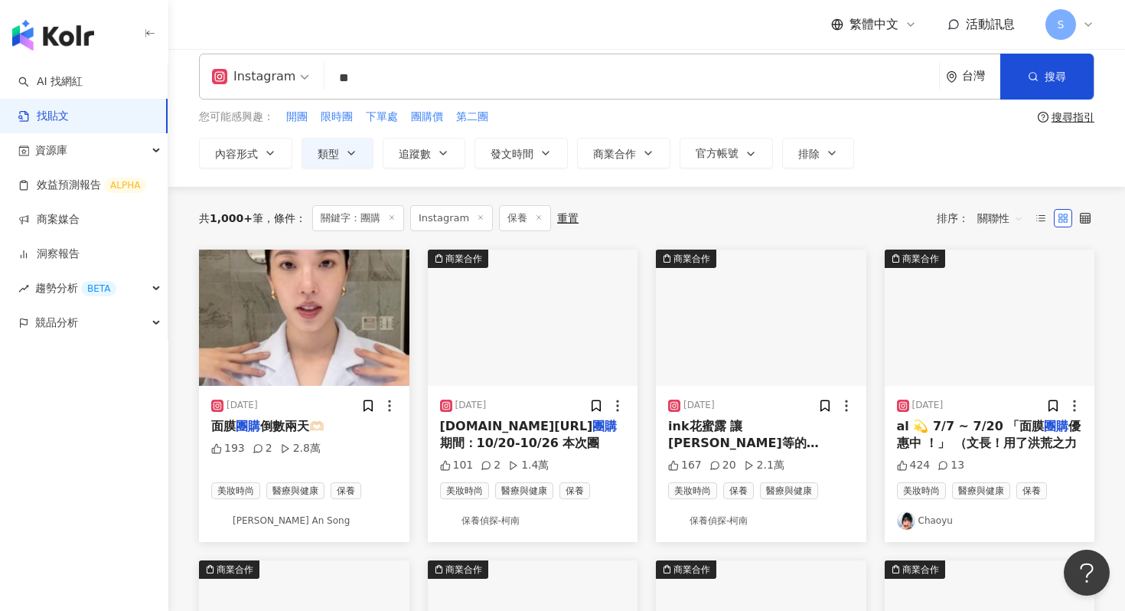
scroll to position [16, 0]
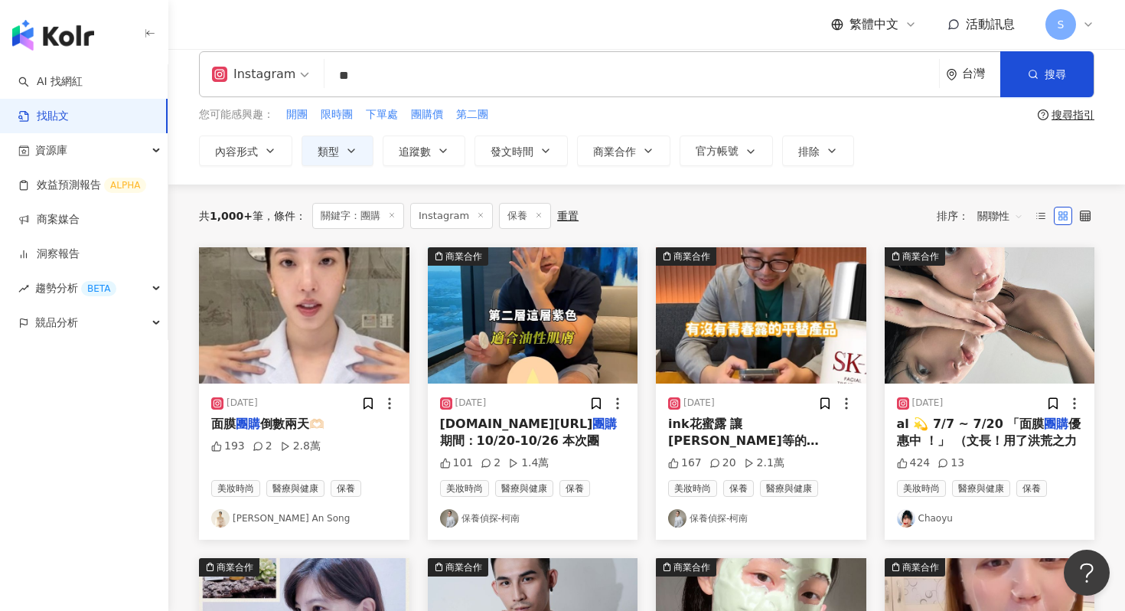
click at [975, 346] on img at bounding box center [990, 315] width 210 height 136
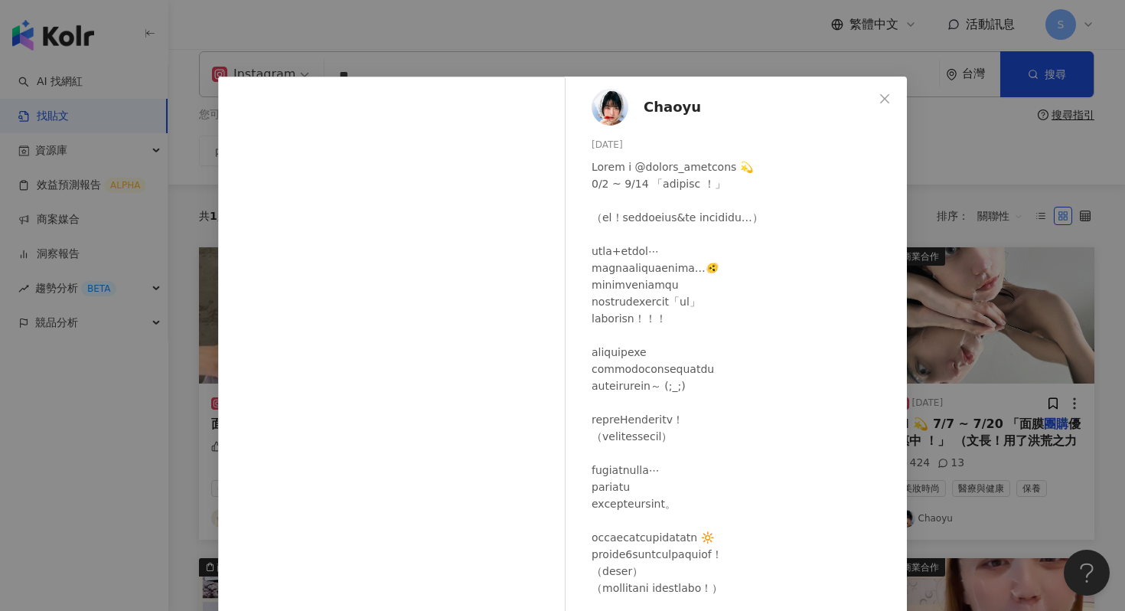
click at [611, 100] on img at bounding box center [610, 107] width 37 height 37
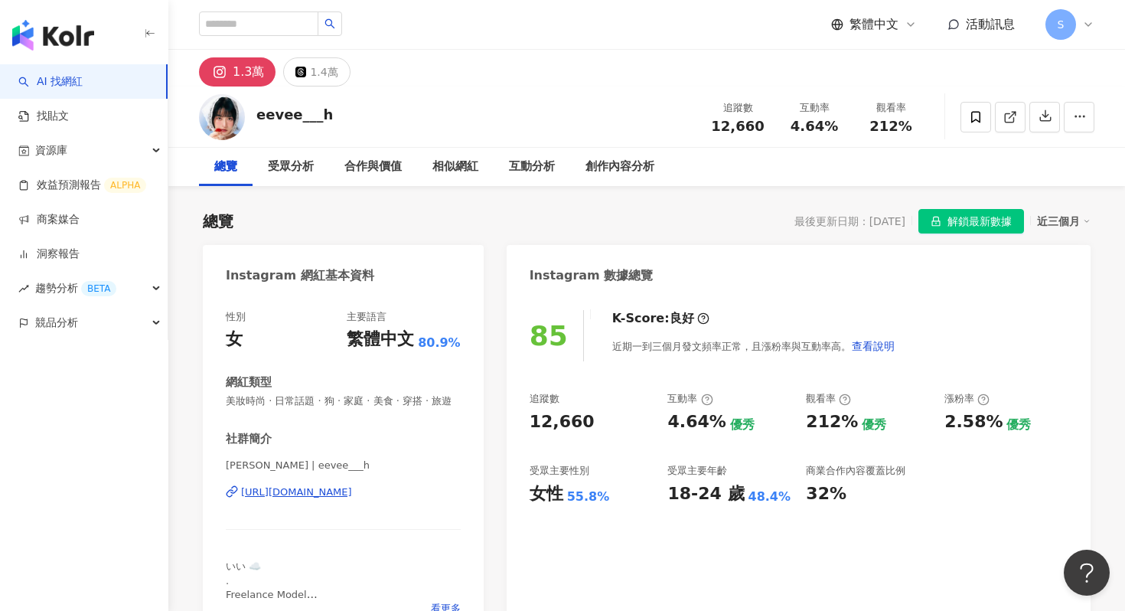
click at [352, 496] on div "[URL][DOMAIN_NAME]" at bounding box center [296, 492] width 111 height 14
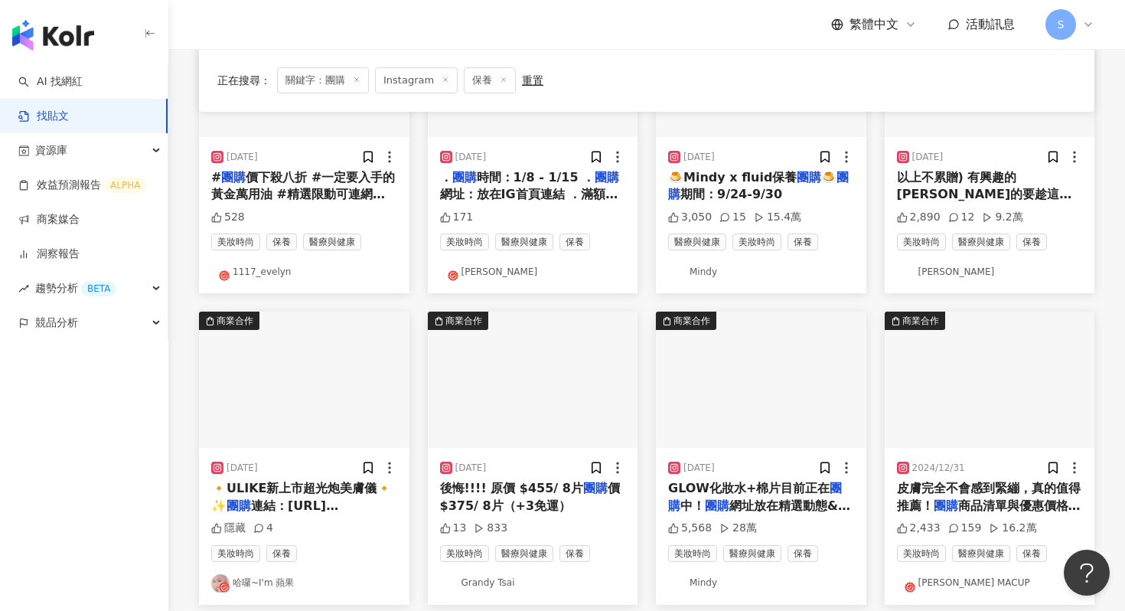
scroll to position [861, 0]
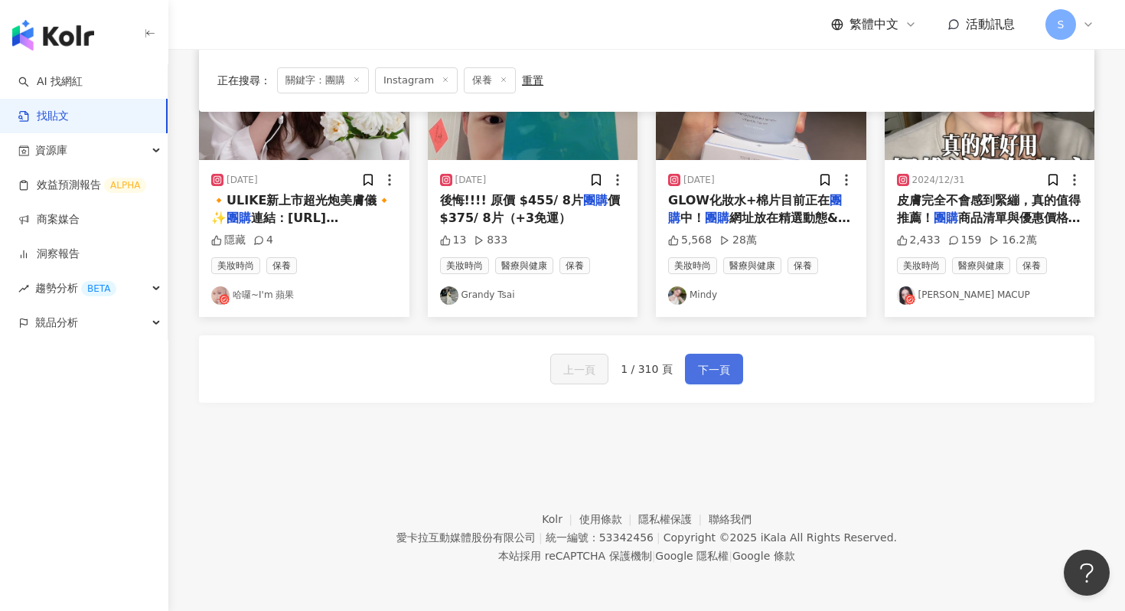
click at [718, 372] on span "下一頁" at bounding box center [714, 370] width 32 height 18
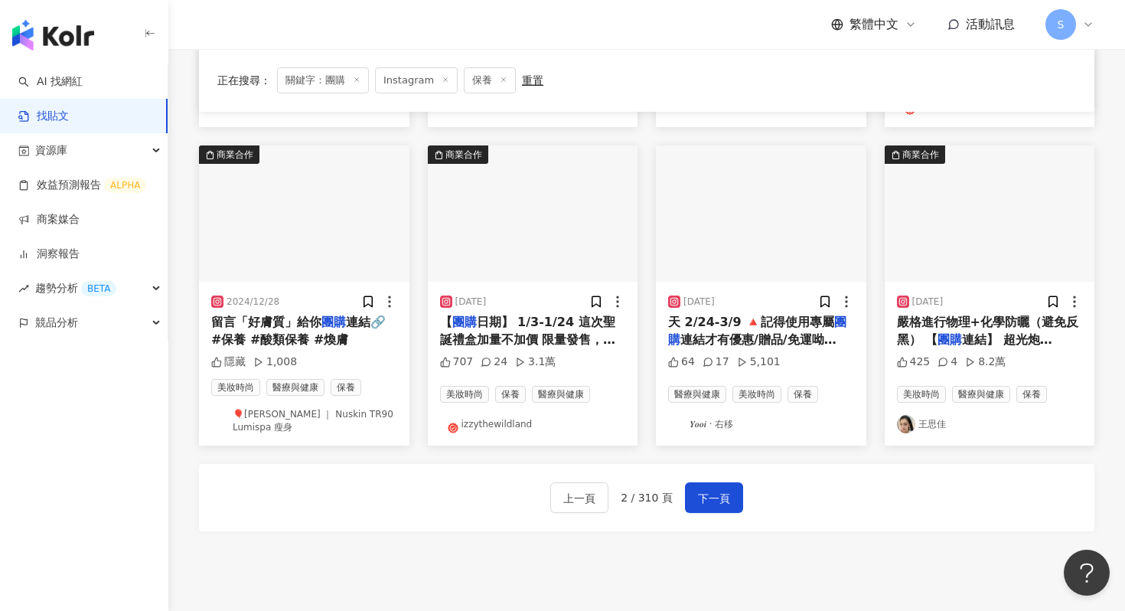
scroll to position [796, 0]
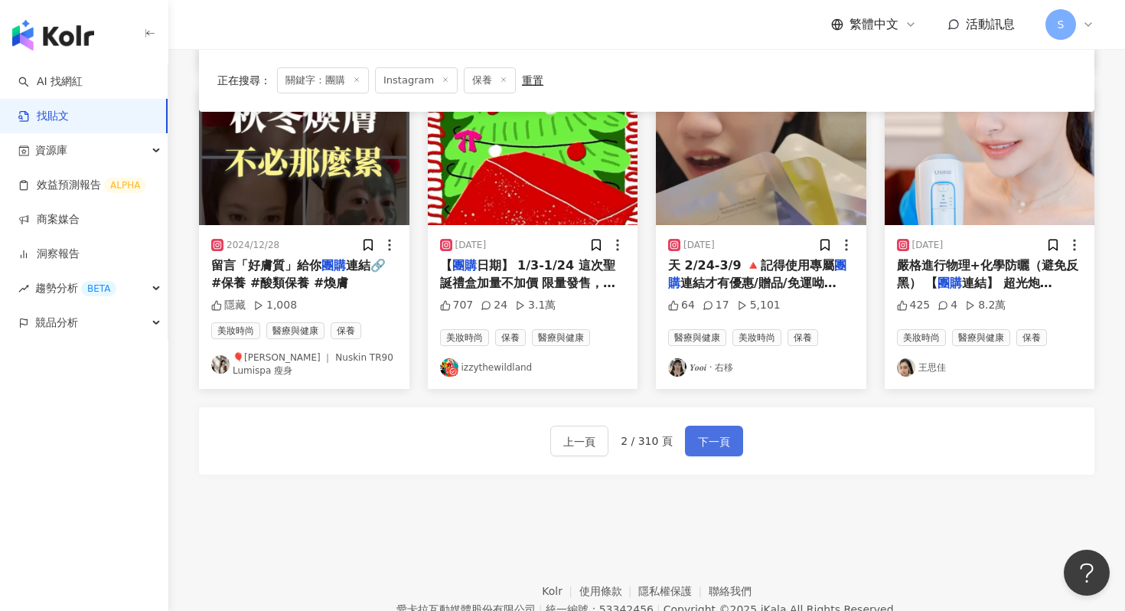
click at [703, 434] on span "下一頁" at bounding box center [714, 441] width 32 height 18
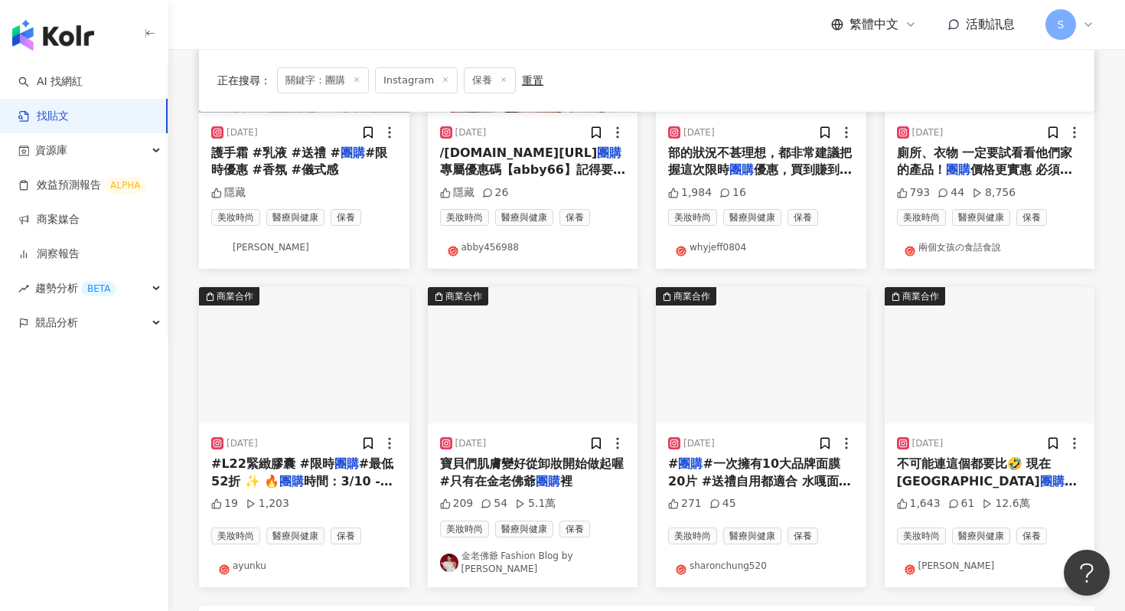
scroll to position [597, 0]
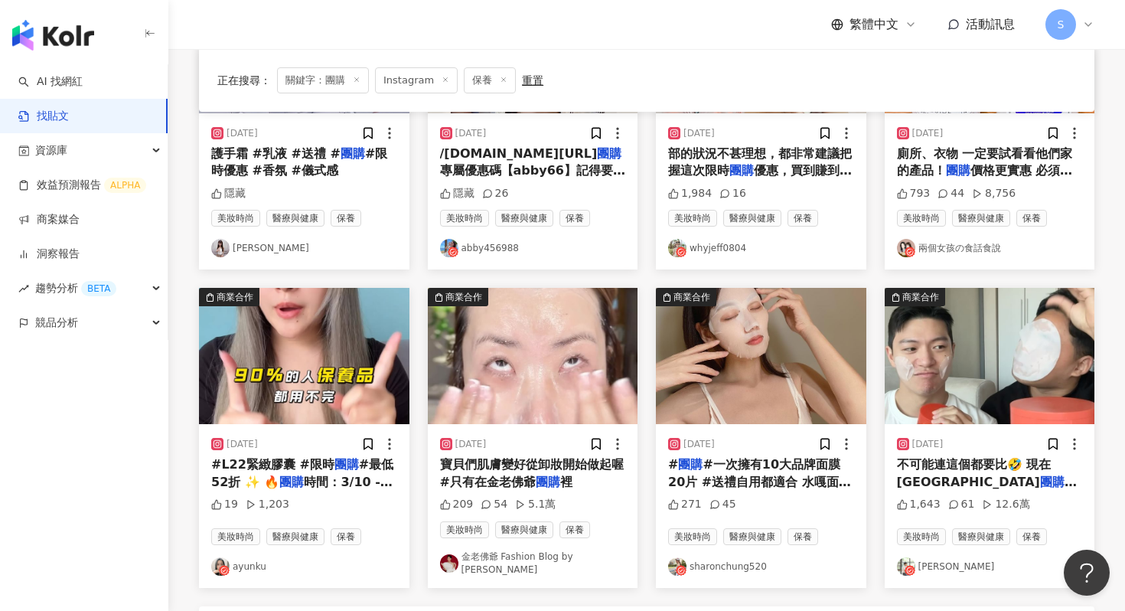
click at [800, 365] on img at bounding box center [761, 356] width 210 height 136
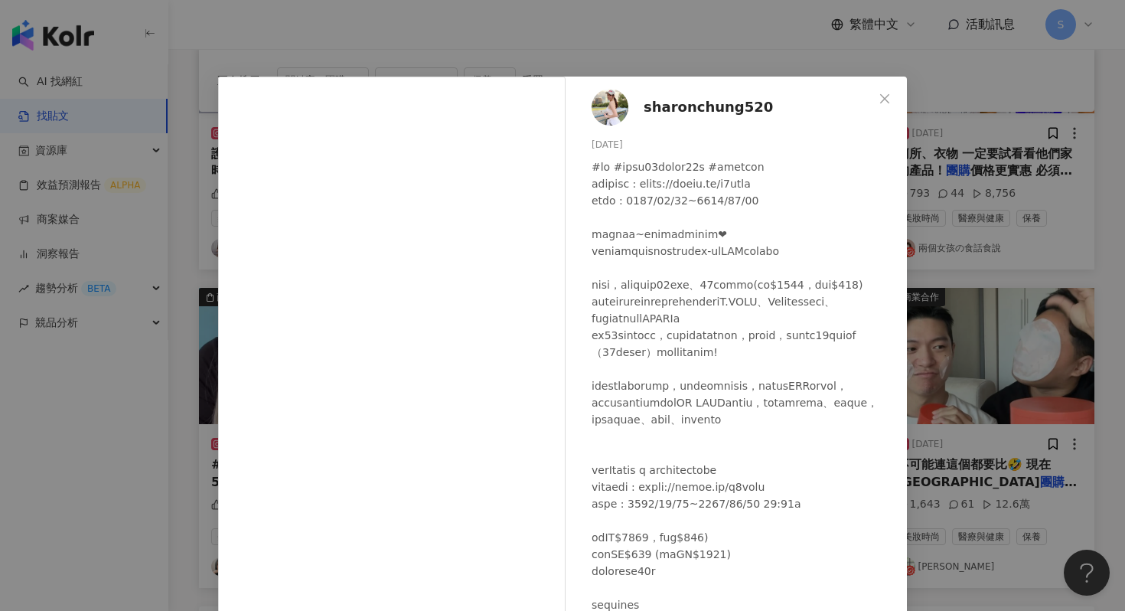
click at [618, 115] on img at bounding box center [610, 107] width 37 height 37
click at [797, 47] on div "sharonchung520 2023/8/31 271 45 查看原始貼文" at bounding box center [562, 305] width 1125 height 611
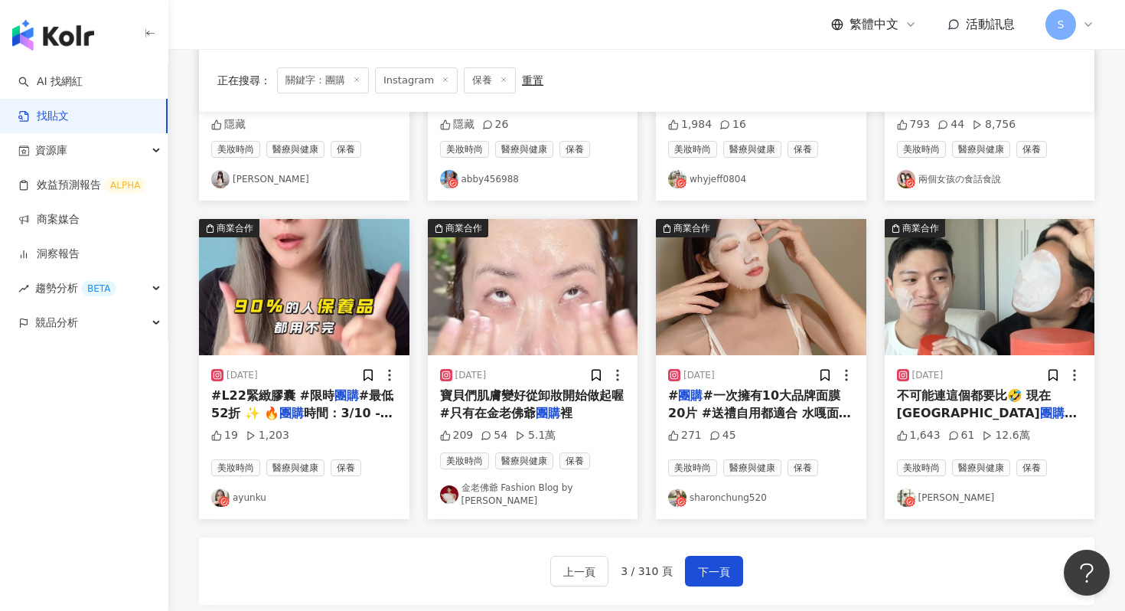
scroll to position [667, 0]
click at [994, 316] on img at bounding box center [990, 286] width 210 height 136
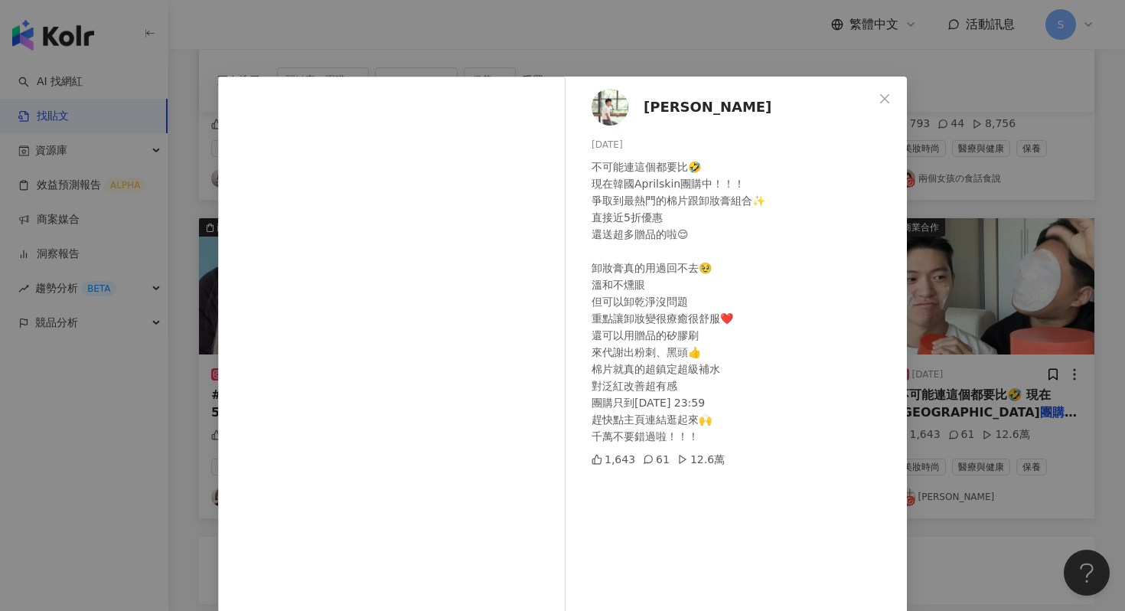
click at [674, 104] on span "[PERSON_NAME]" at bounding box center [708, 106] width 128 height 21
click at [877, 8] on div "阿侖 Alun 2024/10/28 不可能連這個都要比🤣 現在韓國Aprilskin團購中！！！ 爭取到最熱門的棉片跟卸妝膏組合✨ 直接近5折優惠 還送超多…" at bounding box center [562, 305] width 1125 height 611
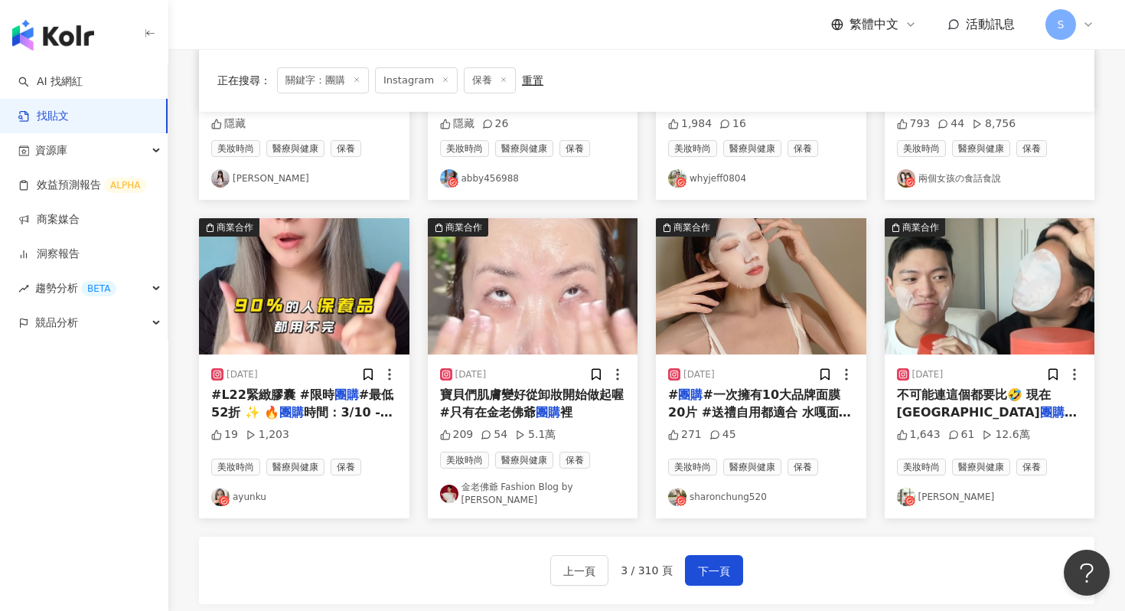
click at [581, 308] on img at bounding box center [533, 286] width 210 height 136
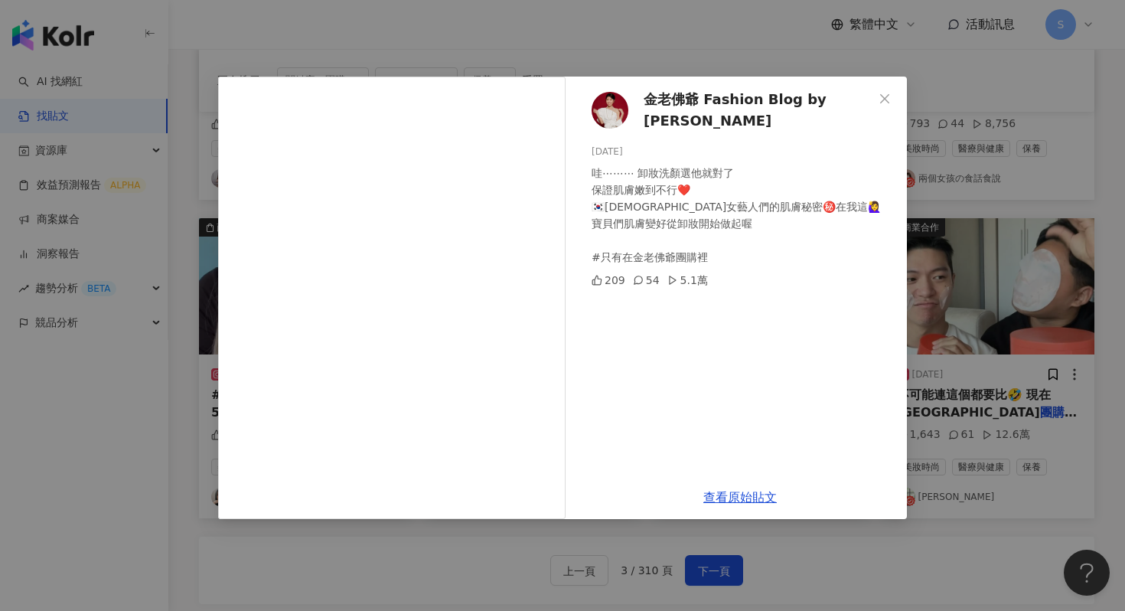
click at [646, 101] on span "金老佛爺 Fashion Blog by Kimlafayette" at bounding box center [759, 111] width 230 height 44
click at [778, 49] on div "金老佛爺 Fashion Blog by Kimlafayette 2024/8/11 哇⋯⋯⋯ 卸妝洗顏選他就對了 保證肌膚嫩到不行❤️ 🇰🇷韓國女藝人們的…" at bounding box center [562, 305] width 1125 height 611
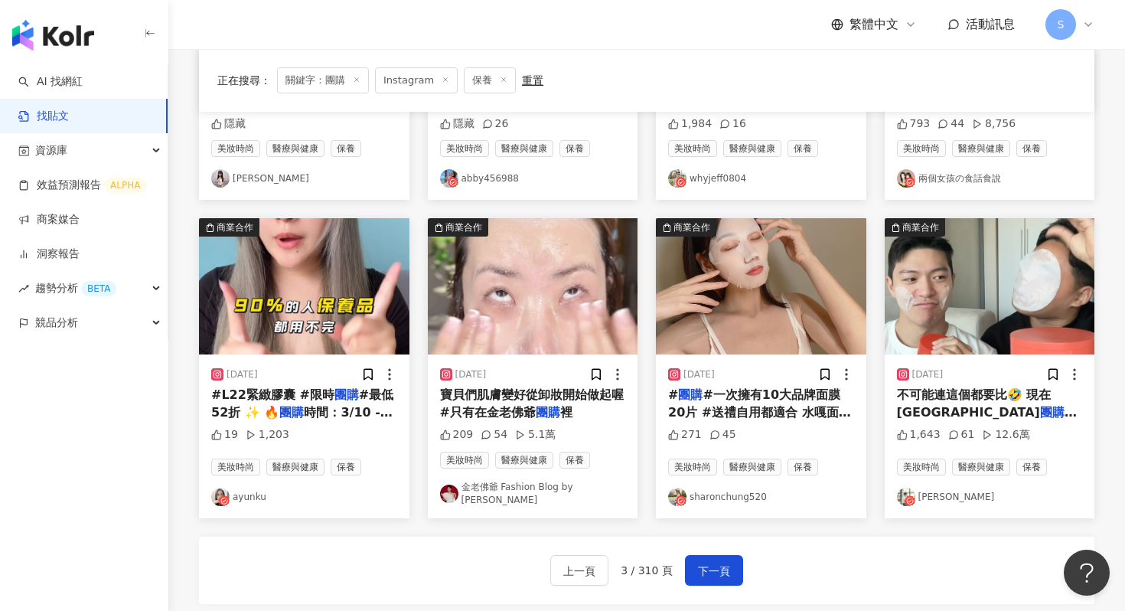
click at [710, 544] on div "上一頁 3 / 310 頁 下一頁" at bounding box center [647, 570] width 896 height 67
click at [715, 562] on span "下一頁" at bounding box center [714, 571] width 32 height 18
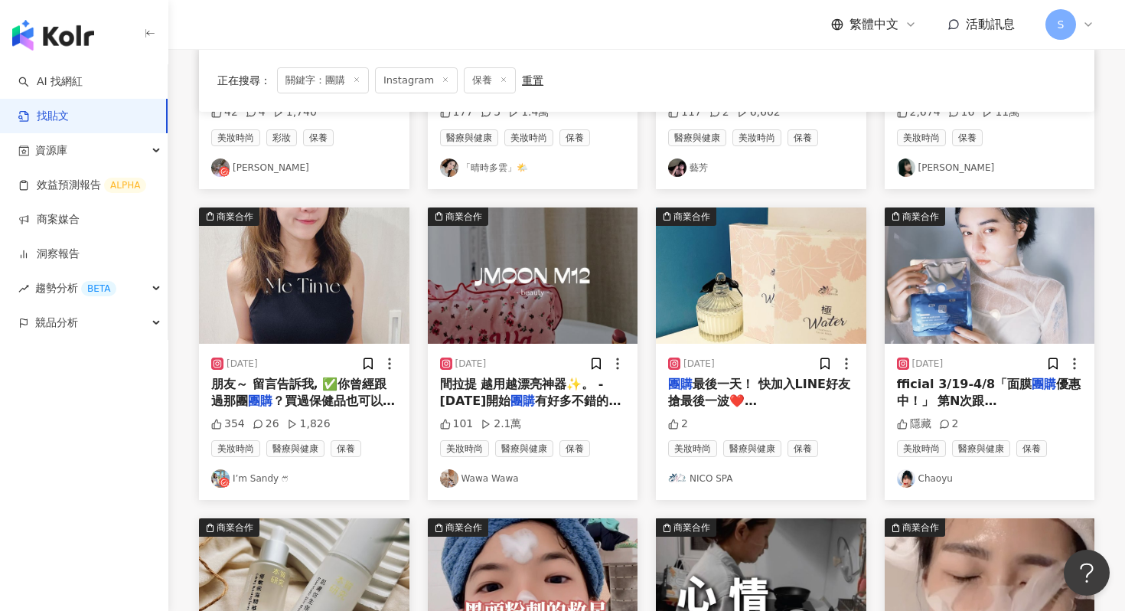
scroll to position [360, 0]
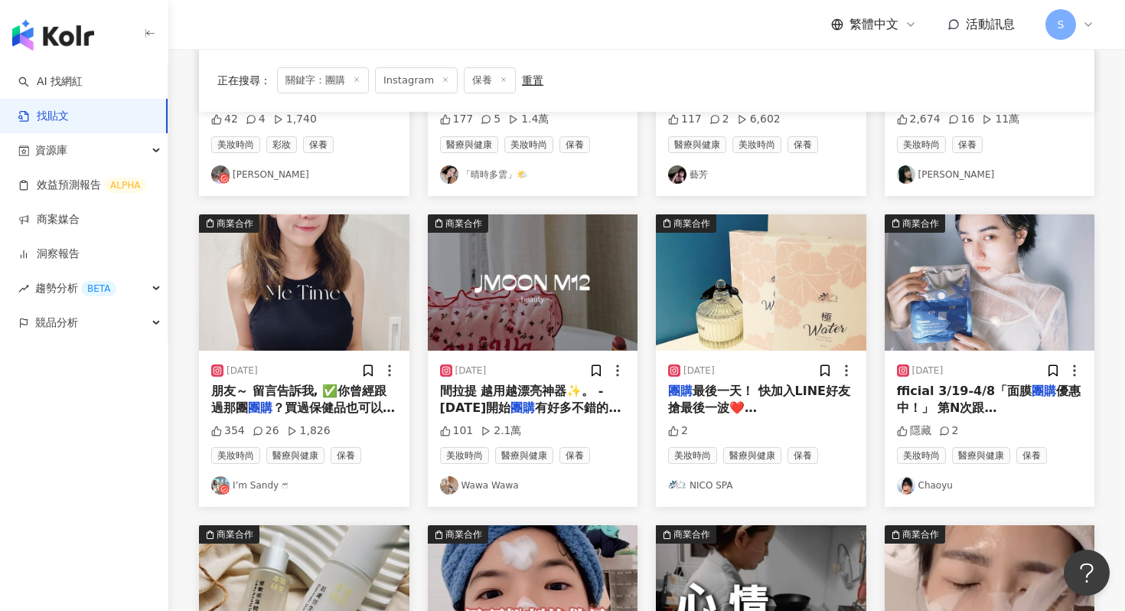
click at [322, 295] on img at bounding box center [304, 282] width 210 height 136
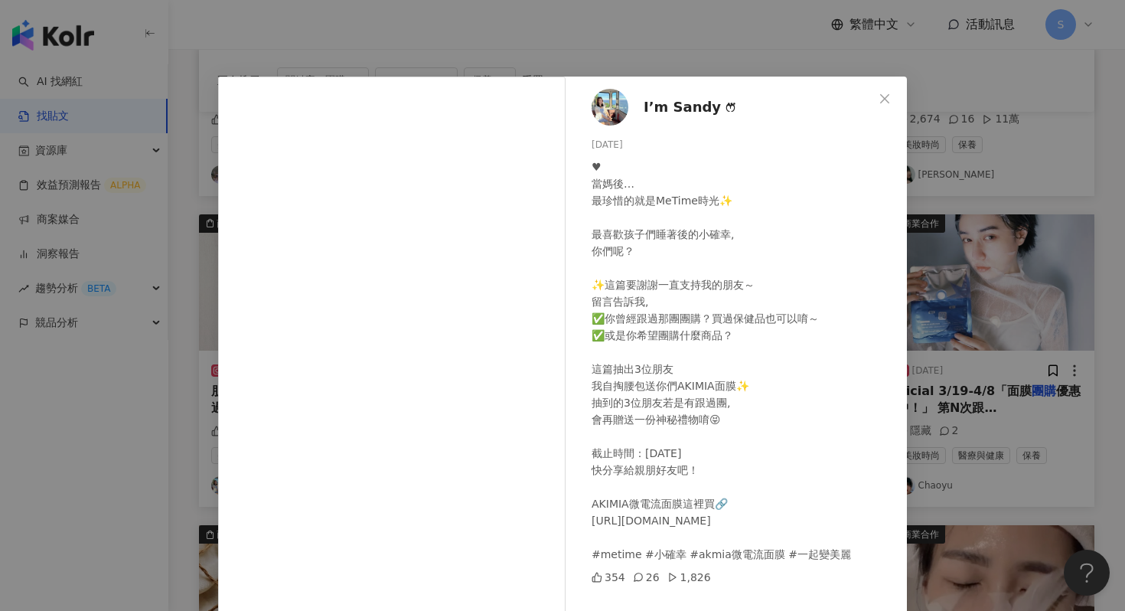
click at [510, 38] on div "I’m Sandy ෆ⃛ 2024/10/17 ♥ 當媽後… 最珍惜的就是MeTime時光✨ 最喜歡孩子們睡著後的小確幸, 你們呢？ ✨這篇要謝謝一直支持我的…" at bounding box center [562, 305] width 1125 height 611
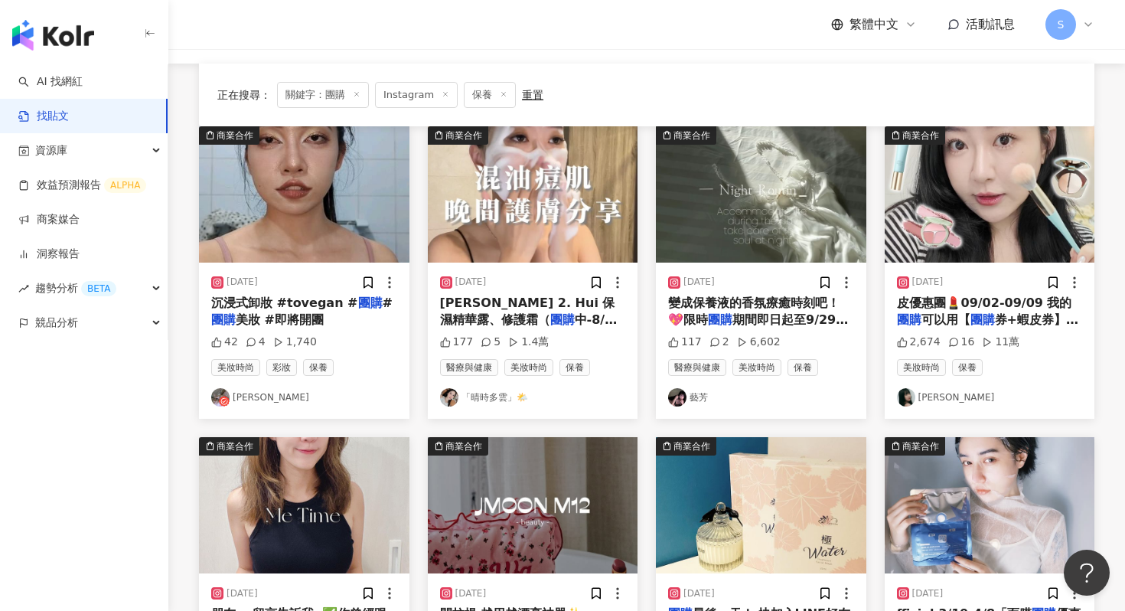
scroll to position [116, 0]
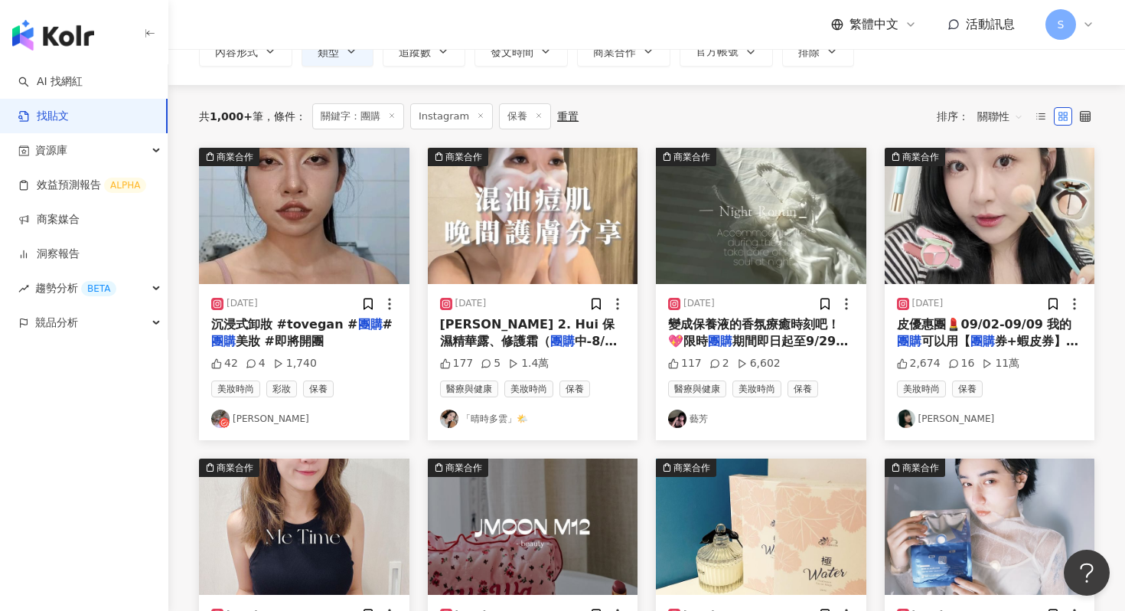
click at [558, 225] on img at bounding box center [533, 216] width 210 height 136
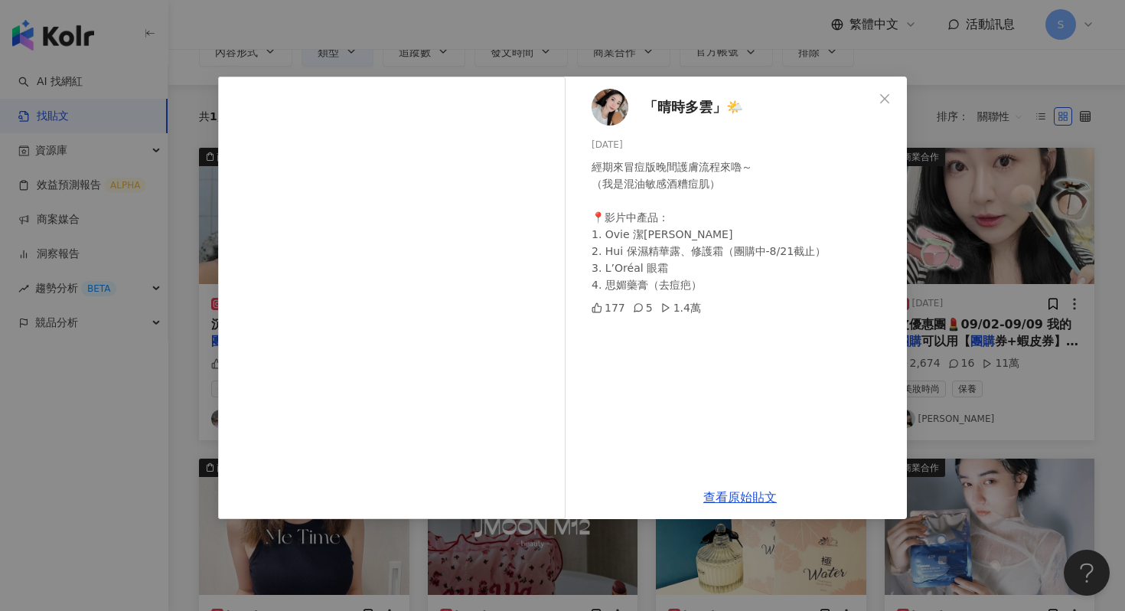
click at [632, 59] on div "「晴時多雲」🌤️ 2024/8/19 經期來冒痘版晚間護膚流程來嚕～ （我是混油敏感酒糟痘肌） 📍影片中產品： 1. Ovie 潔顏露 2. Hui 保濕精華…" at bounding box center [562, 305] width 1125 height 611
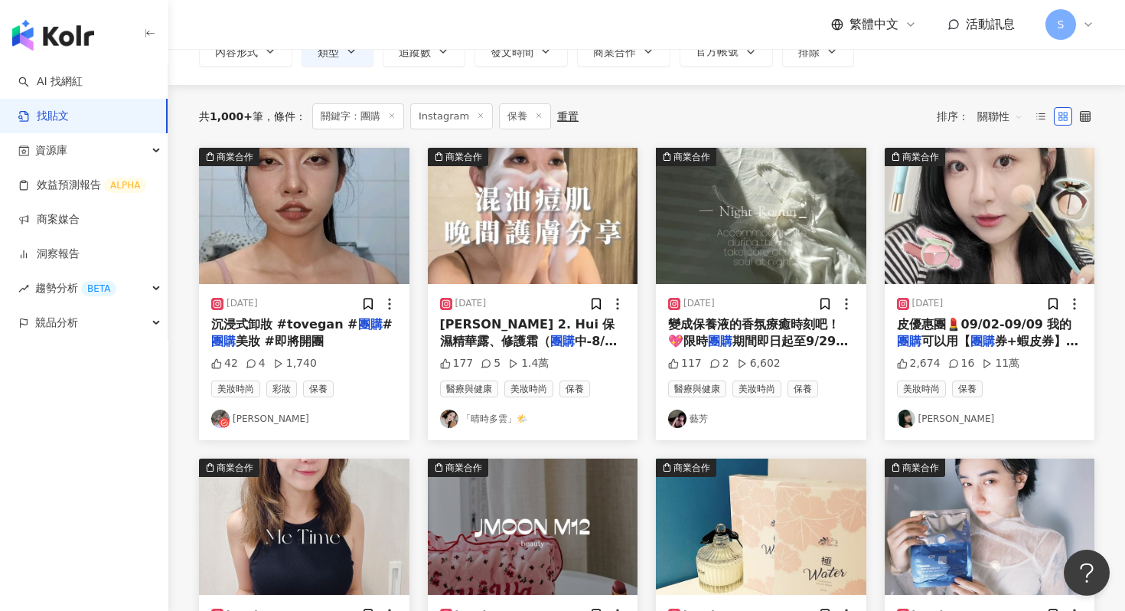
scroll to position [0, 0]
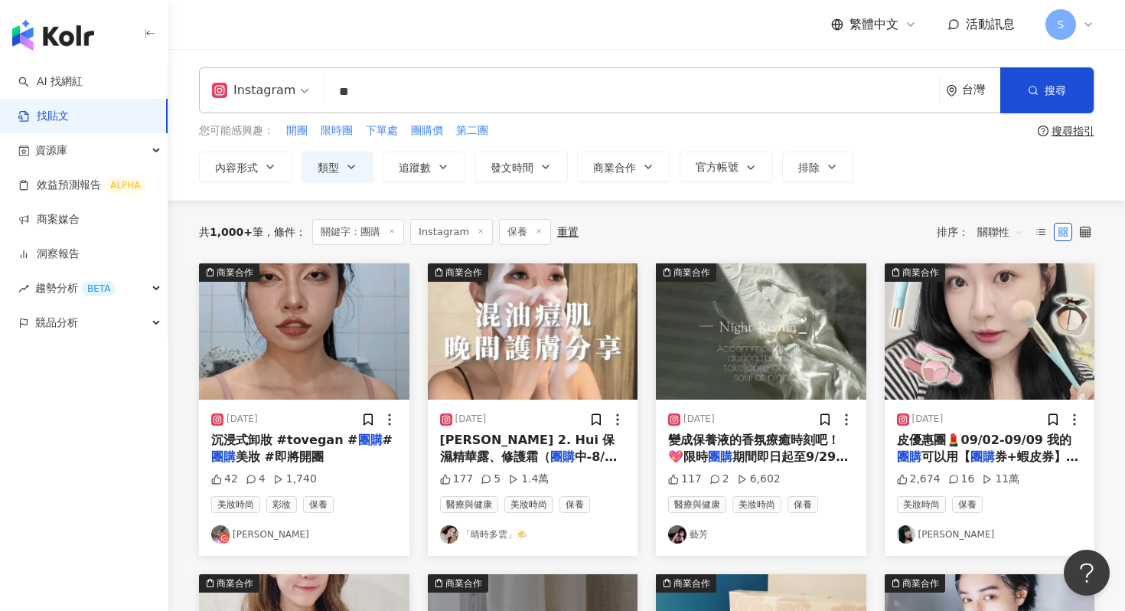
click at [968, 301] on img at bounding box center [990, 331] width 210 height 136
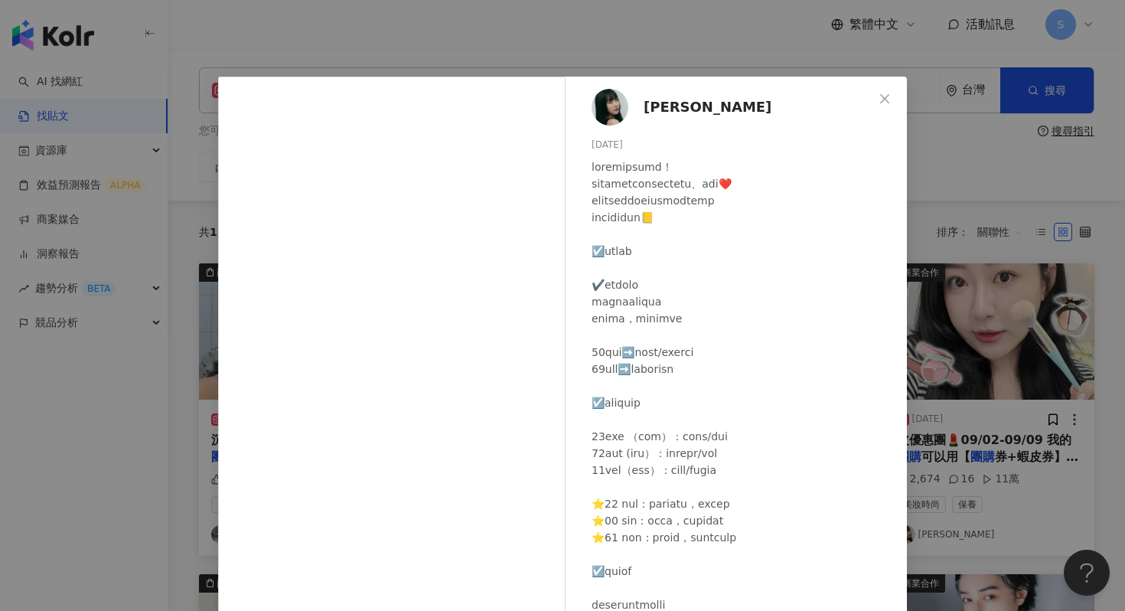
click at [653, 109] on span "蘿倫" at bounding box center [708, 106] width 128 height 21
click at [517, 51] on div "蘿倫 2024/9/2 2,674 16 11萬 查看原始貼文" at bounding box center [562, 305] width 1125 height 611
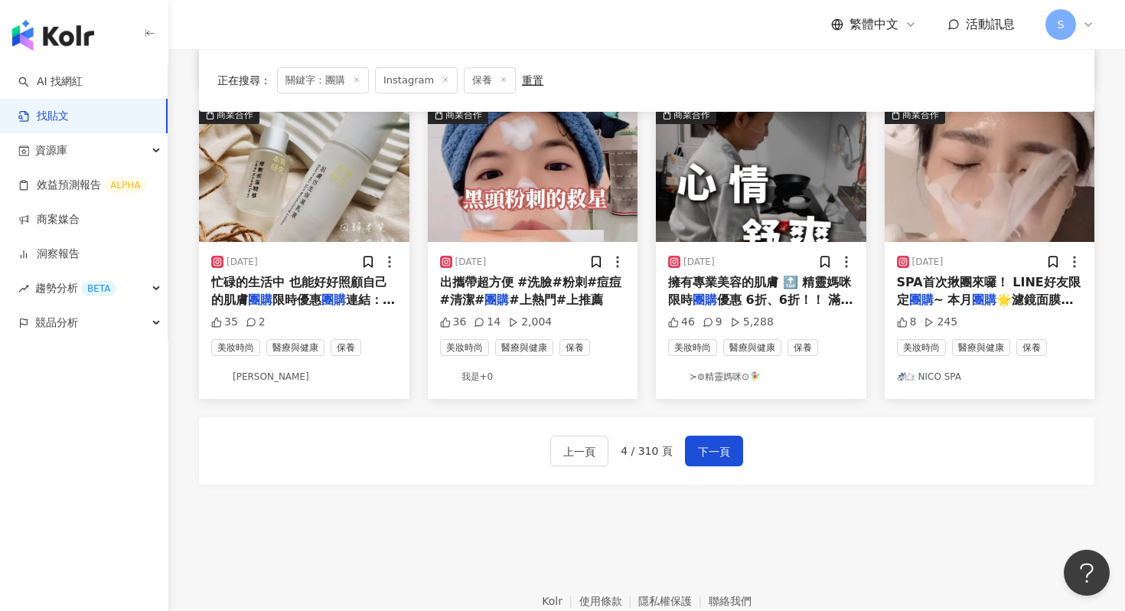
scroll to position [811, 0]
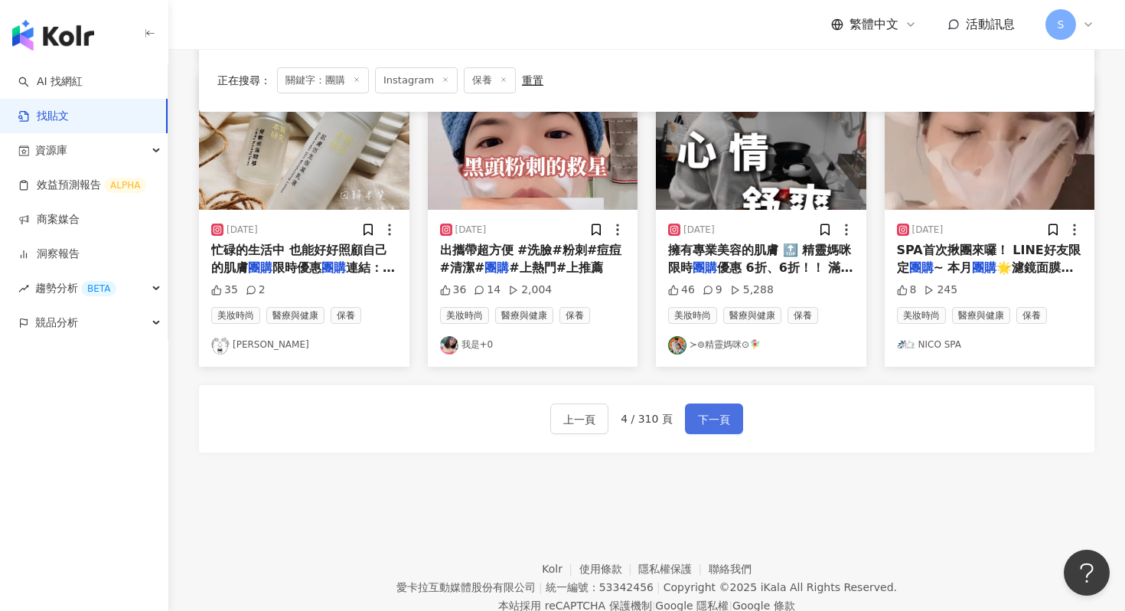
click at [729, 406] on button "下一頁" at bounding box center [714, 418] width 58 height 31
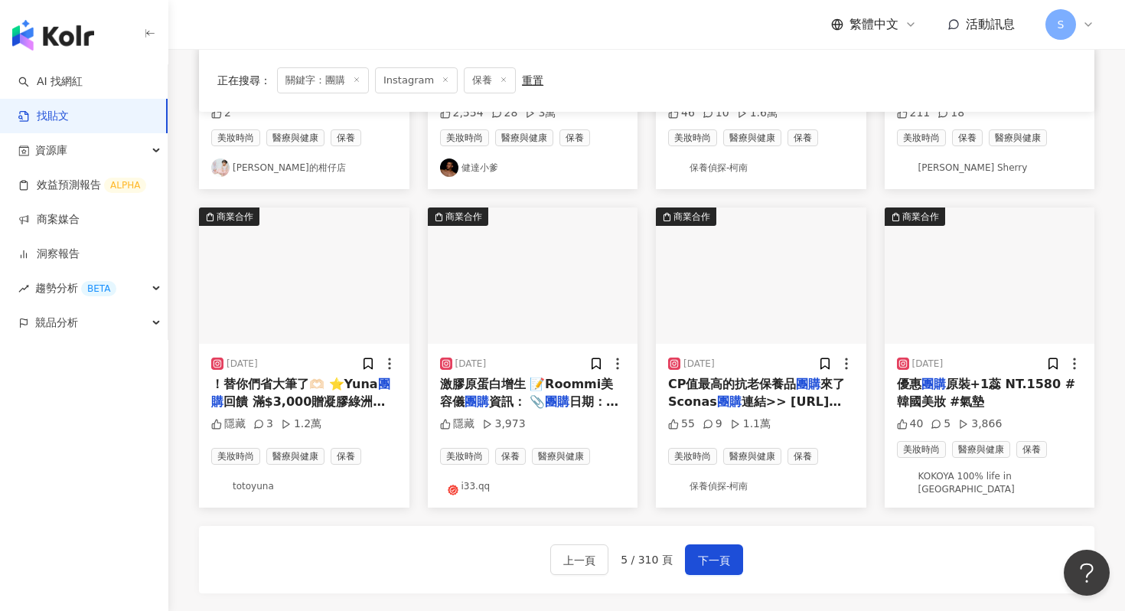
scroll to position [683, 0]
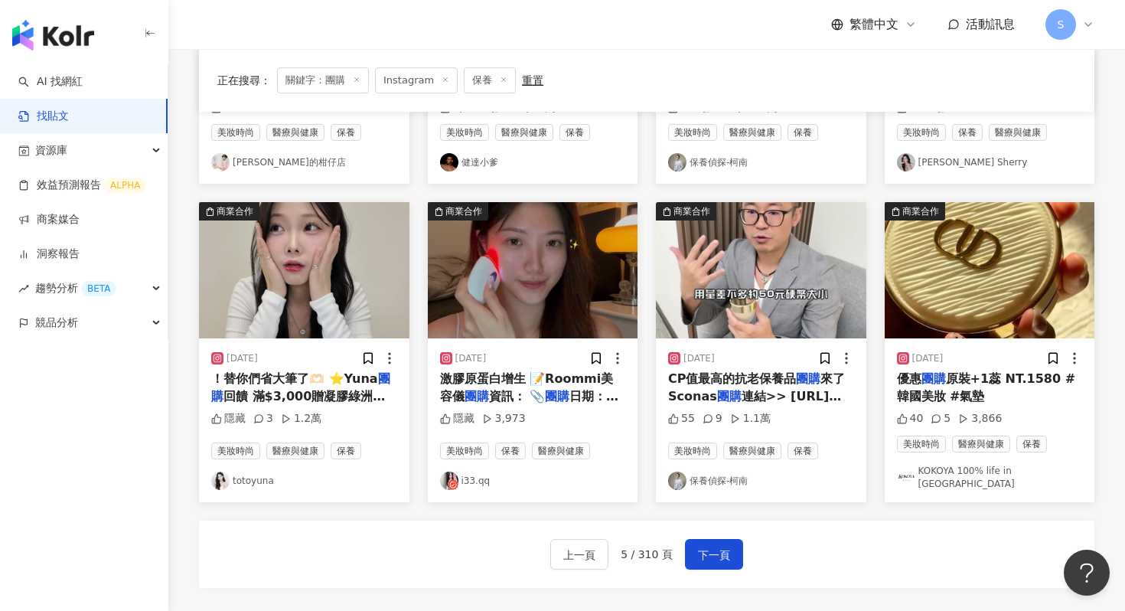
click at [367, 288] on img at bounding box center [304, 270] width 210 height 136
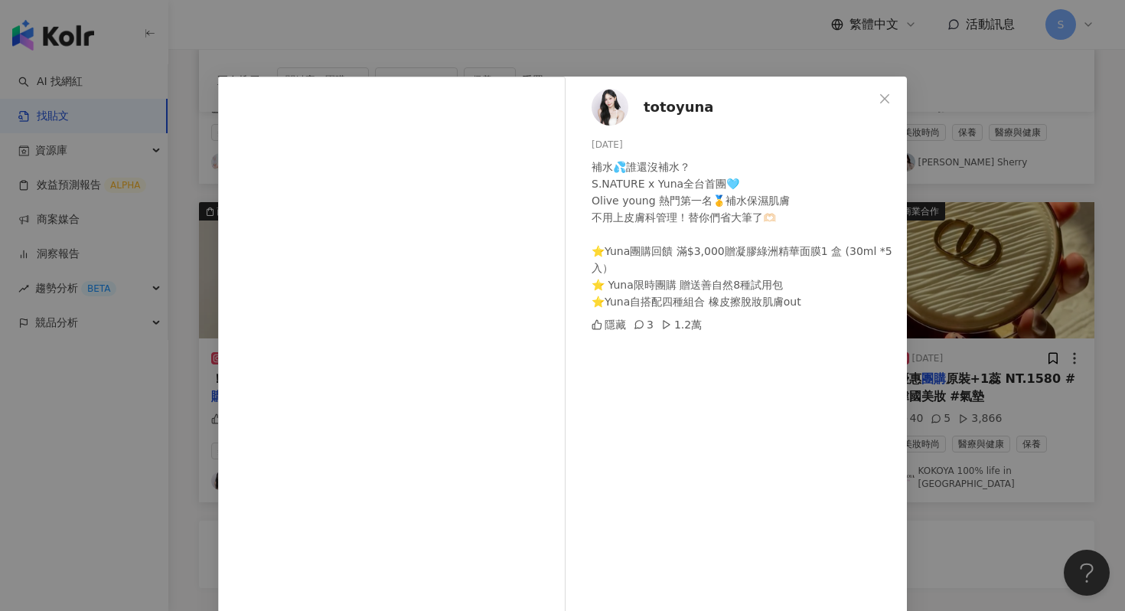
click at [614, 103] on img at bounding box center [610, 107] width 37 height 37
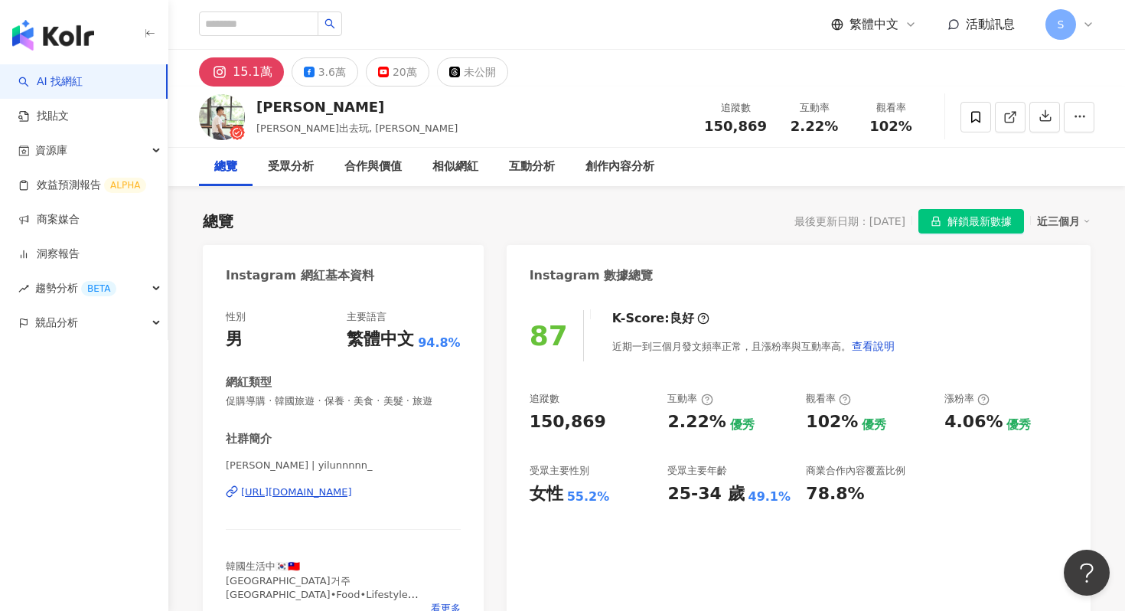
click at [352, 496] on div "https://www.instagram.com/yilunnnnn_/" at bounding box center [296, 492] width 111 height 14
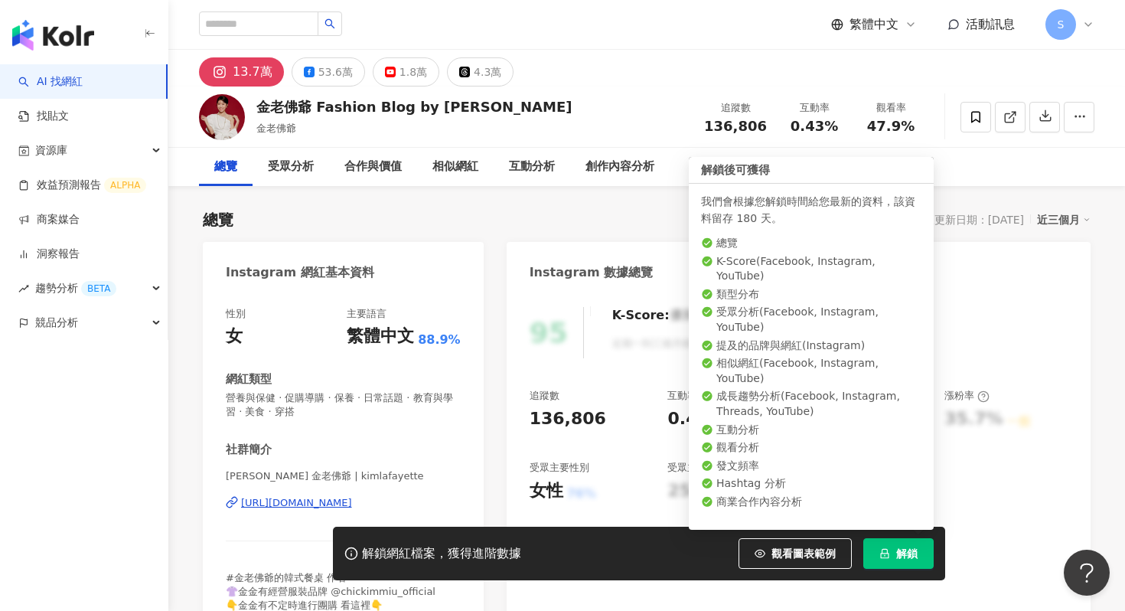
click at [898, 552] on span "解鎖" at bounding box center [906, 553] width 21 height 12
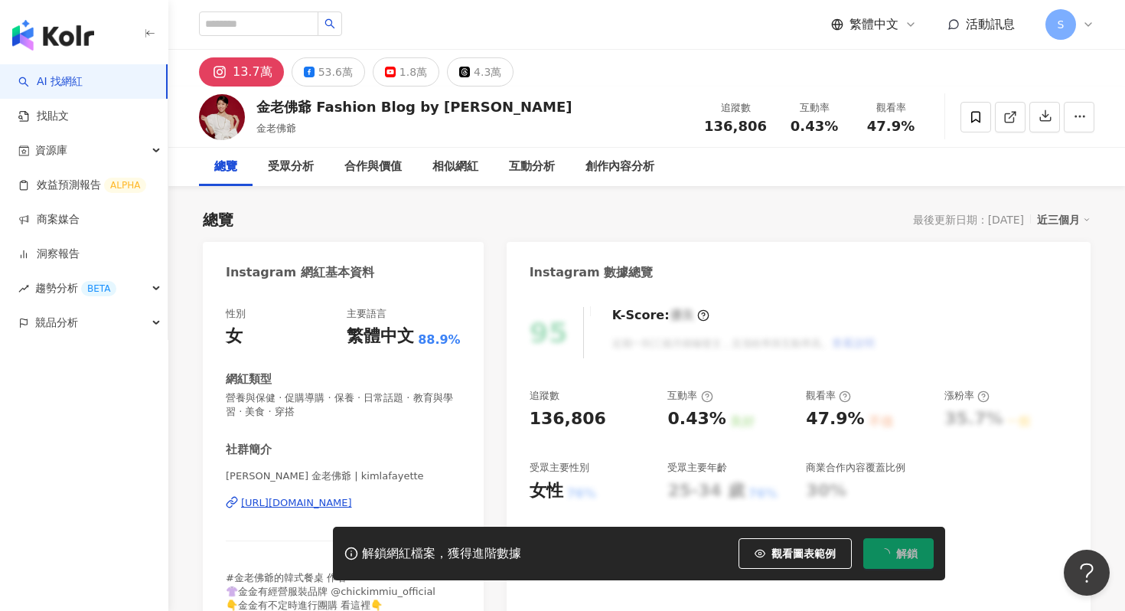
click at [352, 500] on div "https://www.instagram.com/kimlafayette/" at bounding box center [296, 503] width 111 height 14
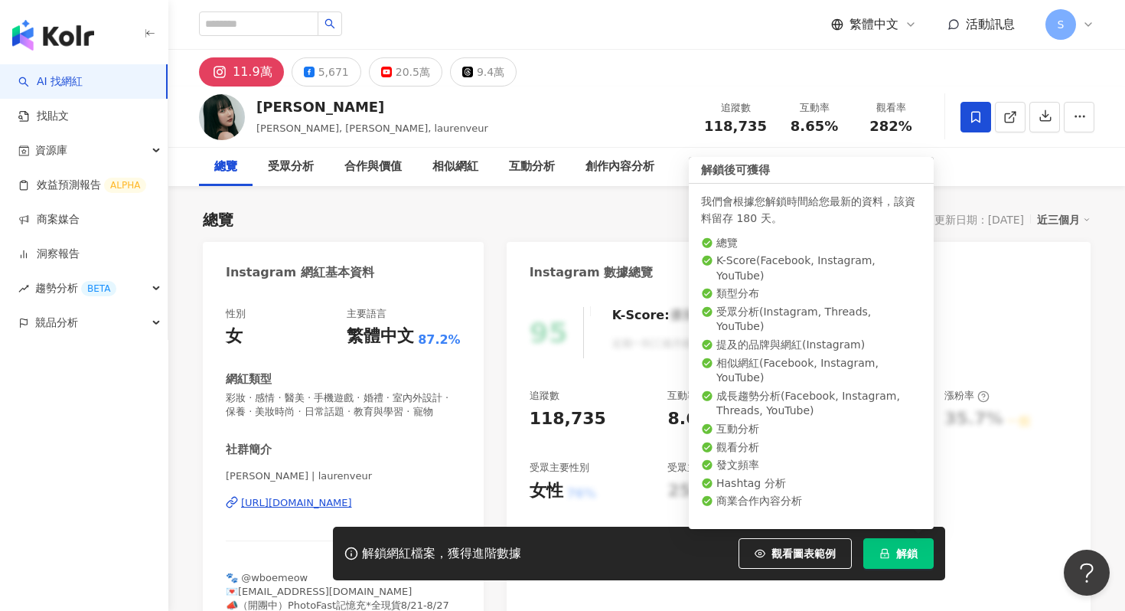
click at [907, 542] on button "解鎖" at bounding box center [898, 553] width 70 height 31
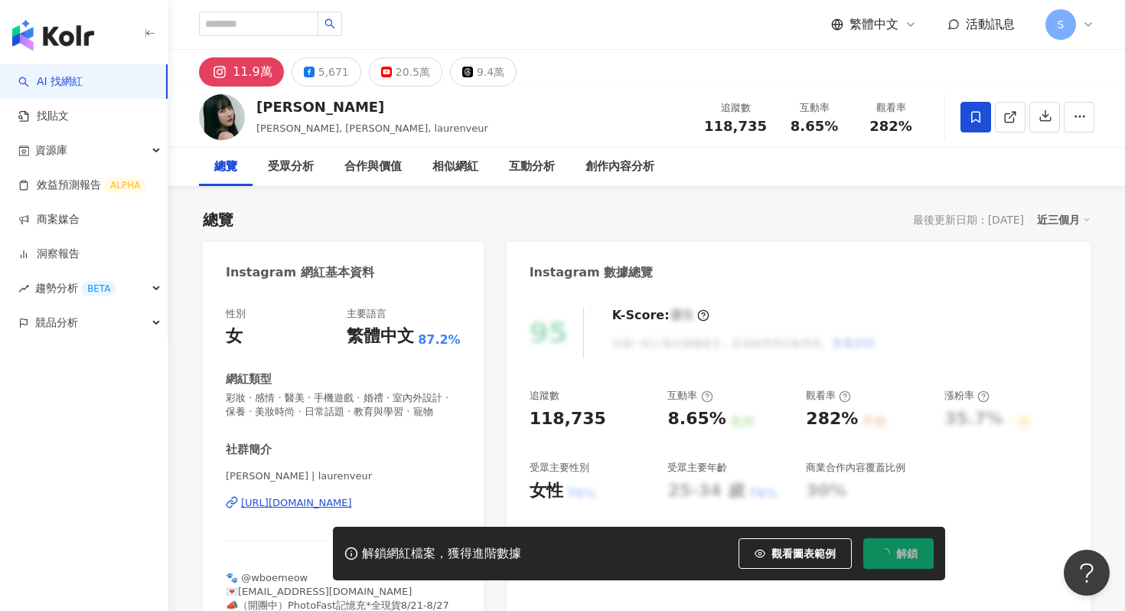
click at [352, 501] on div "[URL][DOMAIN_NAME]" at bounding box center [296, 503] width 111 height 14
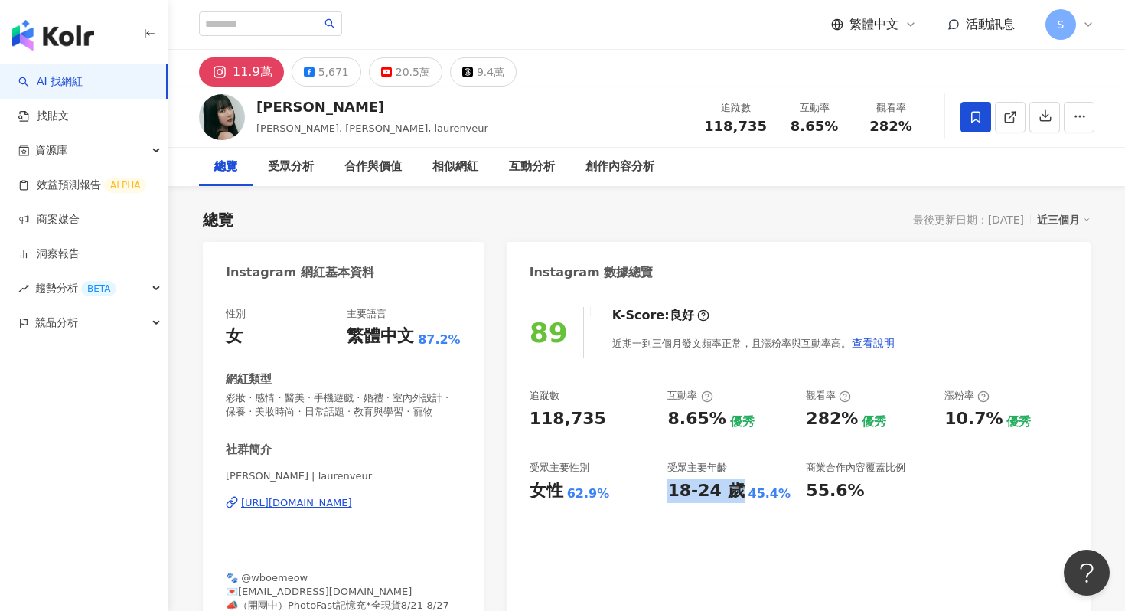
drag, startPoint x: 670, startPoint y: 491, endPoint x: 733, endPoint y: 484, distance: 63.1
click at [733, 484] on div "18-24 歲" at bounding box center [705, 491] width 77 height 24
copy div "18-24 歲"
drag, startPoint x: 671, startPoint y: 414, endPoint x: 707, endPoint y: 419, distance: 36.4
click at [709, 420] on div "8.65%" at bounding box center [696, 419] width 58 height 24
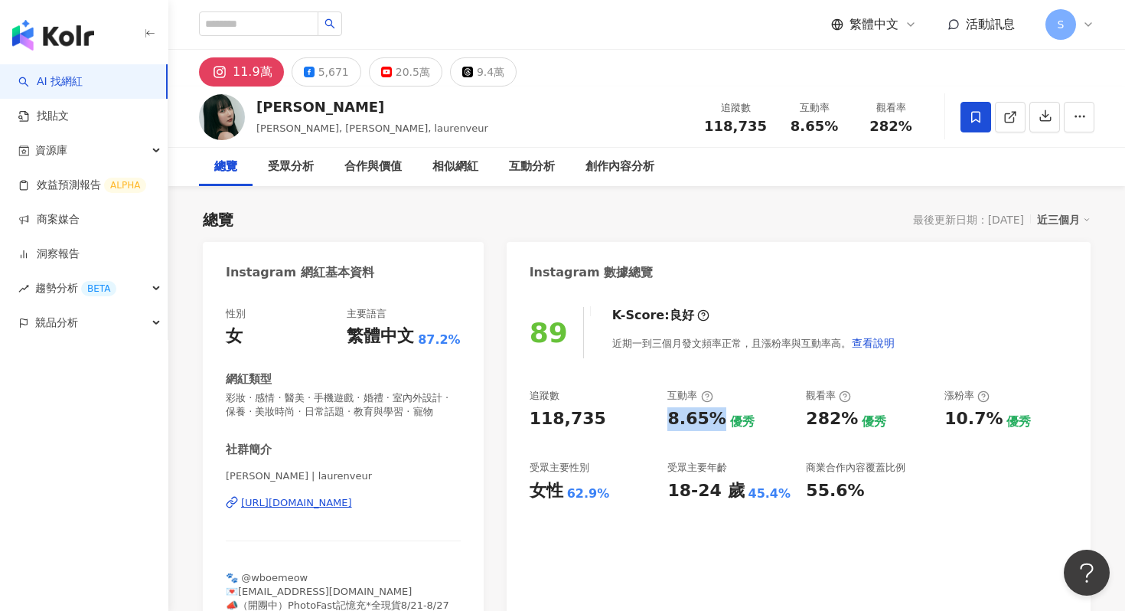
copy div "8.65%"
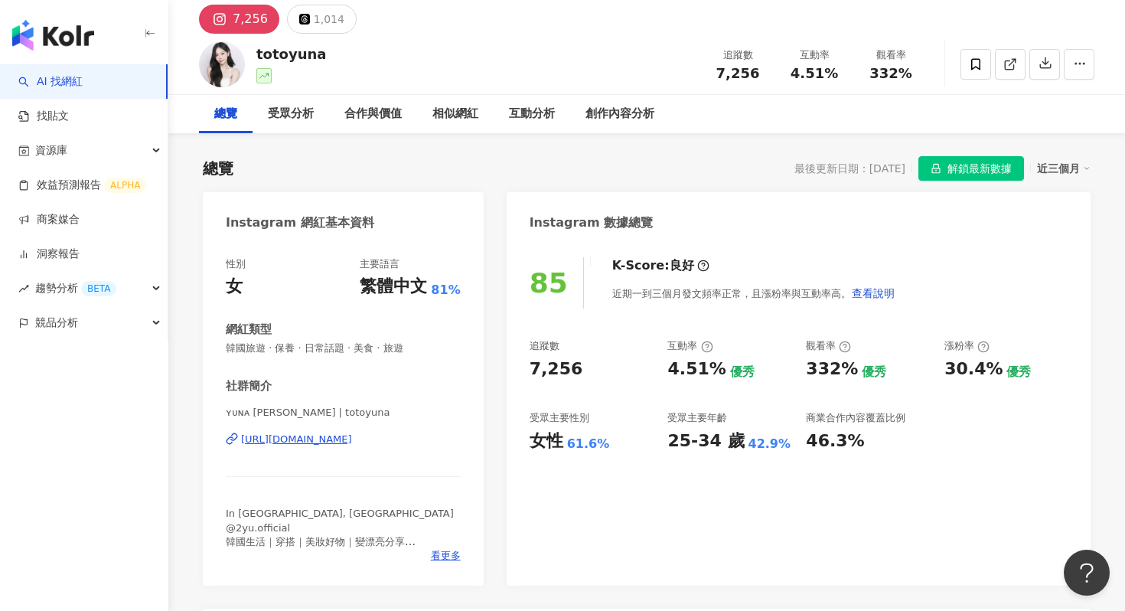
scroll to position [54, 0]
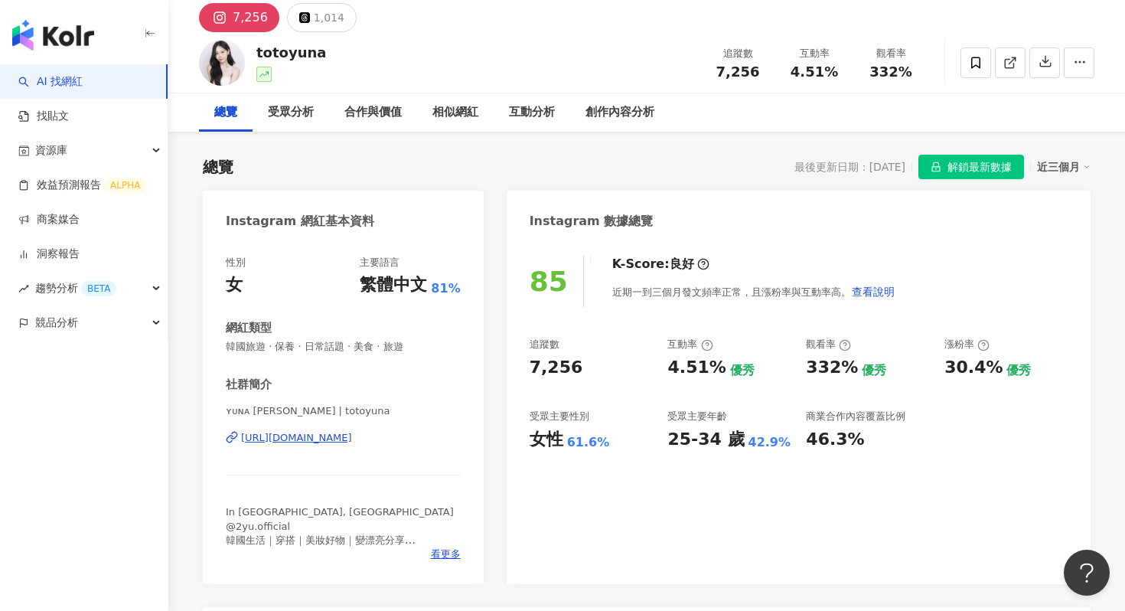
click at [352, 435] on div "[URL][DOMAIN_NAME]" at bounding box center [296, 438] width 111 height 14
drag, startPoint x: 669, startPoint y: 446, endPoint x: 707, endPoint y: 450, distance: 37.7
click at [708, 451] on div "25-34 歲" at bounding box center [705, 440] width 77 height 24
click at [667, 445] on div "25-34 歲" at bounding box center [705, 440] width 77 height 24
drag, startPoint x: 667, startPoint y: 445, endPoint x: 729, endPoint y: 444, distance: 61.2
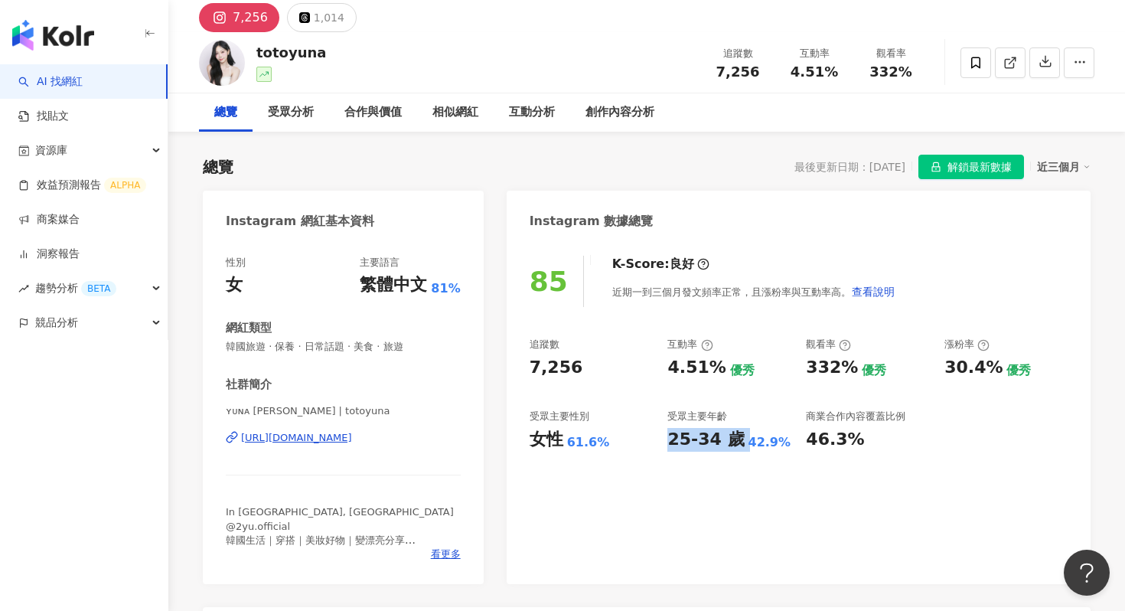
click at [729, 444] on div "25-34 歲" at bounding box center [705, 440] width 77 height 24
